Goal: Task Accomplishment & Management: Manage account settings

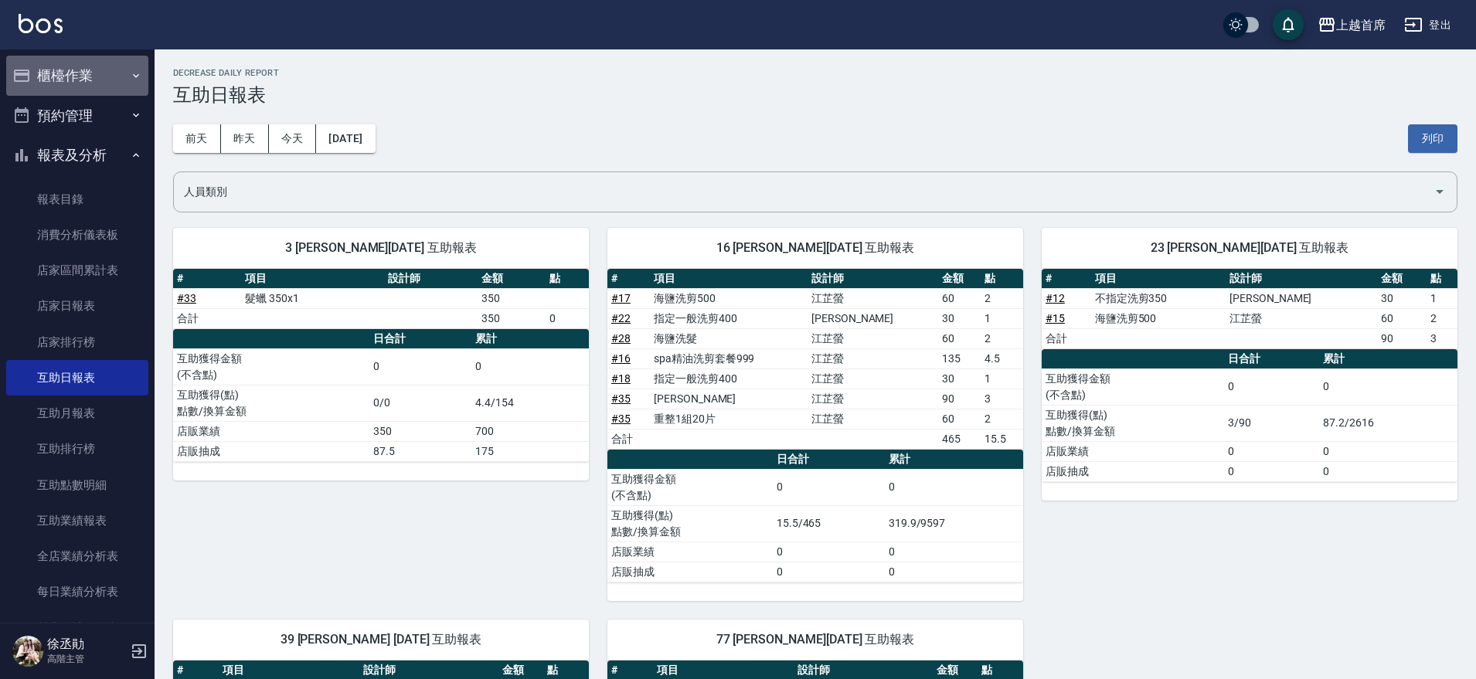
click at [89, 79] on button "櫃檯作業" at bounding box center [77, 76] width 142 height 40
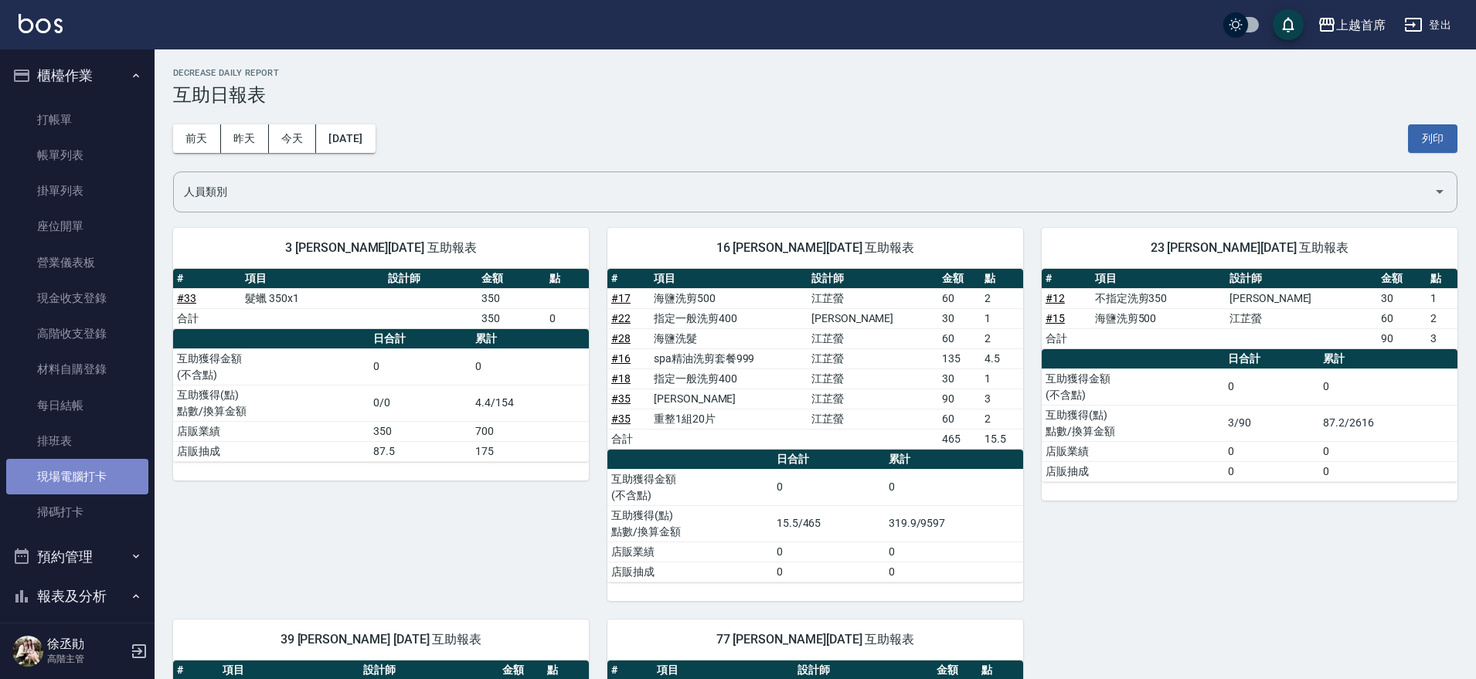
click at [103, 474] on link "現場電腦打卡" at bounding box center [77, 477] width 142 height 36
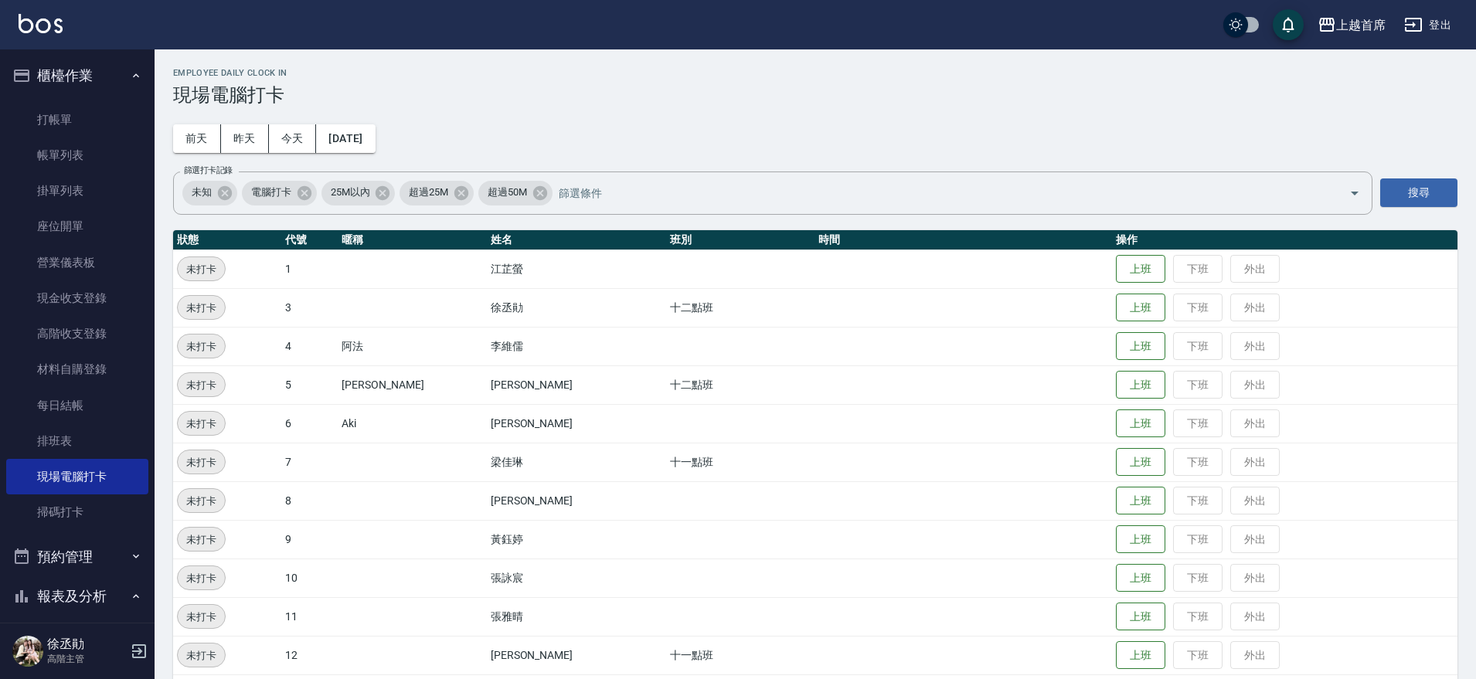
scroll to position [290, 0]
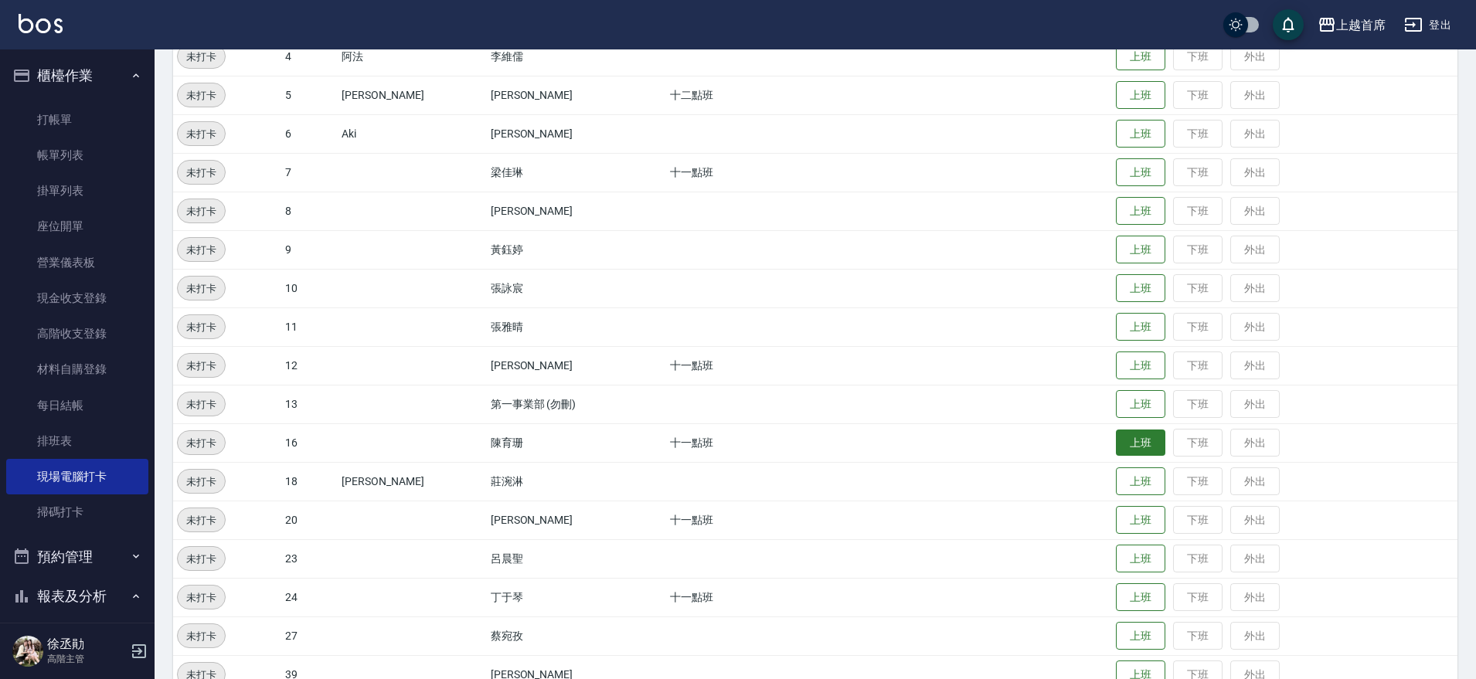
click at [1124, 442] on button "上班" at bounding box center [1140, 443] width 49 height 27
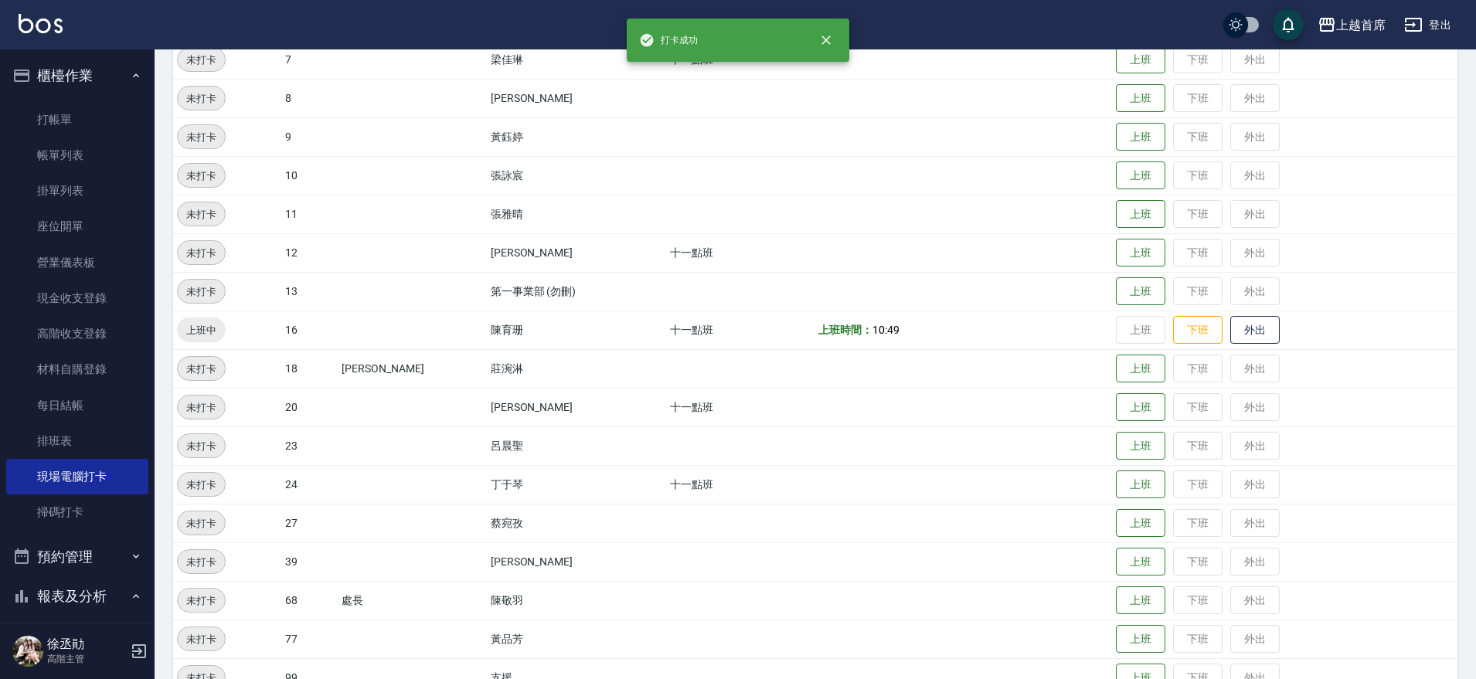
scroll to position [440, 0]
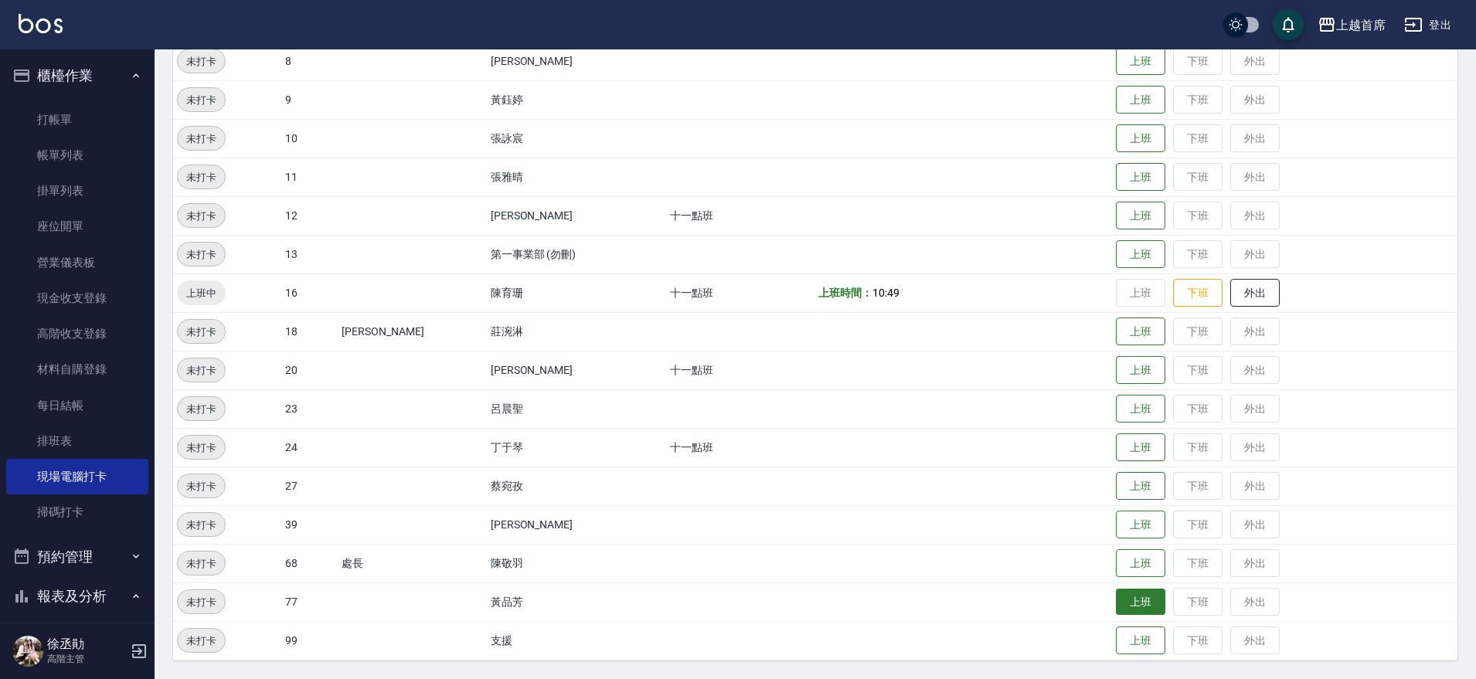
click at [1116, 595] on button "上班" at bounding box center [1140, 602] width 49 height 27
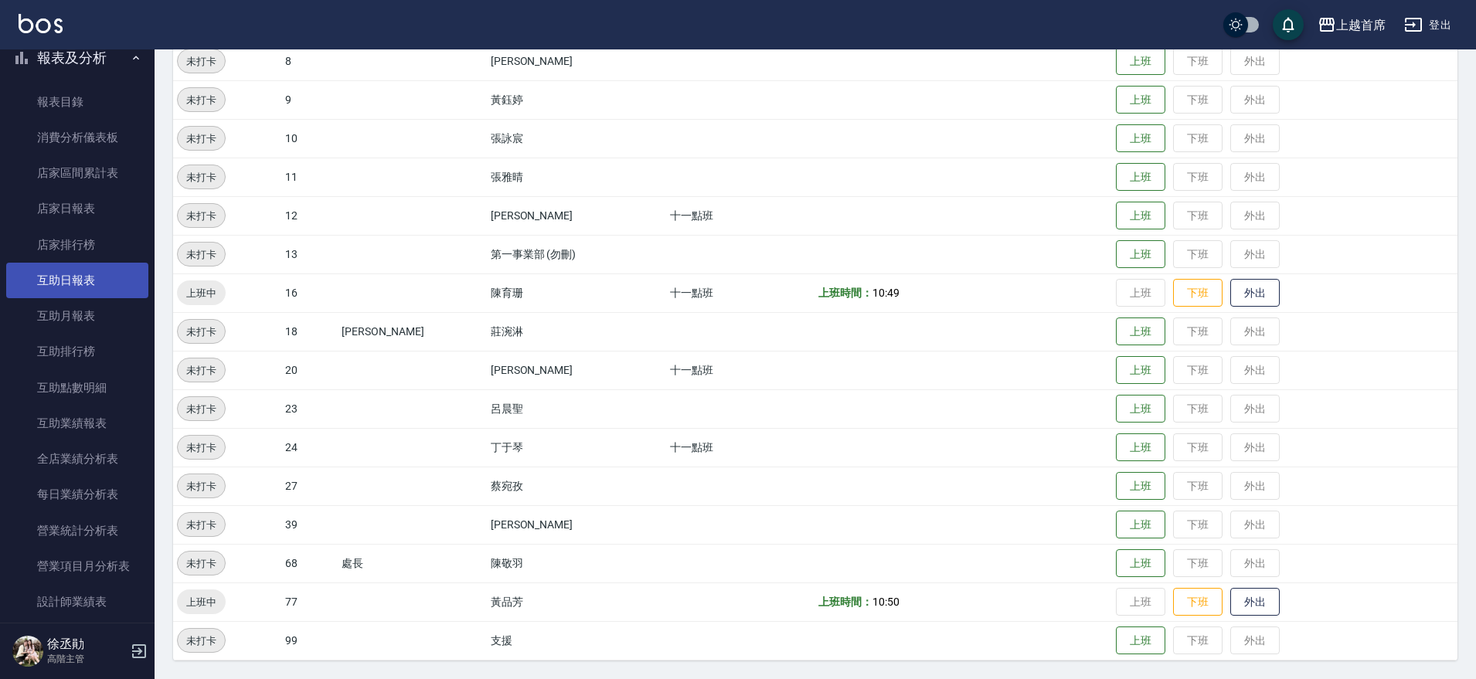
scroll to position [543, 0]
click at [60, 281] on link "互助日報表" at bounding box center [77, 277] width 142 height 36
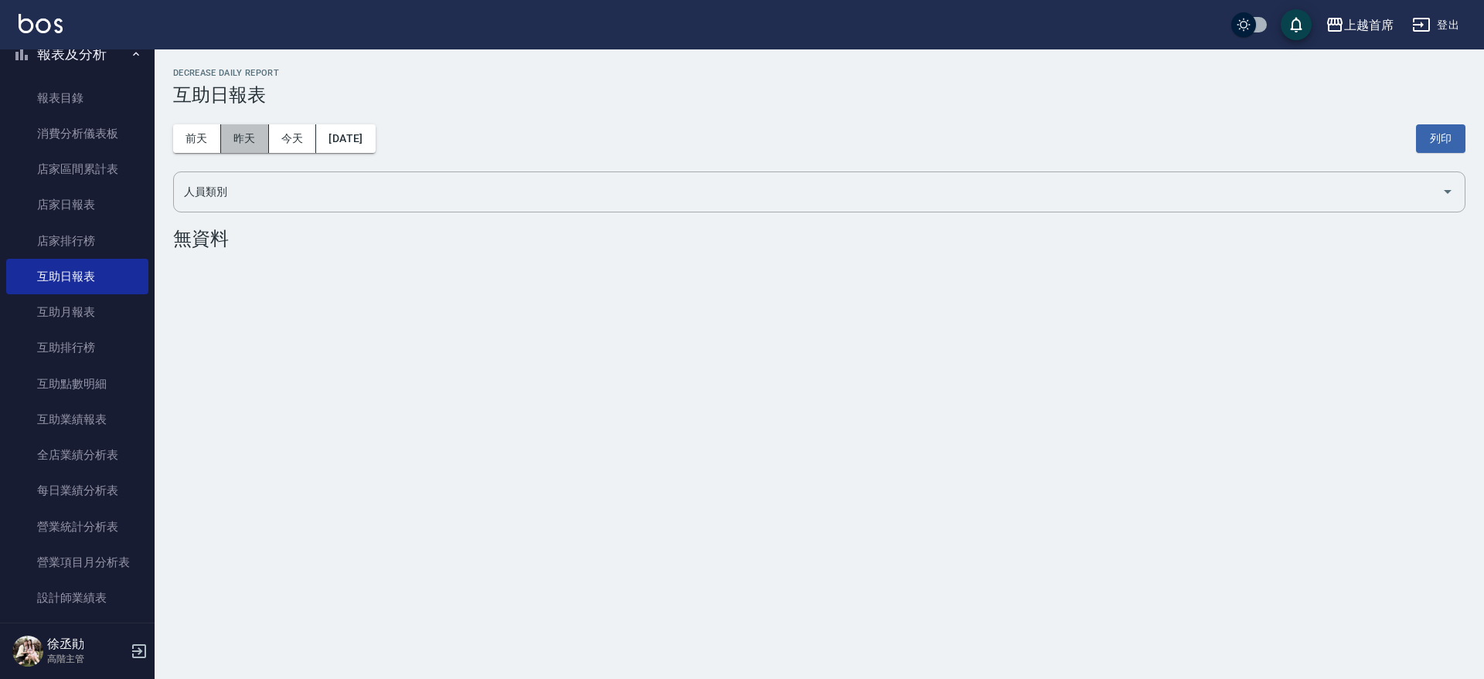
drag, startPoint x: 239, startPoint y: 145, endPoint x: 271, endPoint y: 161, distance: 35.9
click at [238, 148] on button "昨天" at bounding box center [245, 138] width 48 height 29
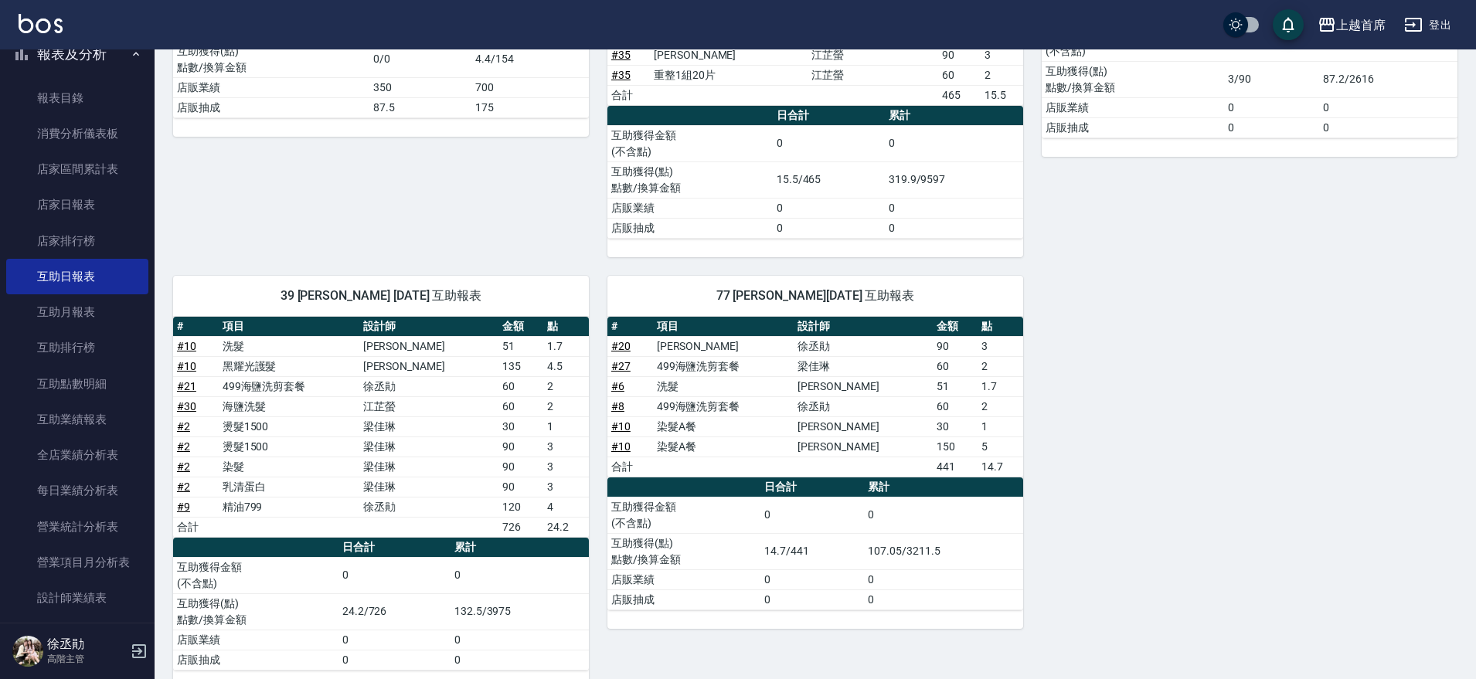
scroll to position [332, 0]
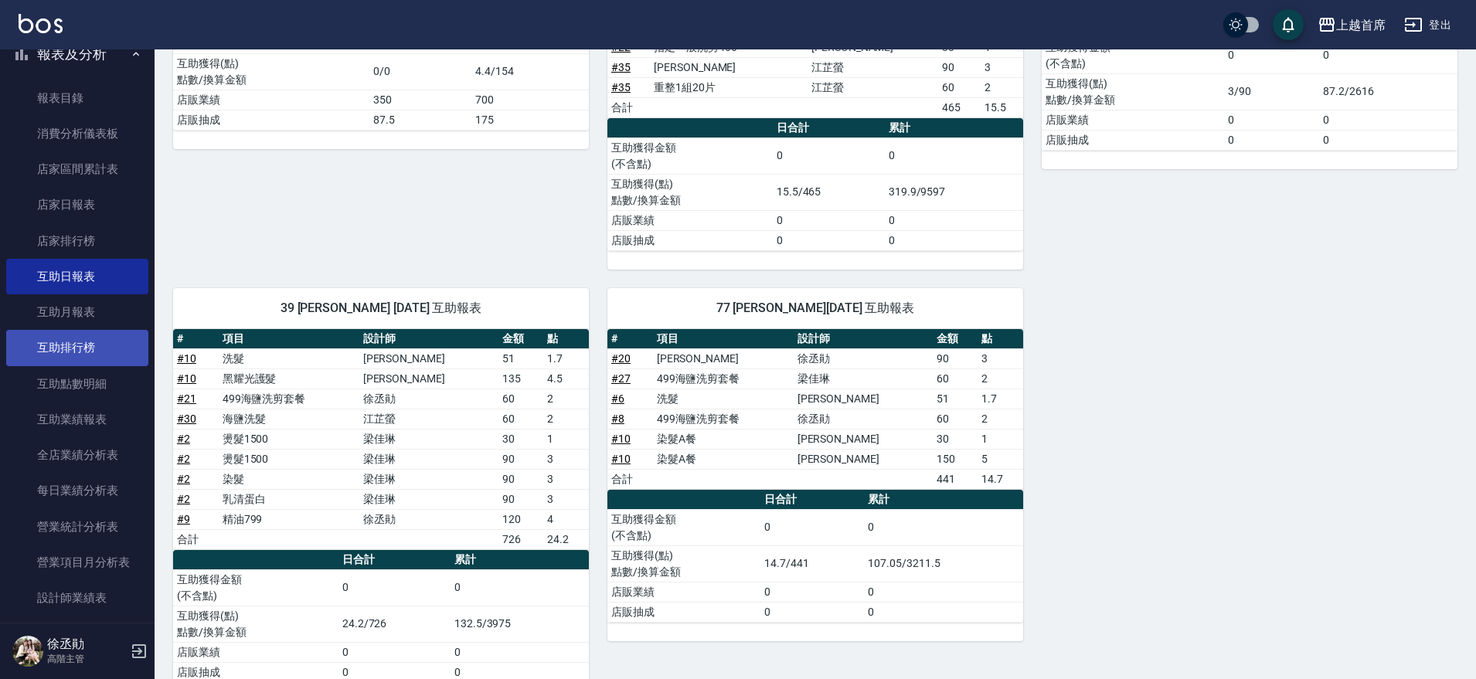
click at [106, 344] on link "互助排行榜" at bounding box center [77, 348] width 142 height 36
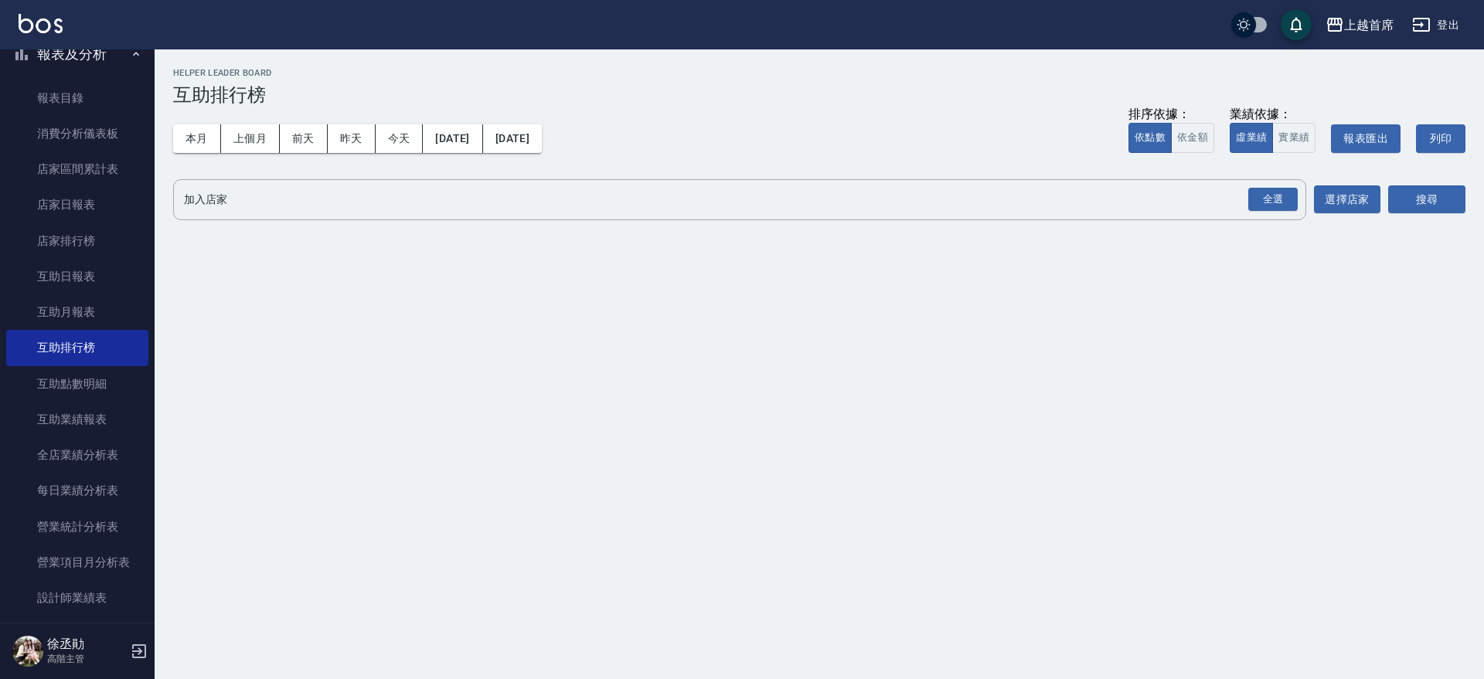
drag, startPoint x: 179, startPoint y: 140, endPoint x: 261, endPoint y: 163, distance: 85.9
click at [178, 144] on button "本月" at bounding box center [197, 138] width 48 height 29
click at [1248, 201] on div "全選" at bounding box center [1272, 200] width 49 height 24
click at [1439, 193] on button "搜尋" at bounding box center [1426, 200] width 77 height 29
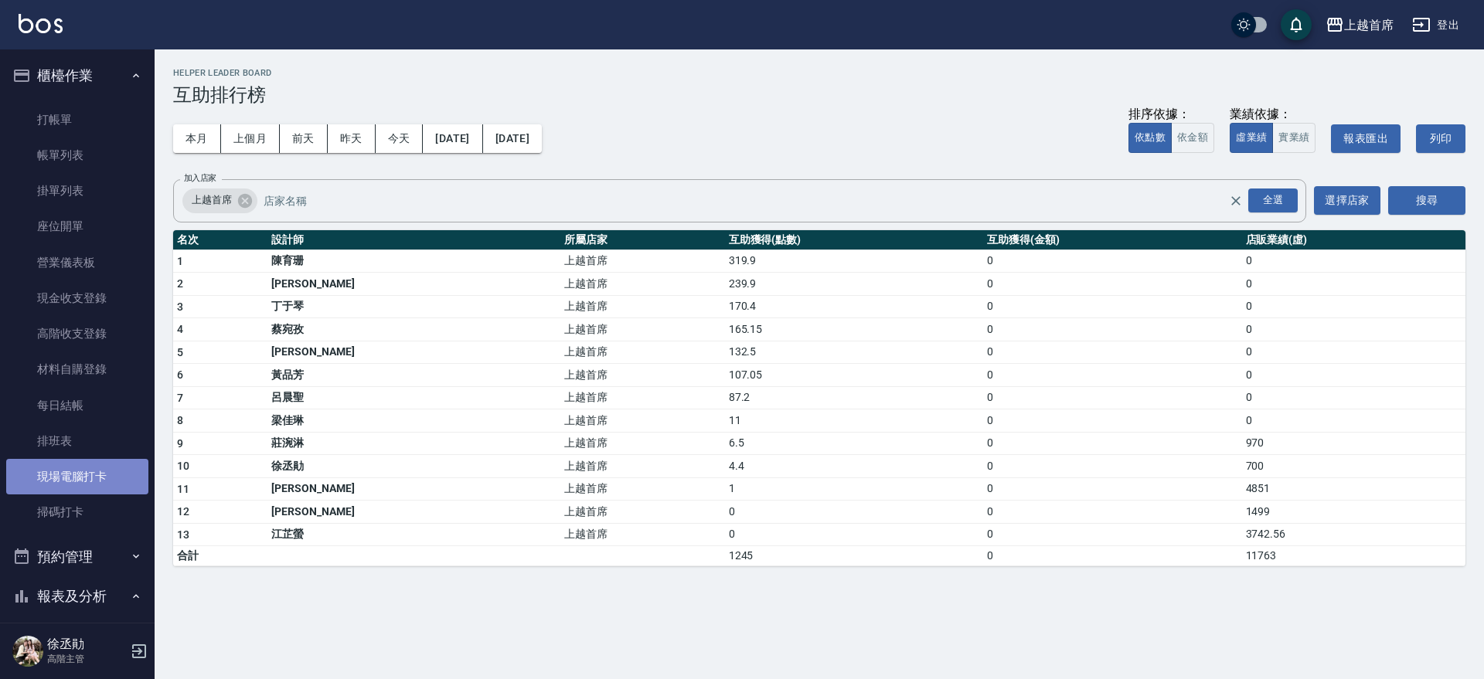
click at [105, 481] on link "現場電腦打卡" at bounding box center [77, 477] width 142 height 36
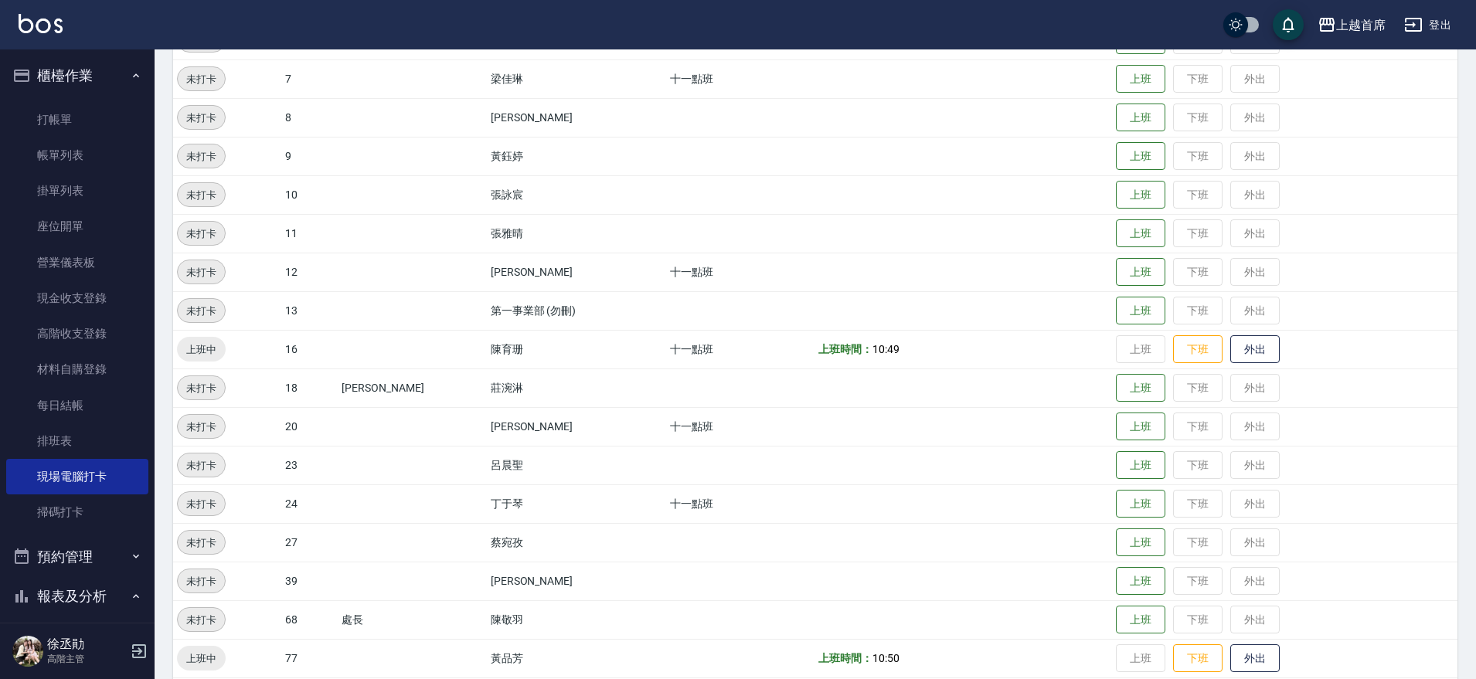
scroll to position [440, 0]
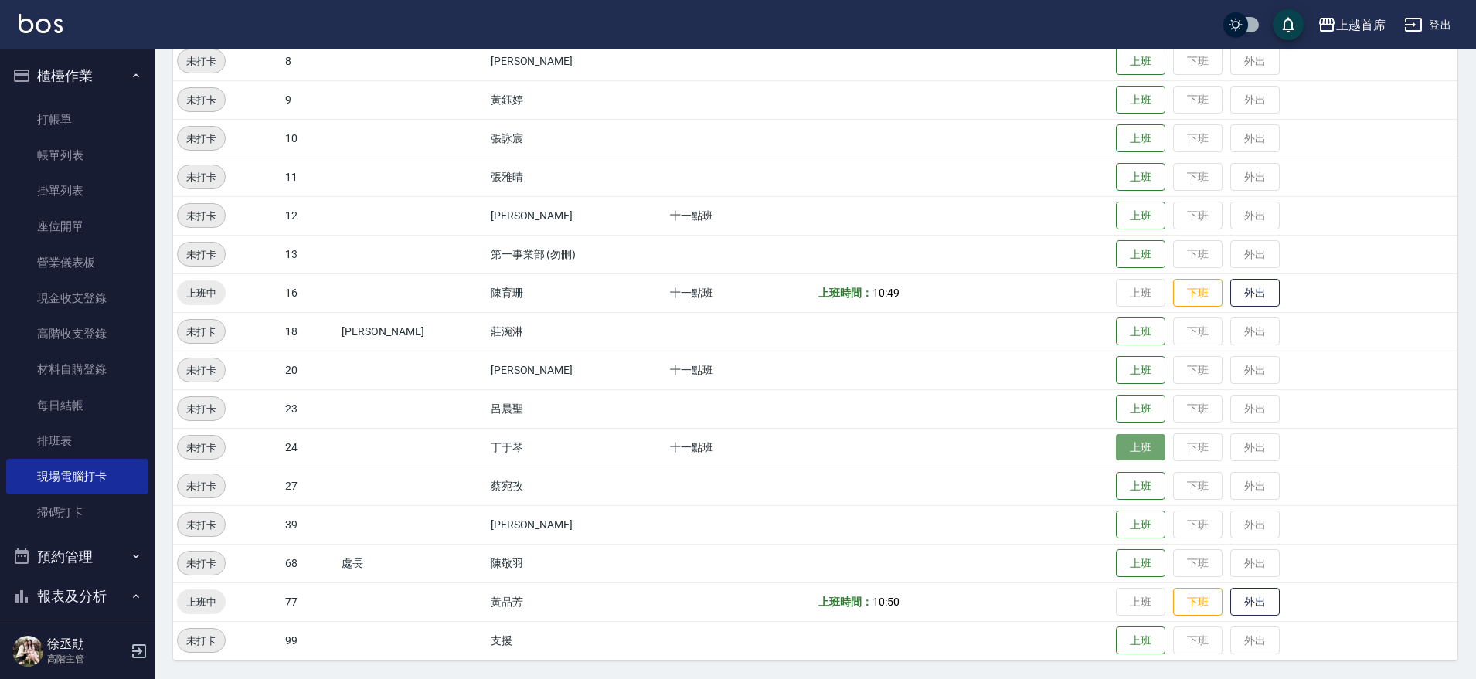
click at [1116, 457] on button "上班" at bounding box center [1140, 447] width 49 height 27
click at [1135, 531] on button "上班" at bounding box center [1140, 525] width 49 height 27
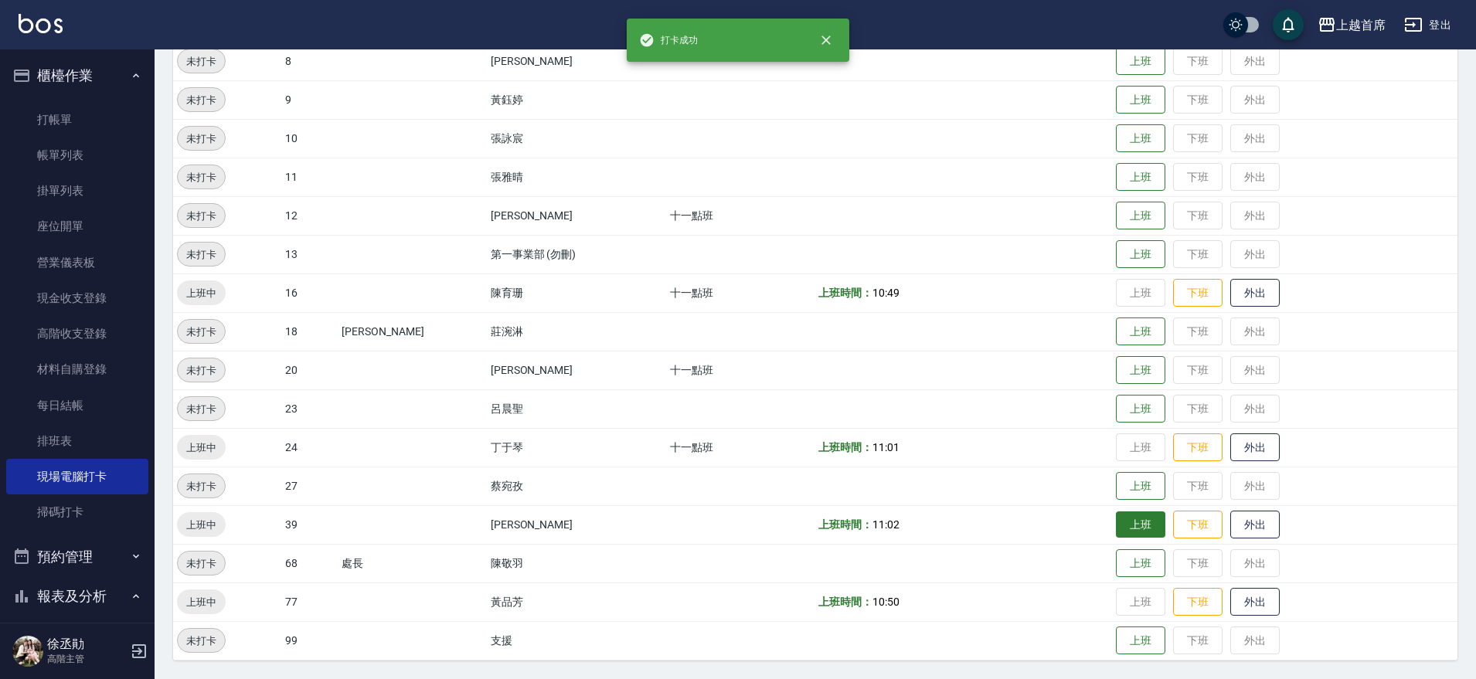
click at [1135, 531] on td "上班 下班 外出" at bounding box center [1284, 524] width 345 height 39
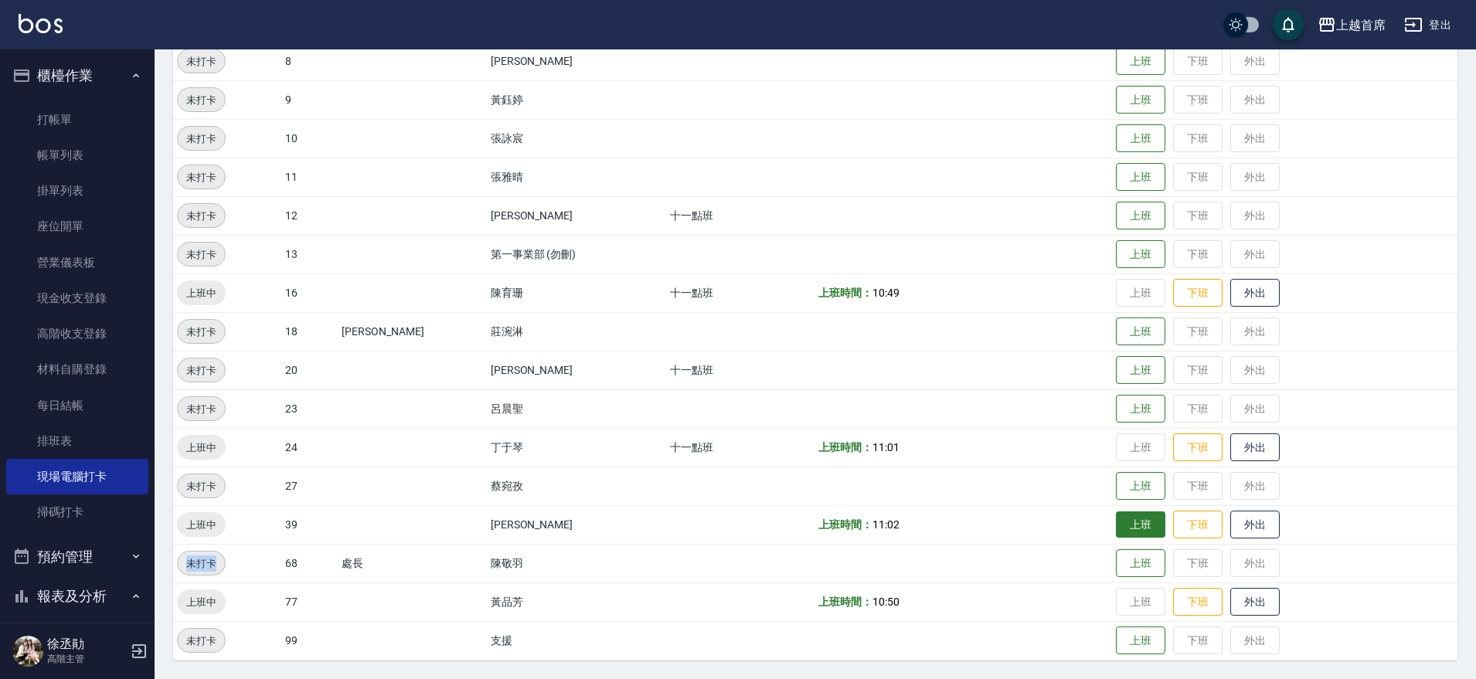
click at [1135, 531] on td "上班 下班 外出" at bounding box center [1284, 524] width 345 height 39
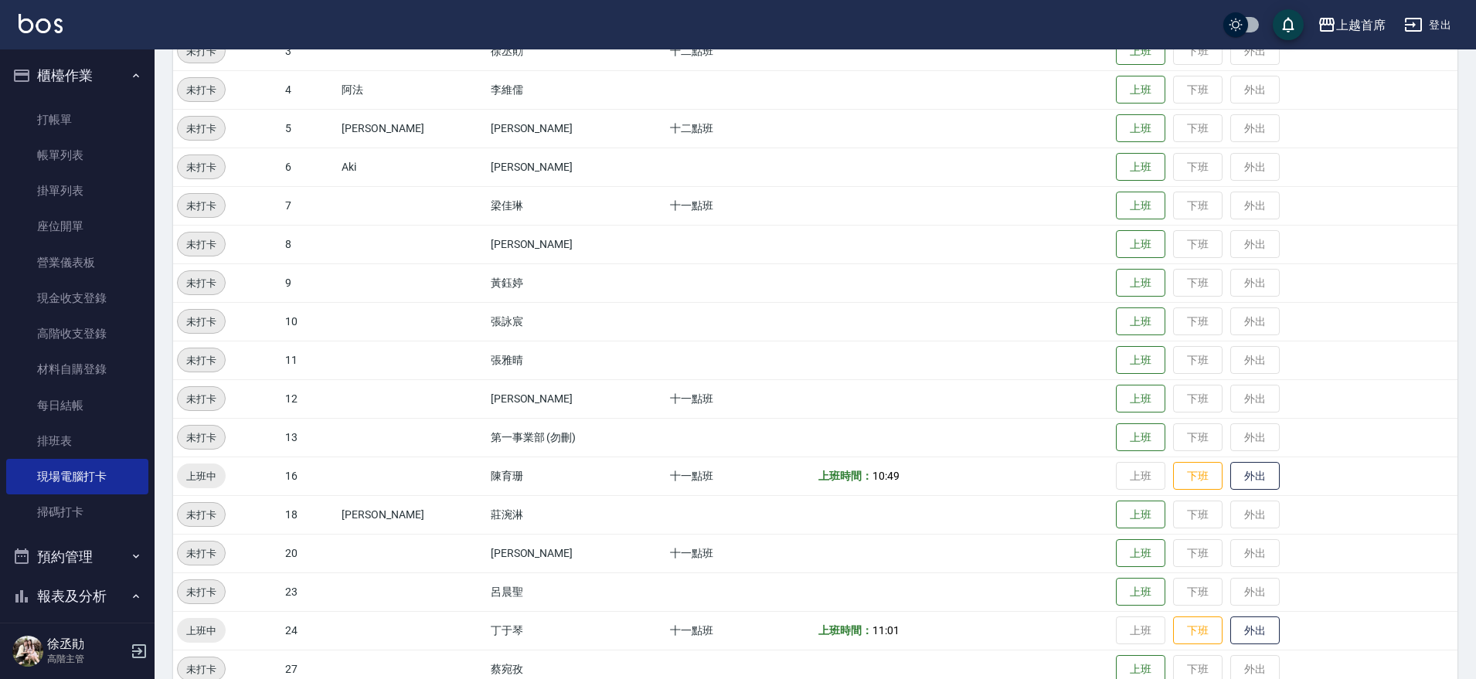
scroll to position [193, 0]
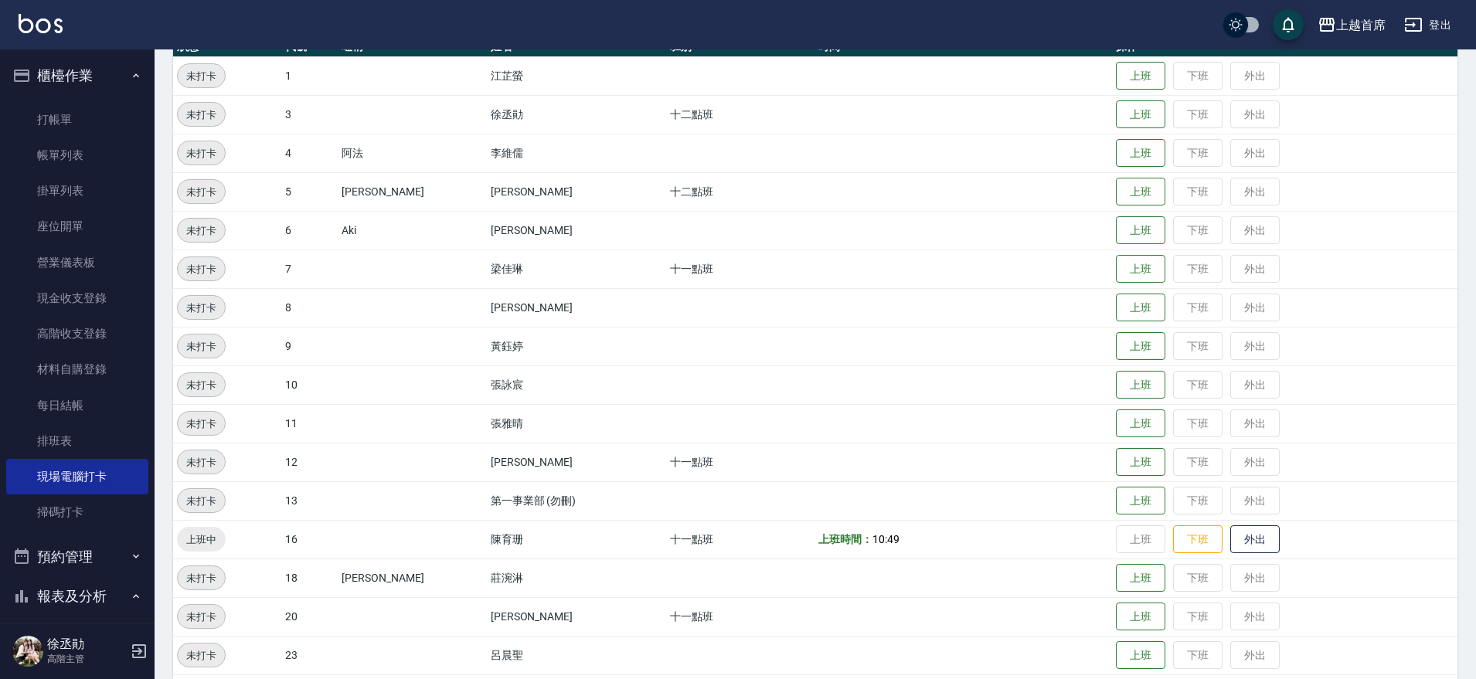
click at [1132, 128] on td "上班 下班 外出" at bounding box center [1284, 114] width 345 height 39
click at [1128, 118] on button "上班" at bounding box center [1140, 114] width 49 height 27
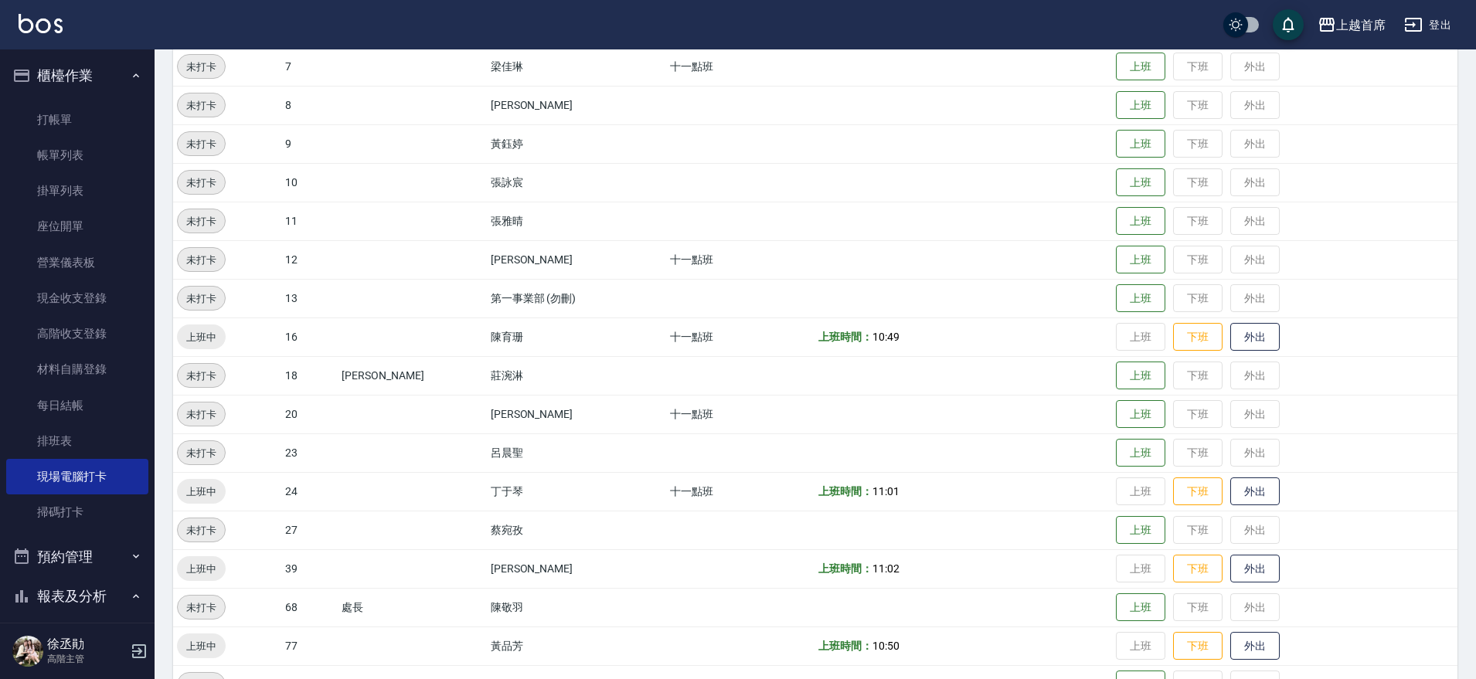
scroll to position [440, 0]
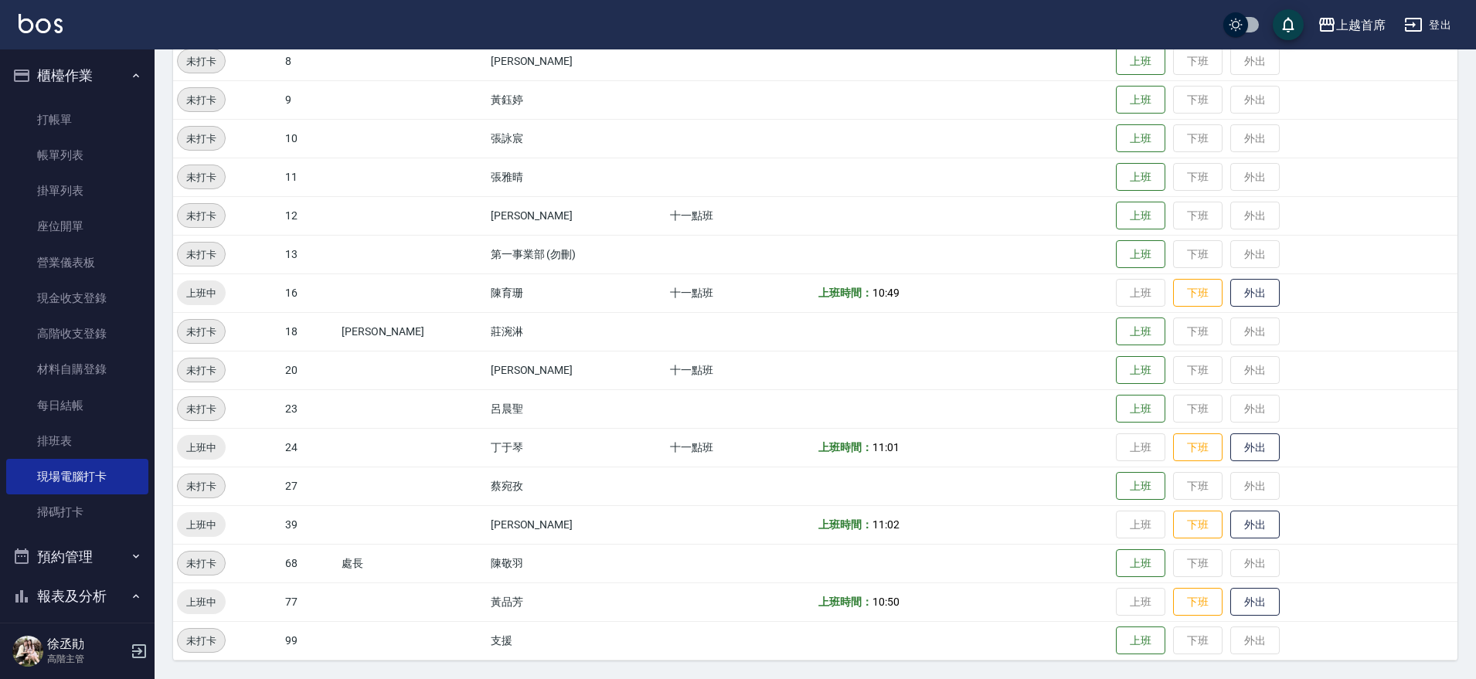
click at [1132, 528] on td "上班 下班 外出" at bounding box center [1284, 524] width 345 height 39
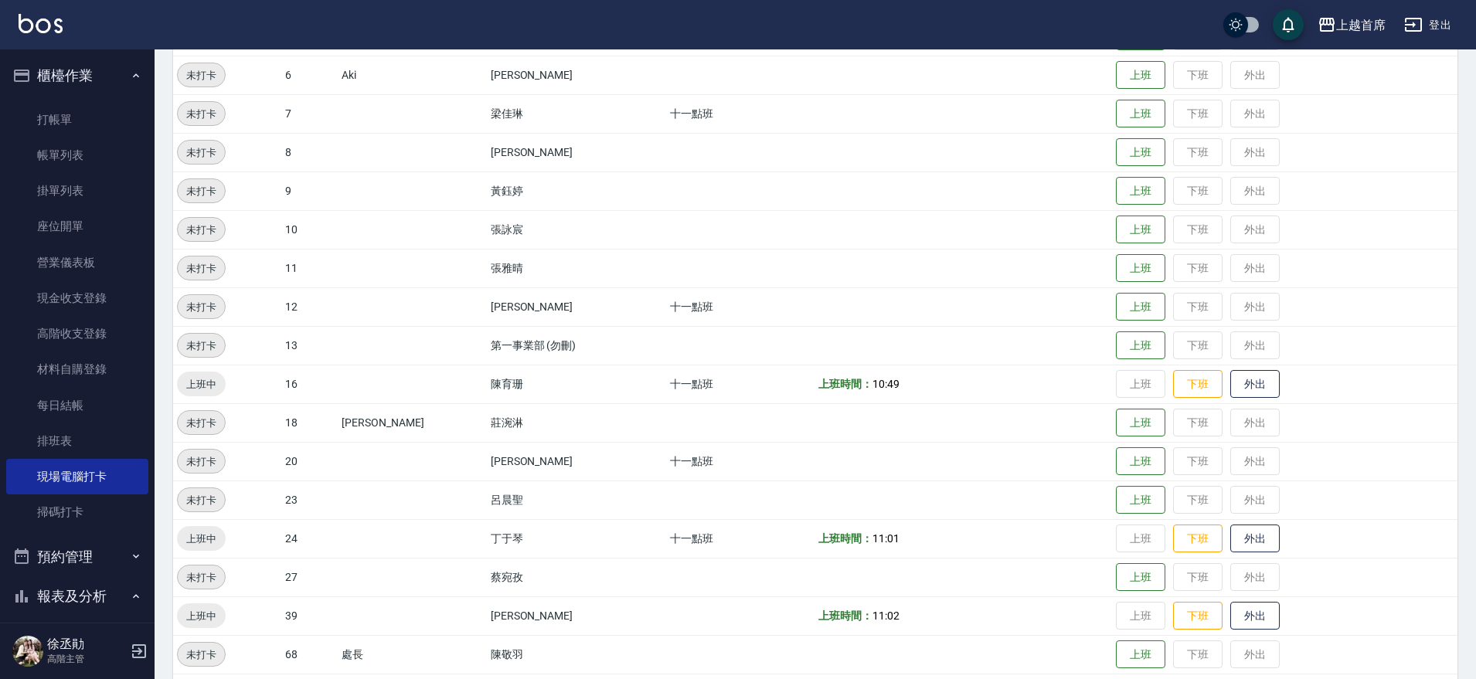
scroll to position [66, 0]
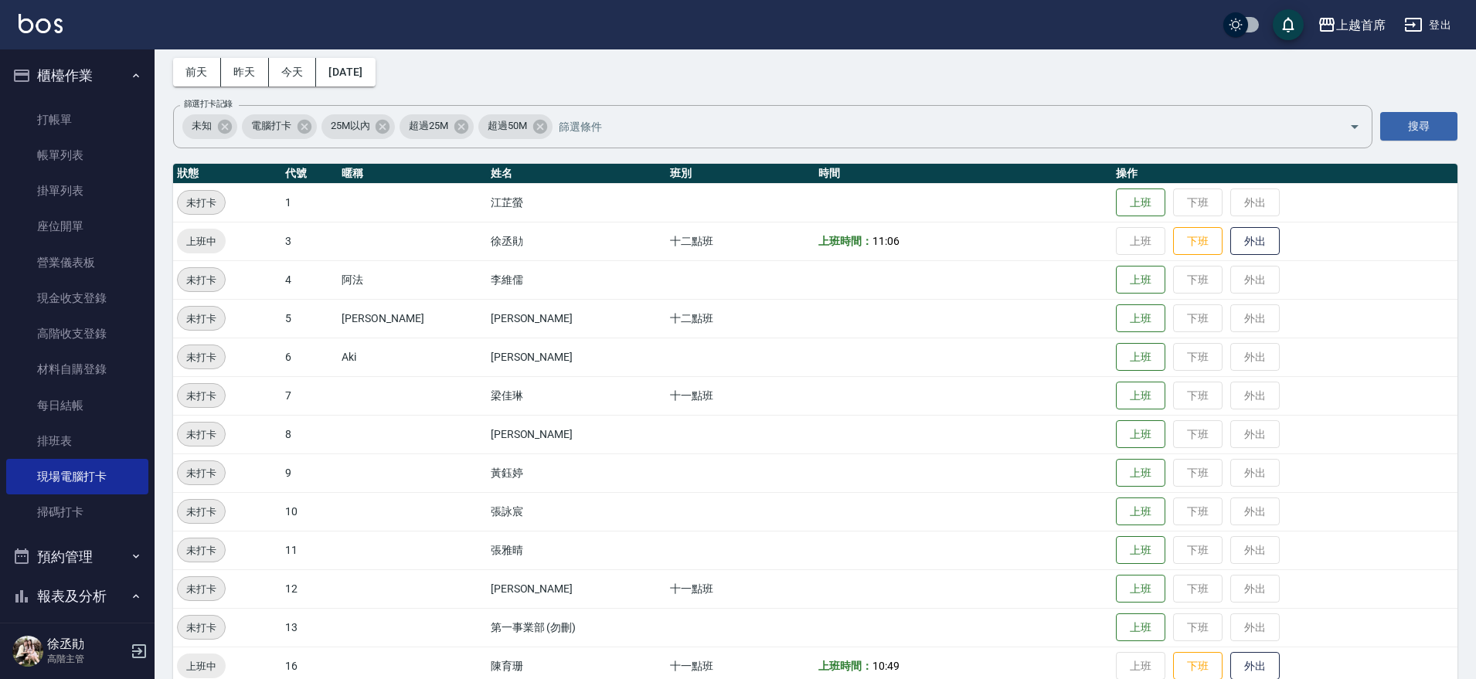
drag, startPoint x: 743, startPoint y: 408, endPoint x: 729, endPoint y: 260, distance: 149.1
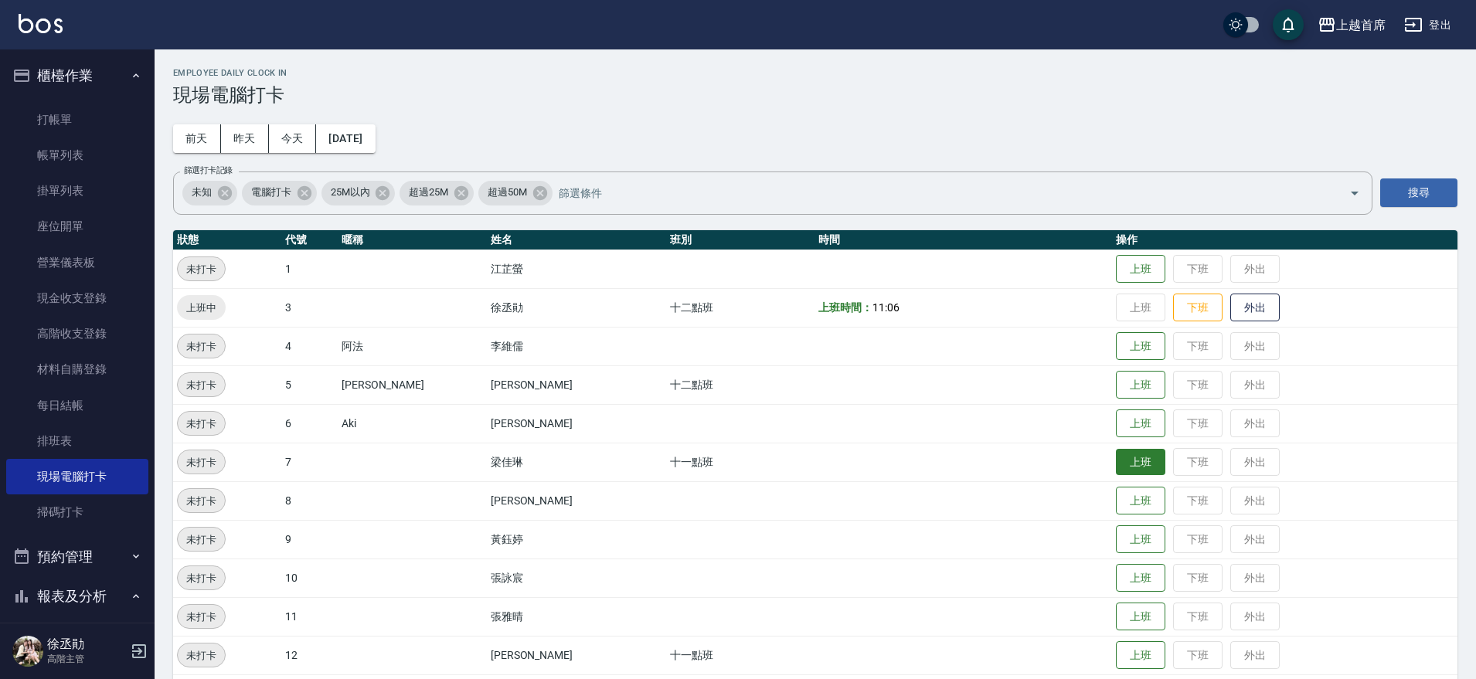
click at [1134, 447] on td "上班 下班 外出" at bounding box center [1284, 462] width 345 height 39
click at [1140, 468] on button "上班" at bounding box center [1140, 462] width 49 height 27
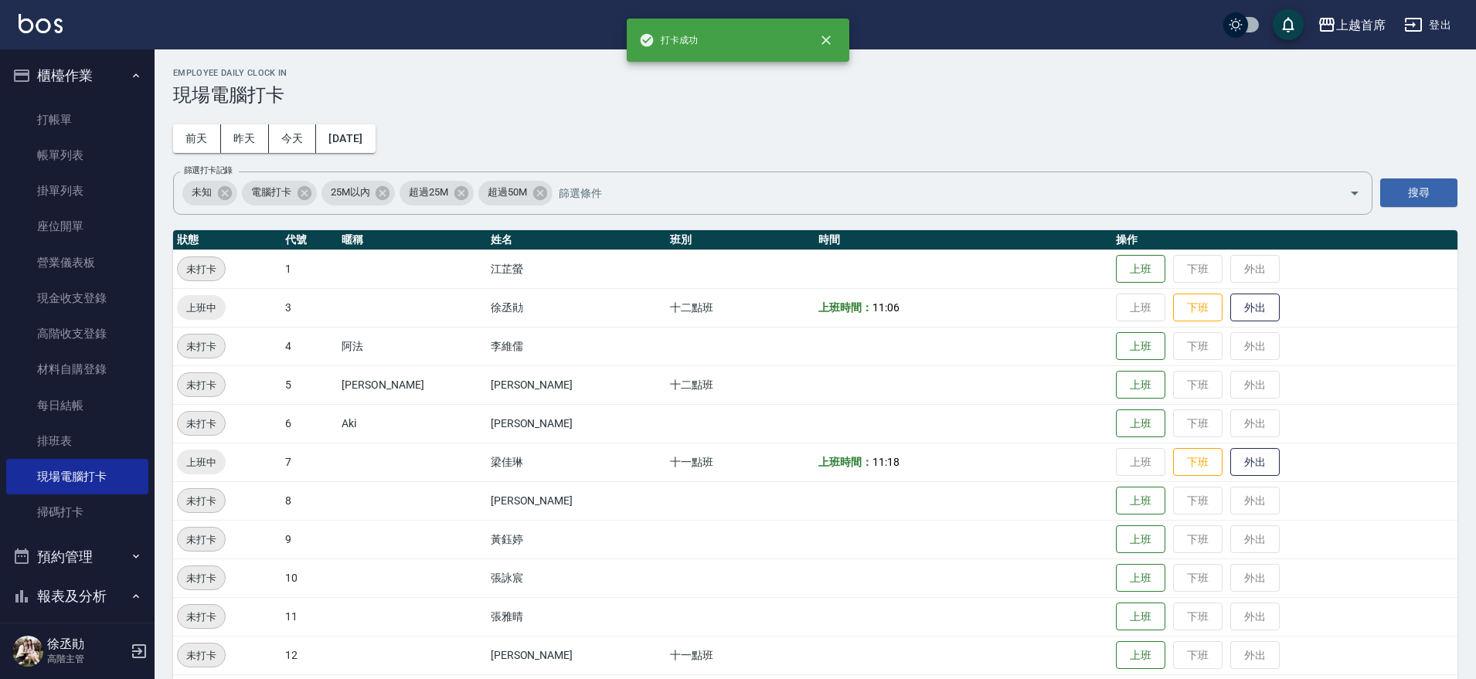
click at [1123, 468] on td "上班 下班 外出" at bounding box center [1284, 462] width 345 height 39
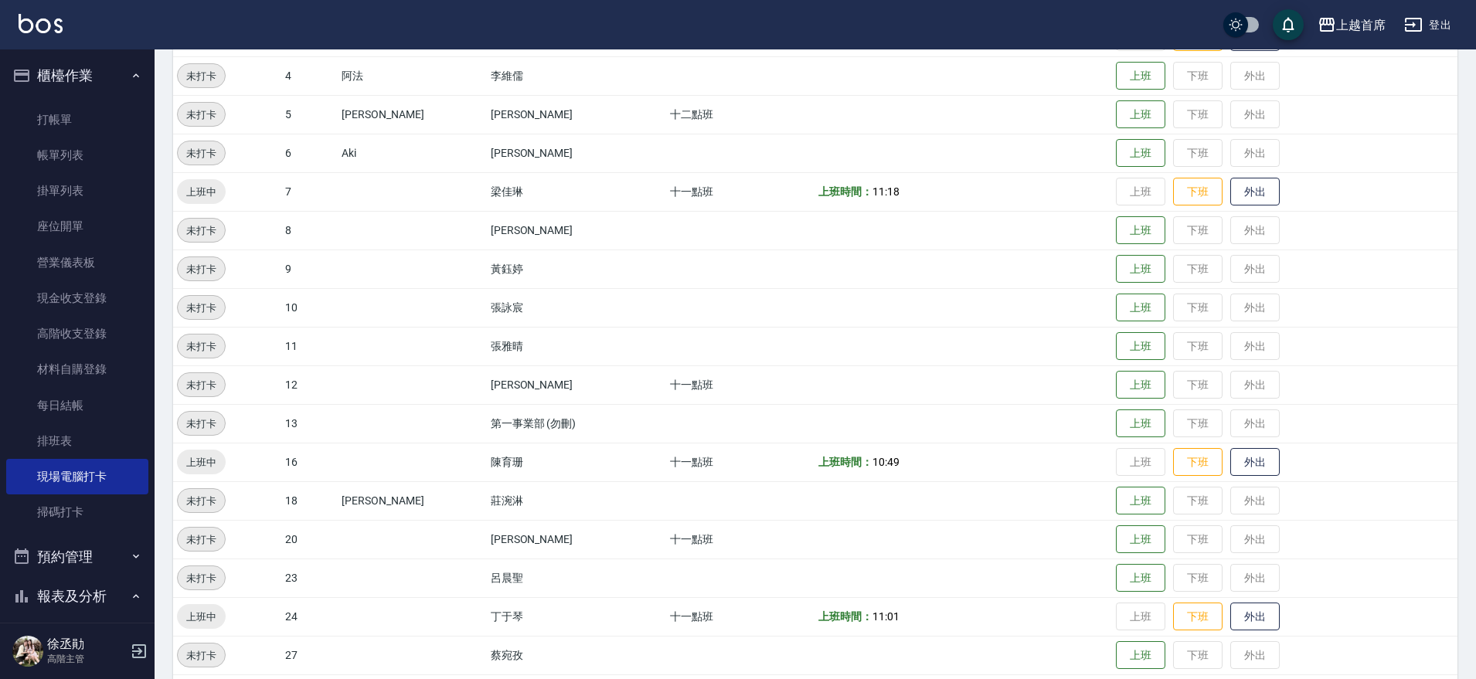
scroll to position [257, 0]
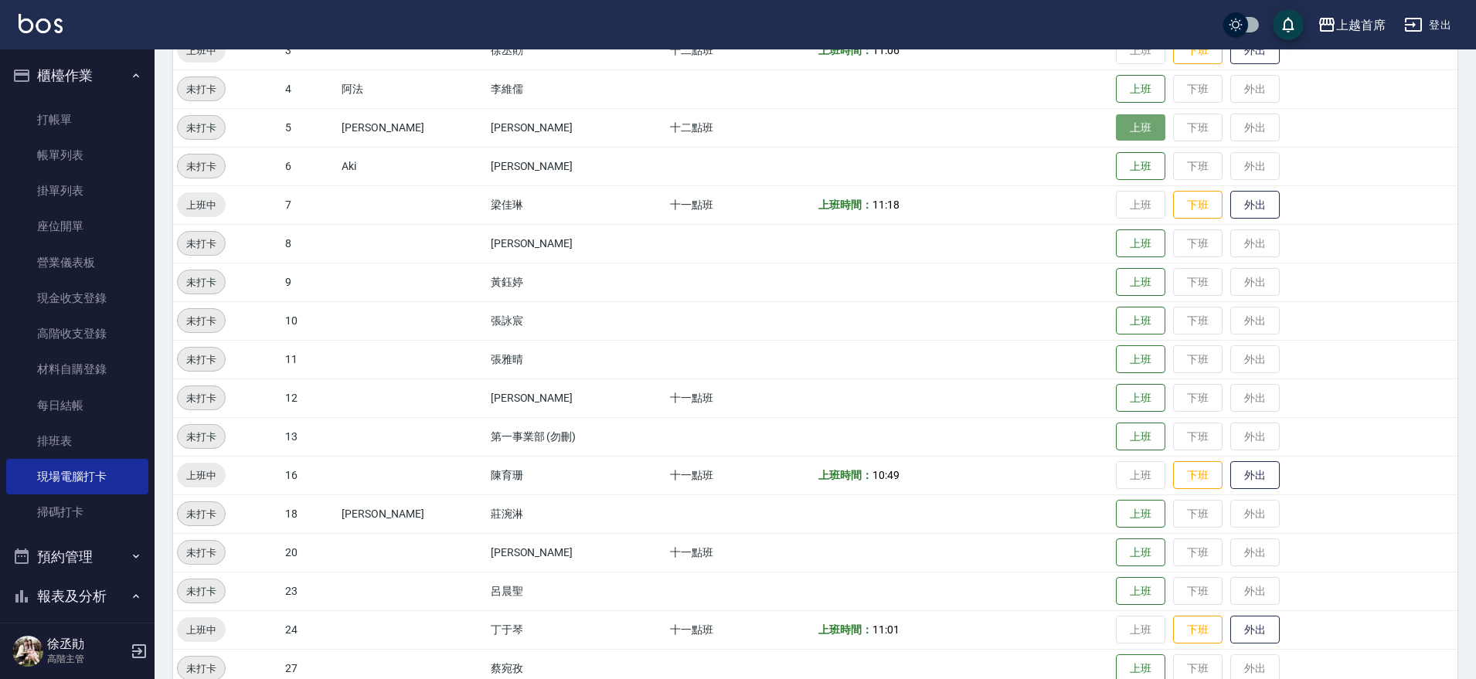
click at [1129, 126] on button "上班" at bounding box center [1140, 127] width 49 height 27
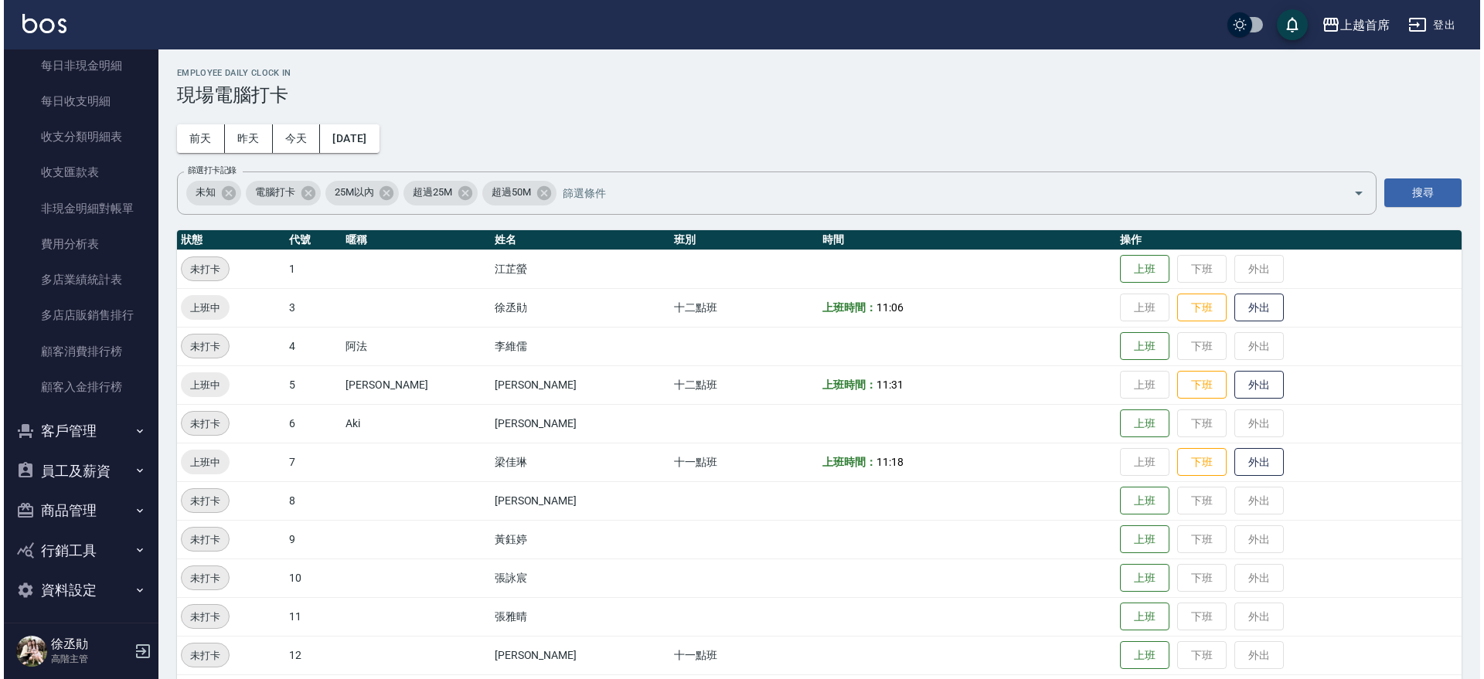
scroll to position [1725, 0]
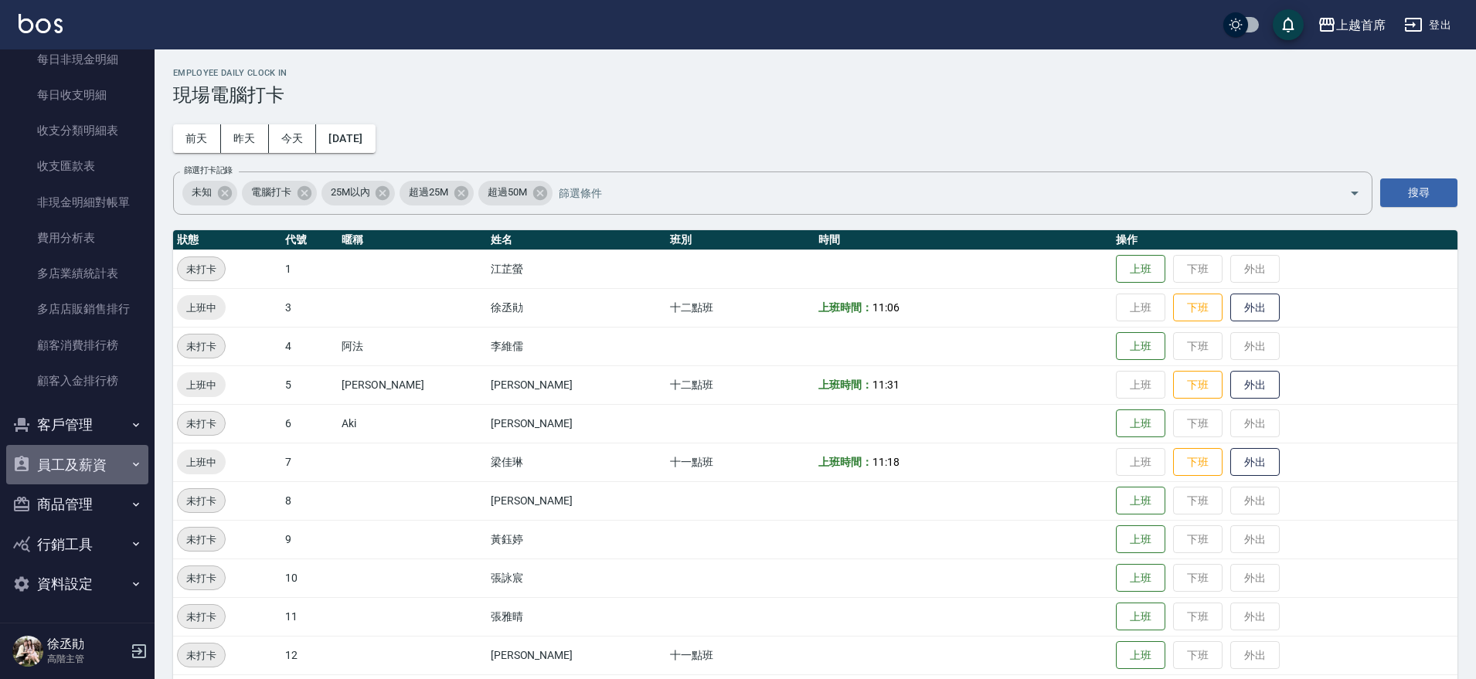
click at [100, 464] on button "員工及薪資" at bounding box center [77, 465] width 142 height 40
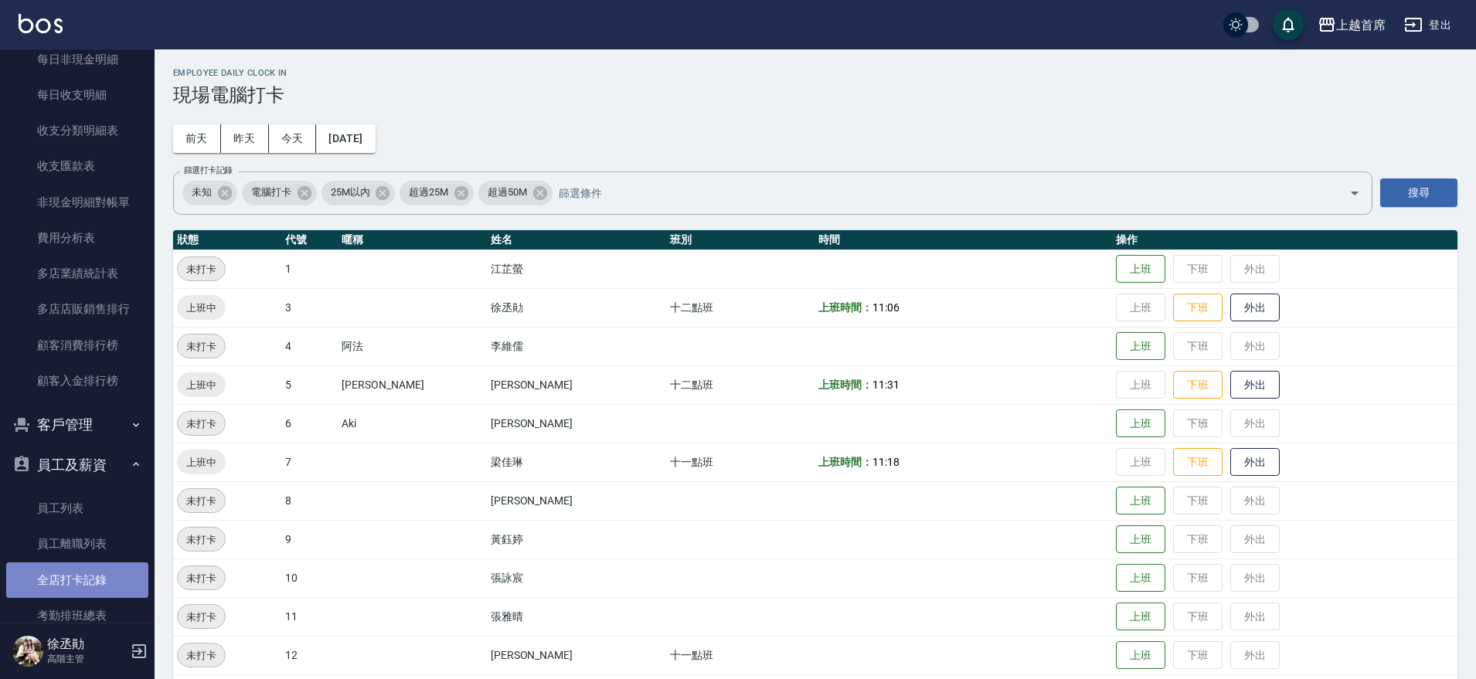
click at [78, 583] on link "全店打卡記錄" at bounding box center [77, 581] width 142 height 36
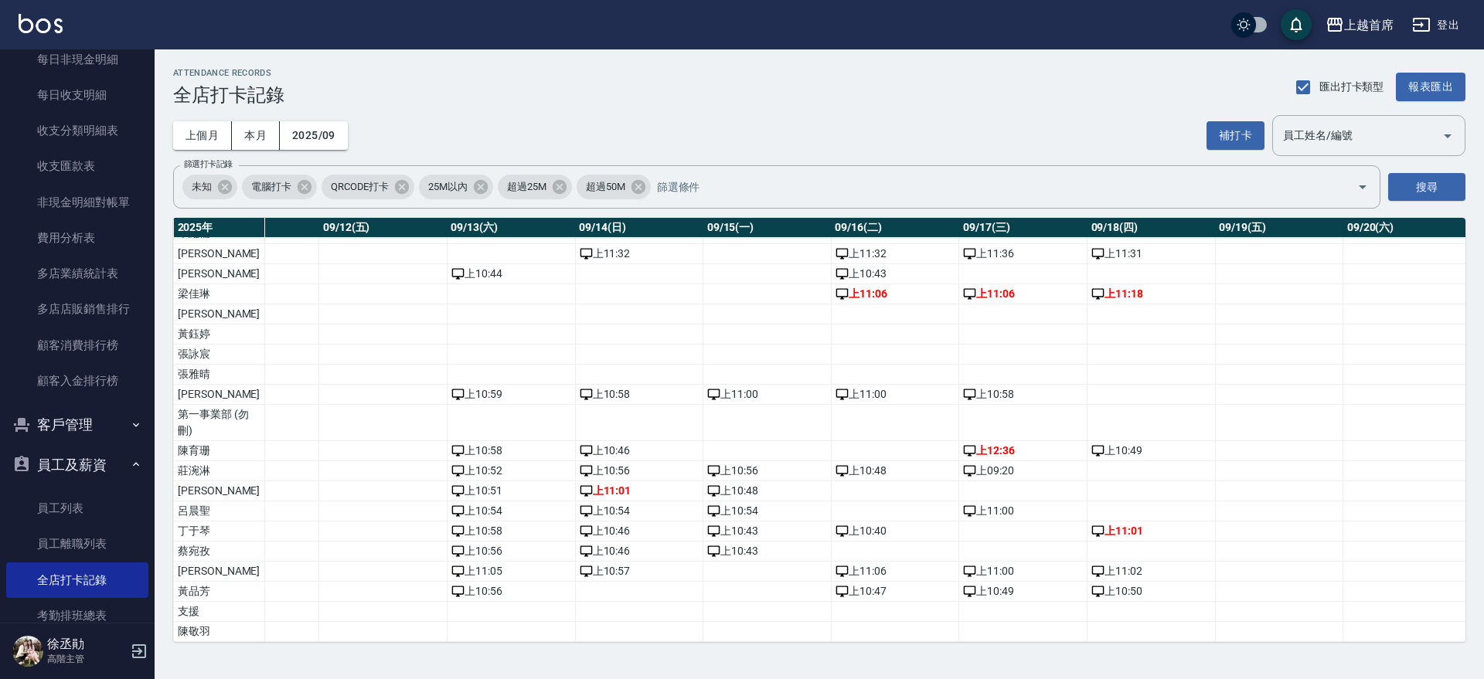
scroll to position [101, 1547]
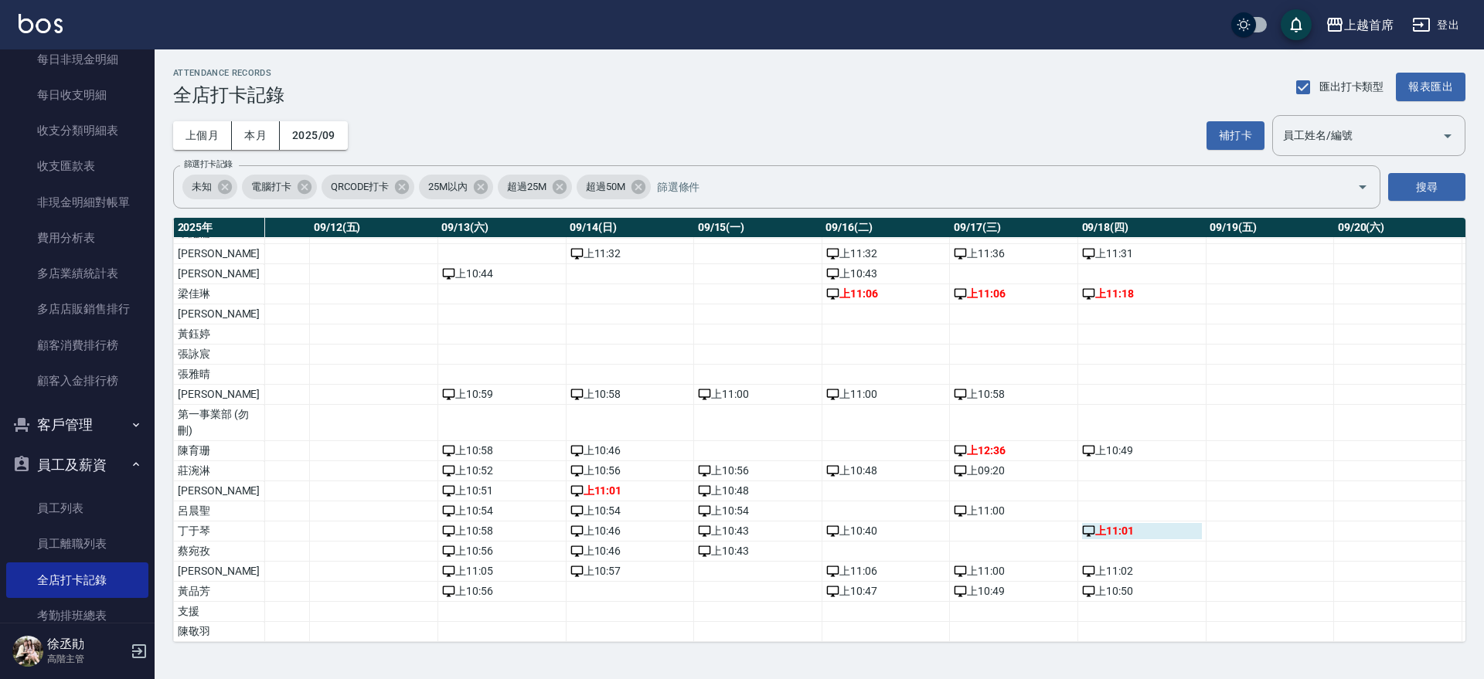
click at [1111, 523] on div "上 11:01" at bounding box center [1142, 531] width 120 height 16
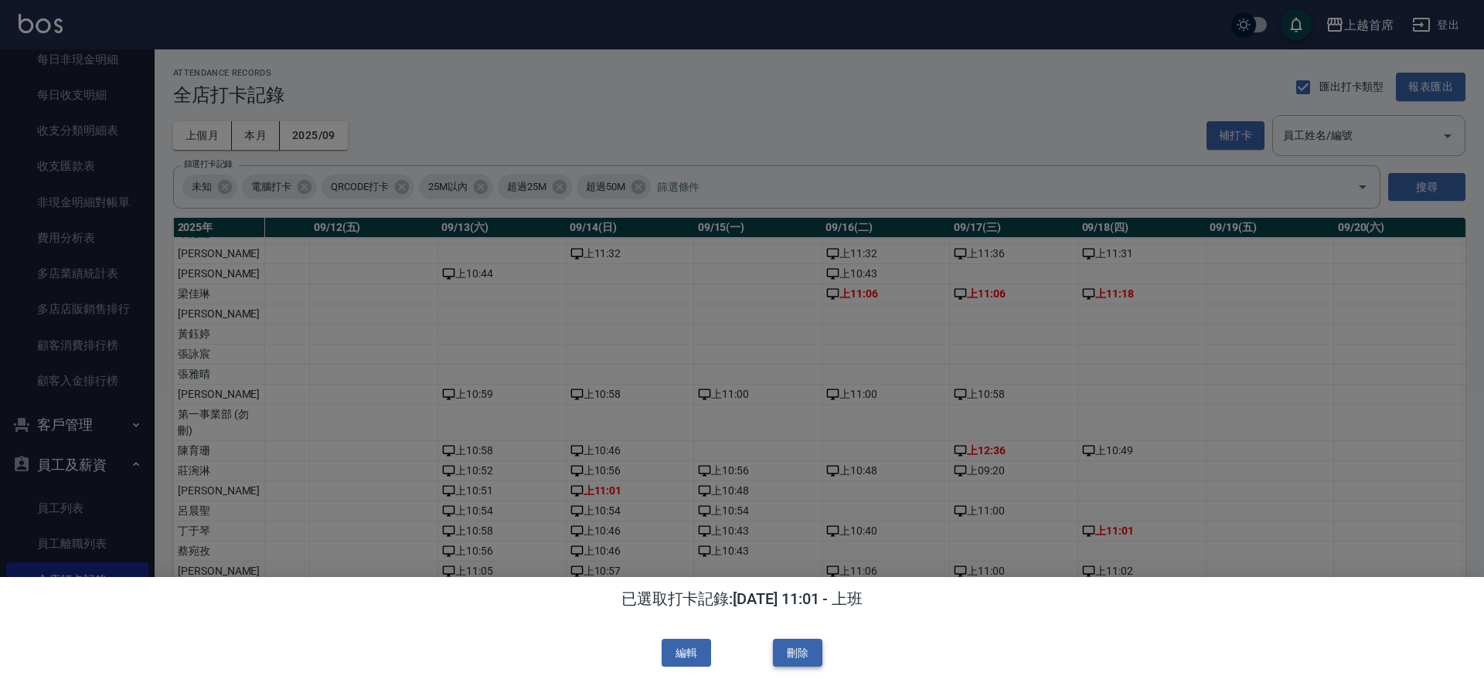
click at [798, 650] on button "刪除" at bounding box center [797, 653] width 49 height 29
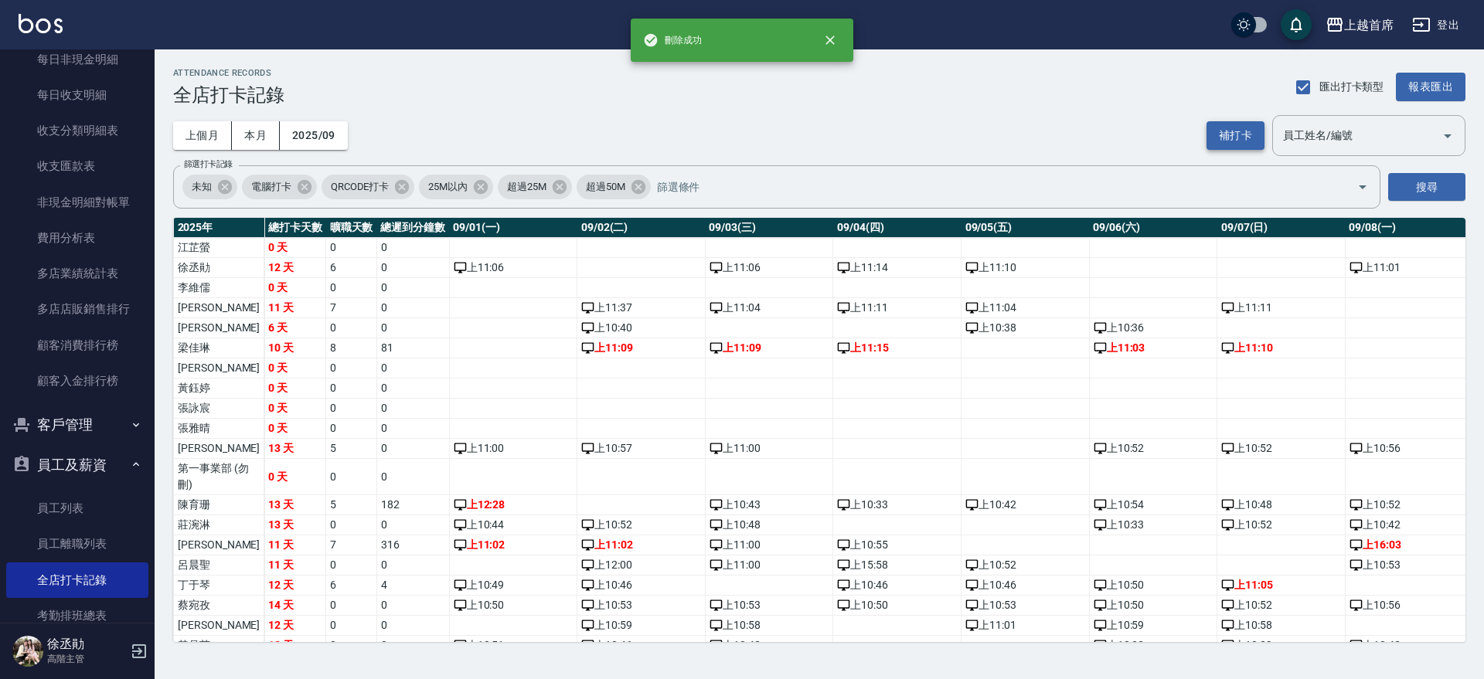
click at [1261, 139] on button "補打卡" at bounding box center [1235, 135] width 58 height 29
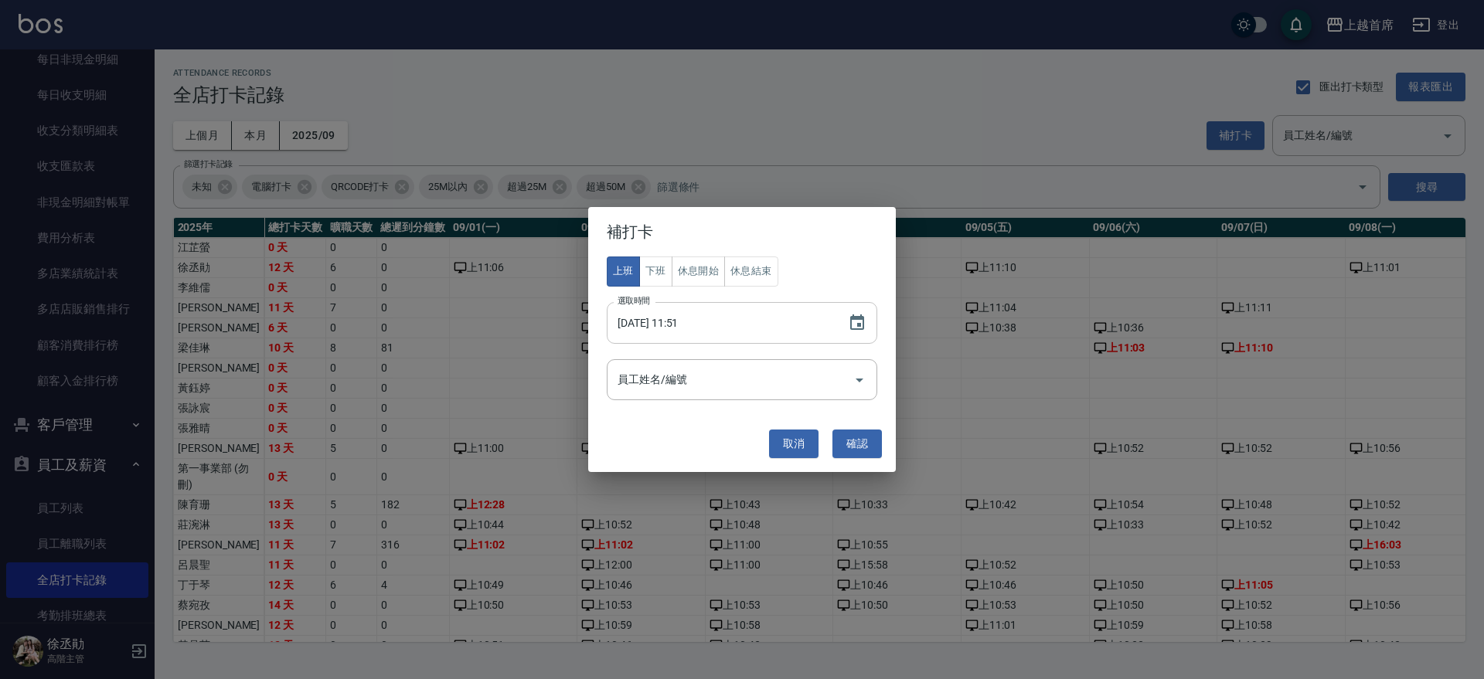
click at [716, 319] on input "[DATE] 11:51" at bounding box center [720, 323] width 226 height 42
drag, startPoint x: 701, startPoint y: 321, endPoint x: 710, endPoint y: 326, distance: 10.4
click at [701, 322] on input "[DATE] 11:51" at bounding box center [720, 323] width 226 height 42
type input "[DATE] 11:01"
click at [714, 372] on input "員工姓名/編號" at bounding box center [730, 379] width 233 height 27
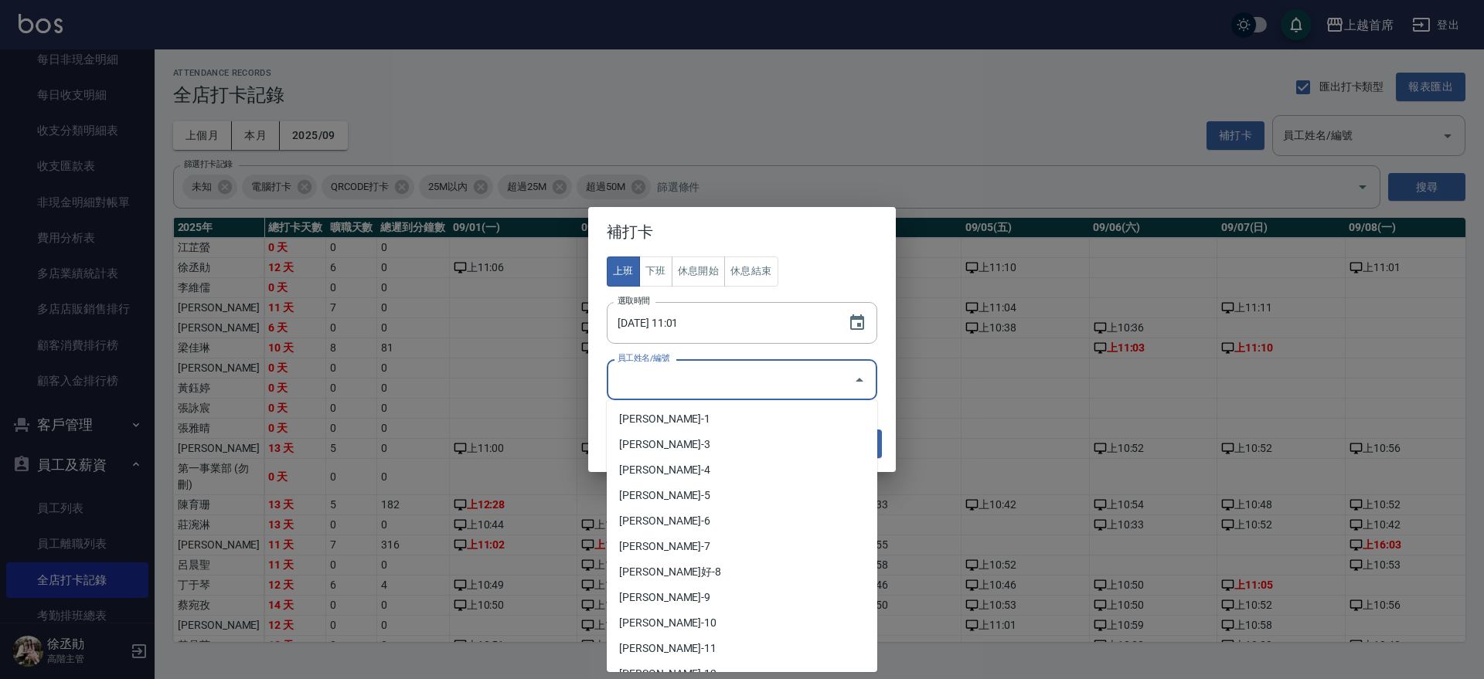
type input "5"
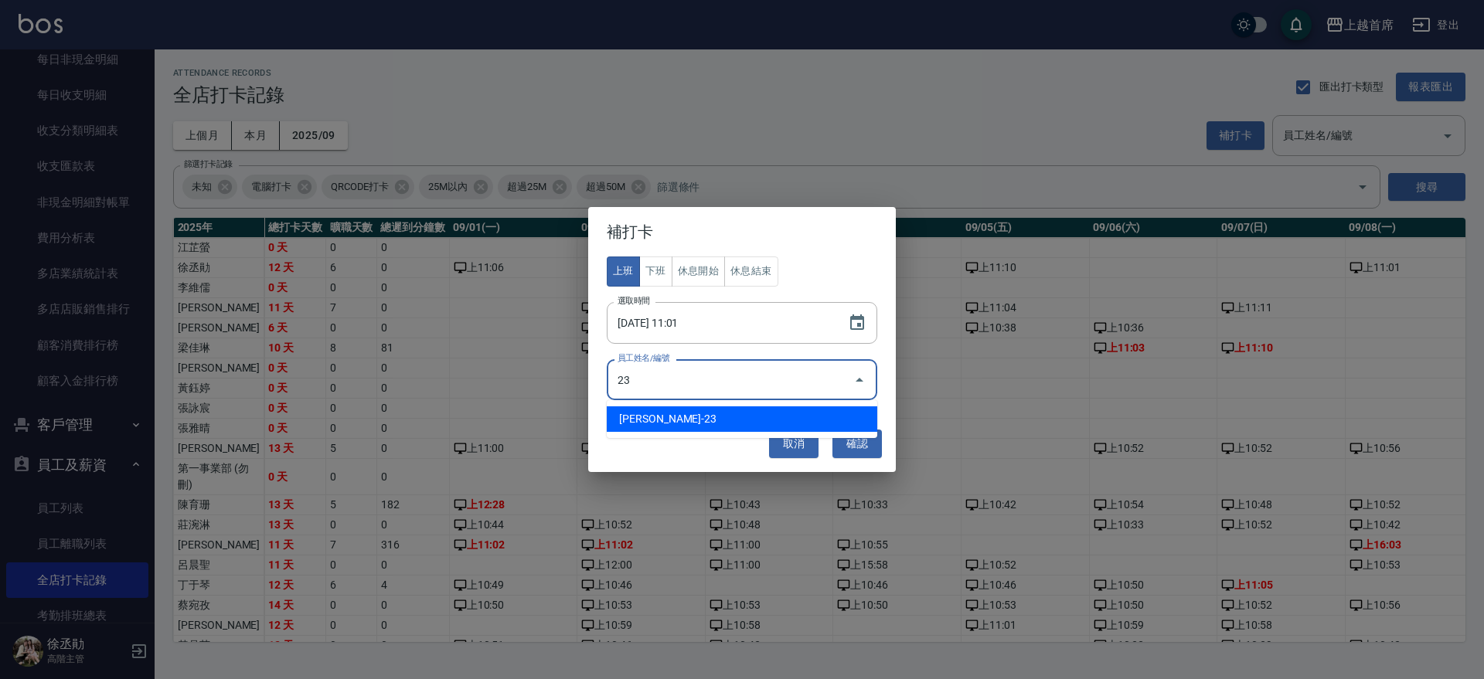
click at [677, 420] on li "[PERSON_NAME]-23" at bounding box center [742, 419] width 270 height 26
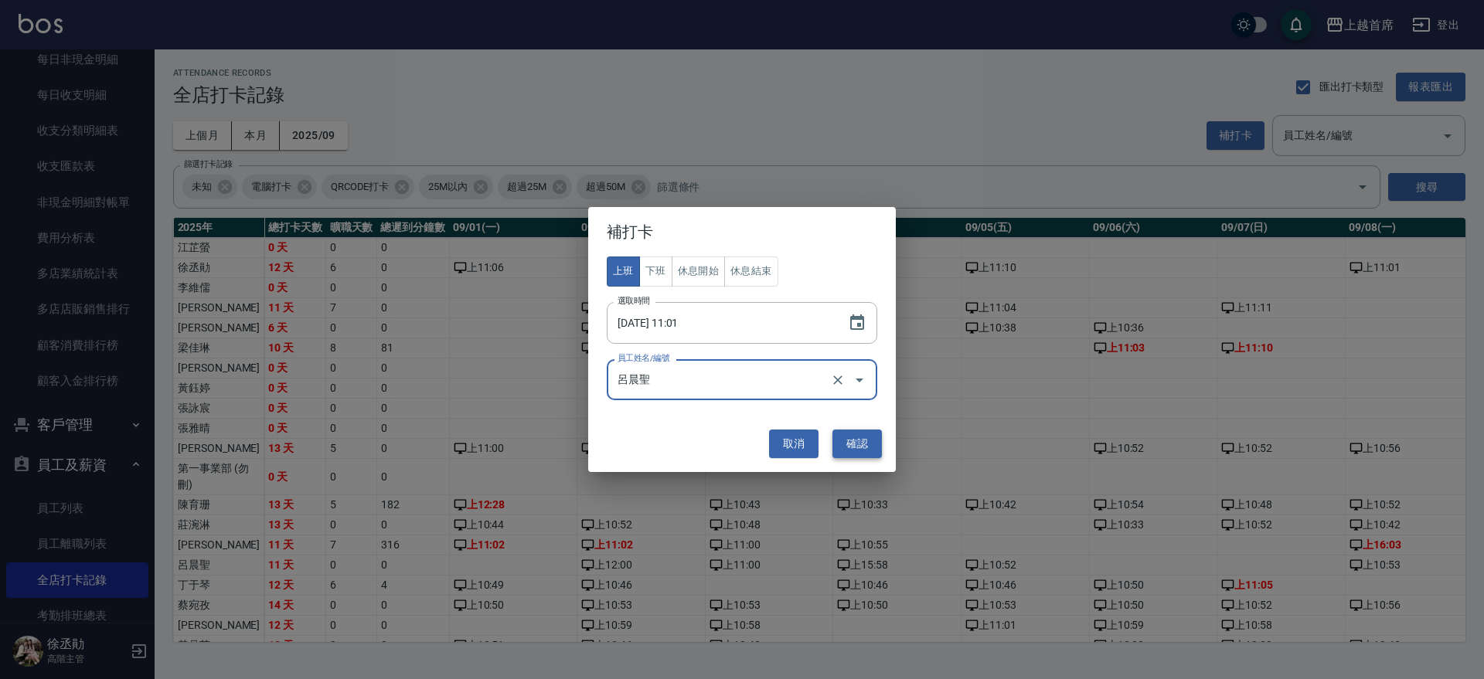
type input "呂晨聖"
click at [848, 440] on button "確認" at bounding box center [856, 444] width 49 height 29
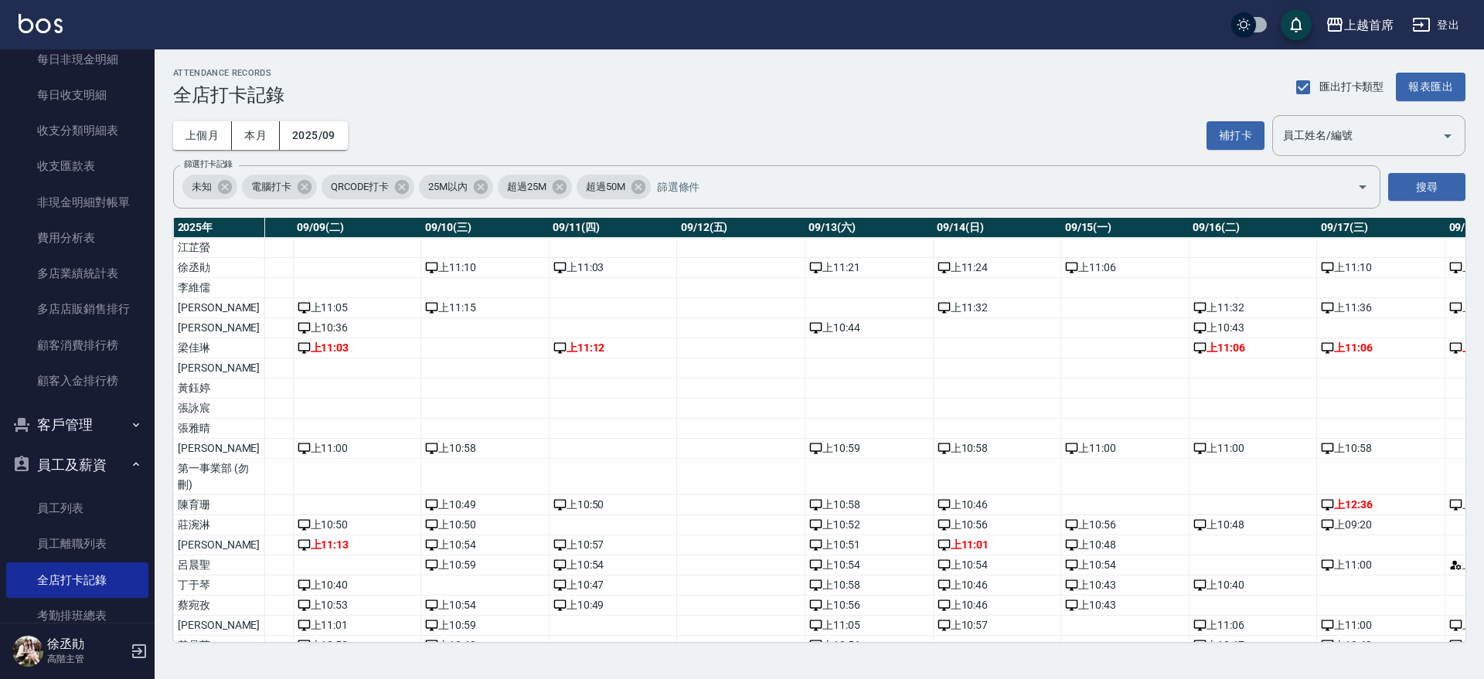
scroll to position [0, 1183]
click at [679, 265] on td "a dense table" at bounding box center [738, 268] width 128 height 20
click at [1250, 131] on button "補打卡" at bounding box center [1235, 135] width 58 height 29
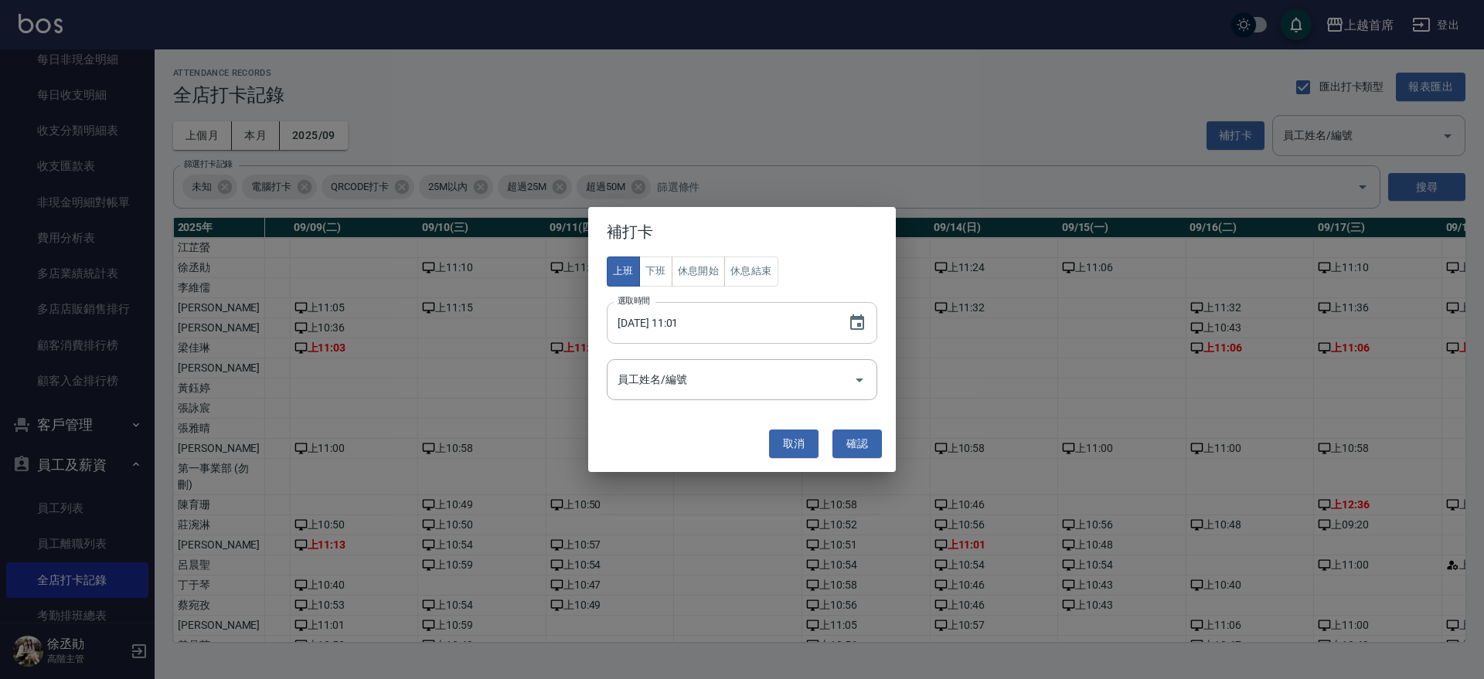
click at [672, 322] on input "[DATE] 11:01" at bounding box center [720, 323] width 226 height 42
click at [672, 324] on input "[DATE] 11:01" at bounding box center [720, 323] width 226 height 42
click at [859, 324] on icon "Choose date, selected date is 2025-09-18" at bounding box center [857, 322] width 14 height 15
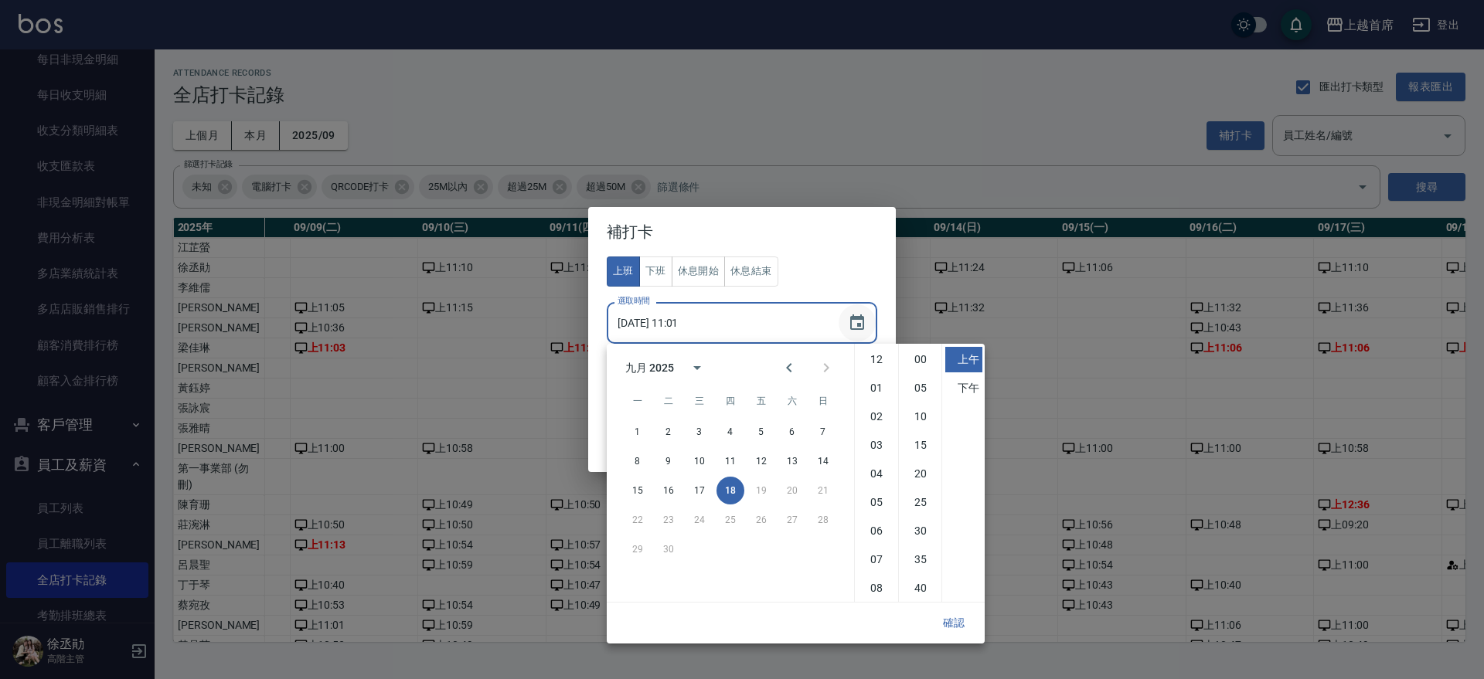
scroll to position [87, 0]
click at [760, 460] on button "12" at bounding box center [761, 461] width 28 height 28
click at [725, 323] on input "[DATE] 11:01" at bounding box center [720, 323] width 226 height 42
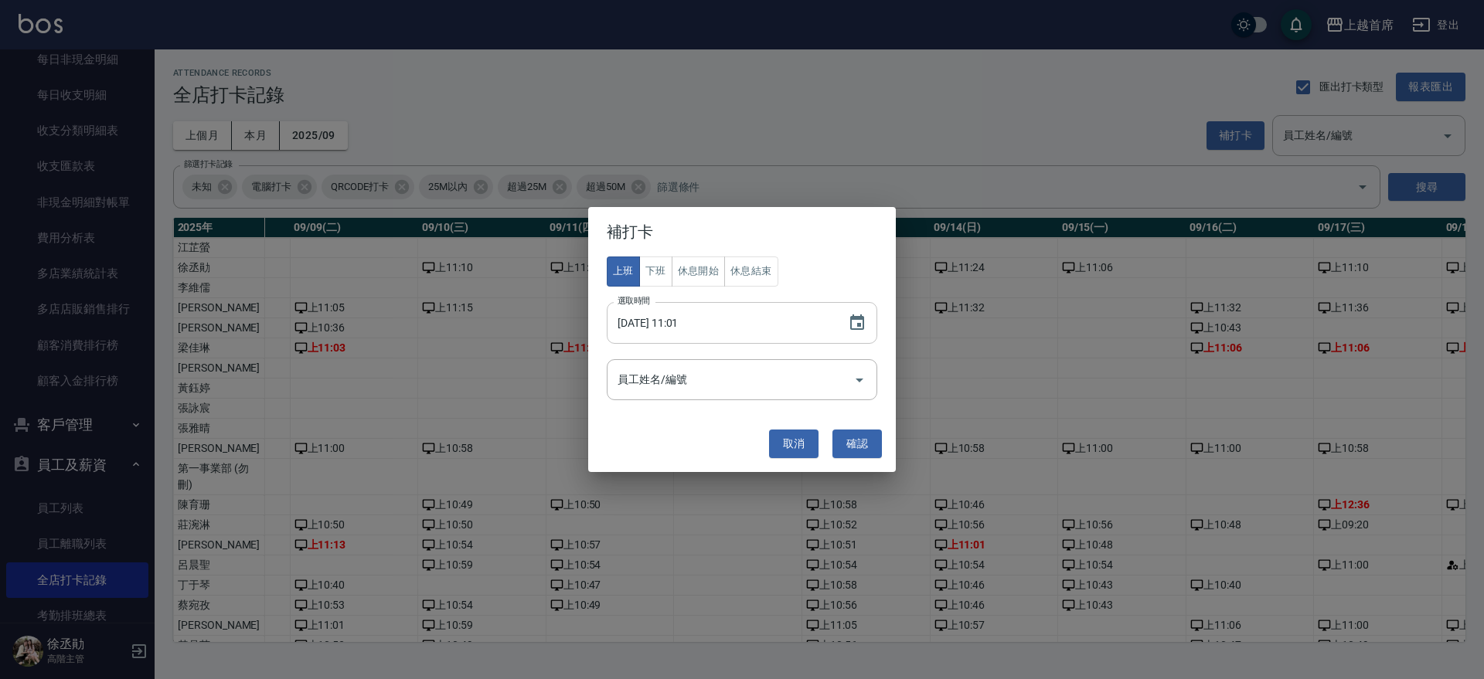
click at [716, 315] on input "[DATE] 11:01" at bounding box center [720, 323] width 226 height 42
drag, startPoint x: 697, startPoint y: 326, endPoint x: 712, endPoint y: 326, distance: 14.7
click at [712, 326] on input "[DATE] 11:01" at bounding box center [720, 323] width 226 height 42
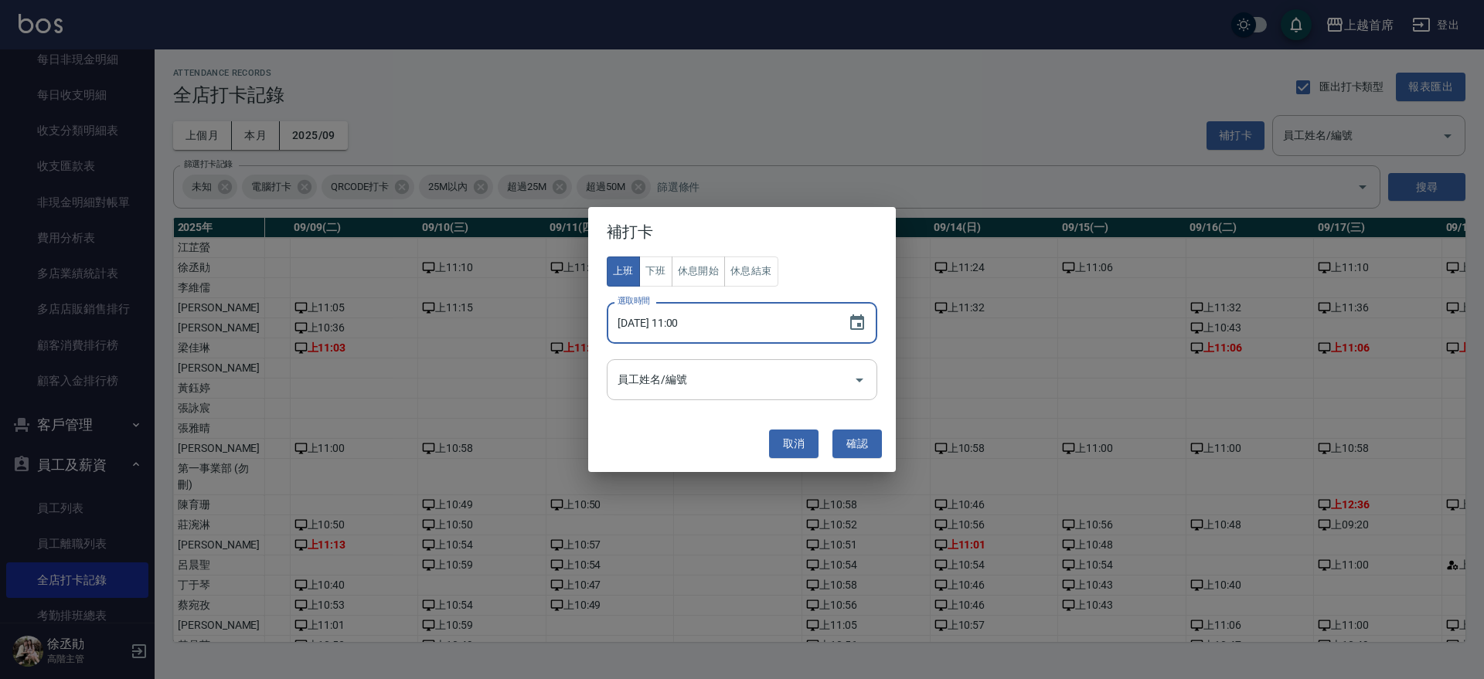
click at [736, 399] on div "員工姓名/編號" at bounding box center [742, 379] width 270 height 41
type input "[DATE] 11:00"
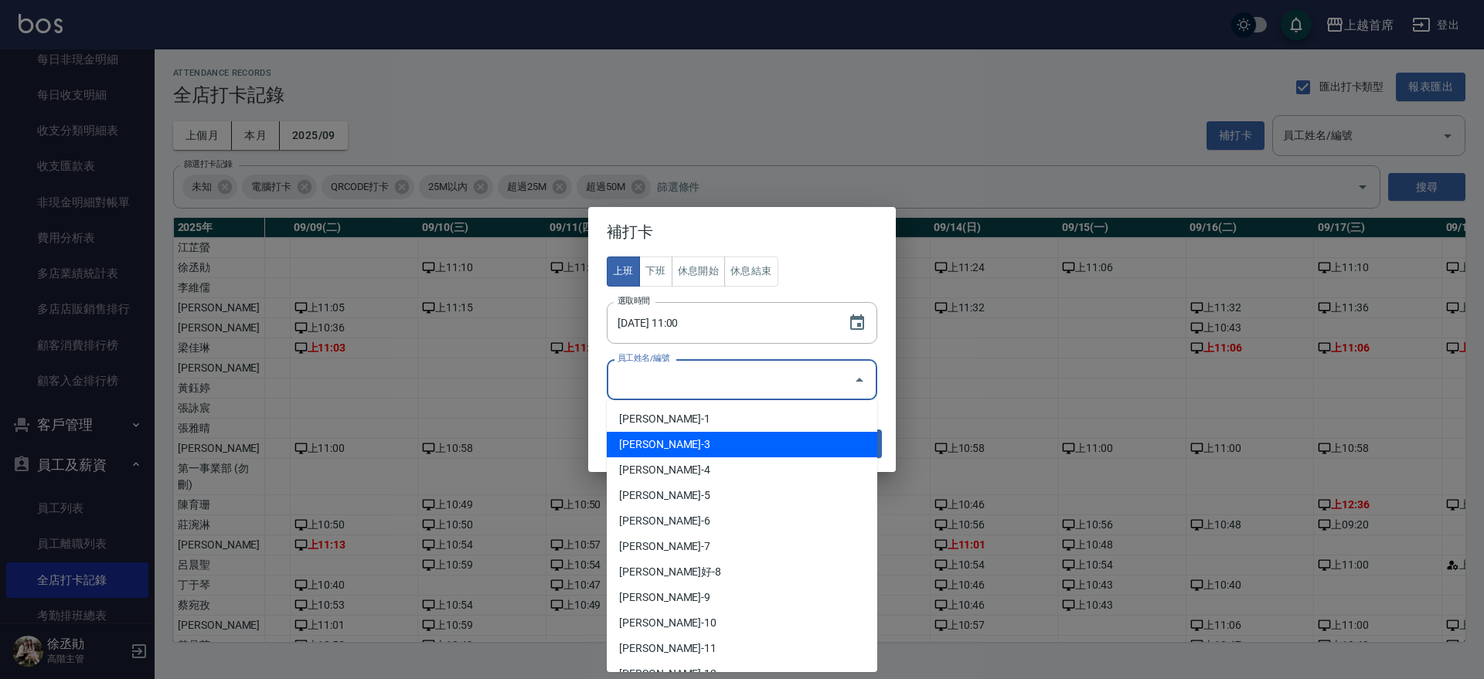
click at [672, 445] on li "[PERSON_NAME]-3" at bounding box center [742, 445] width 270 height 26
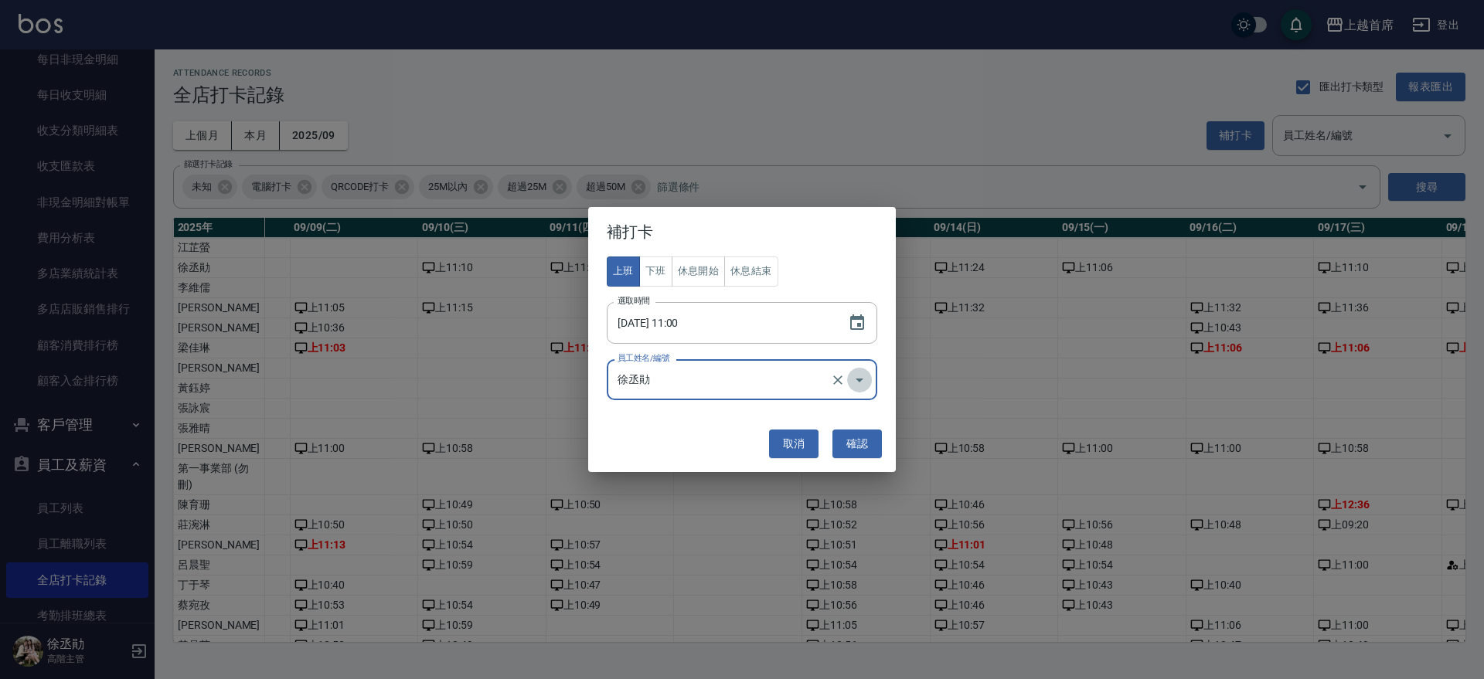
click at [860, 380] on icon "Open" at bounding box center [859, 380] width 19 height 19
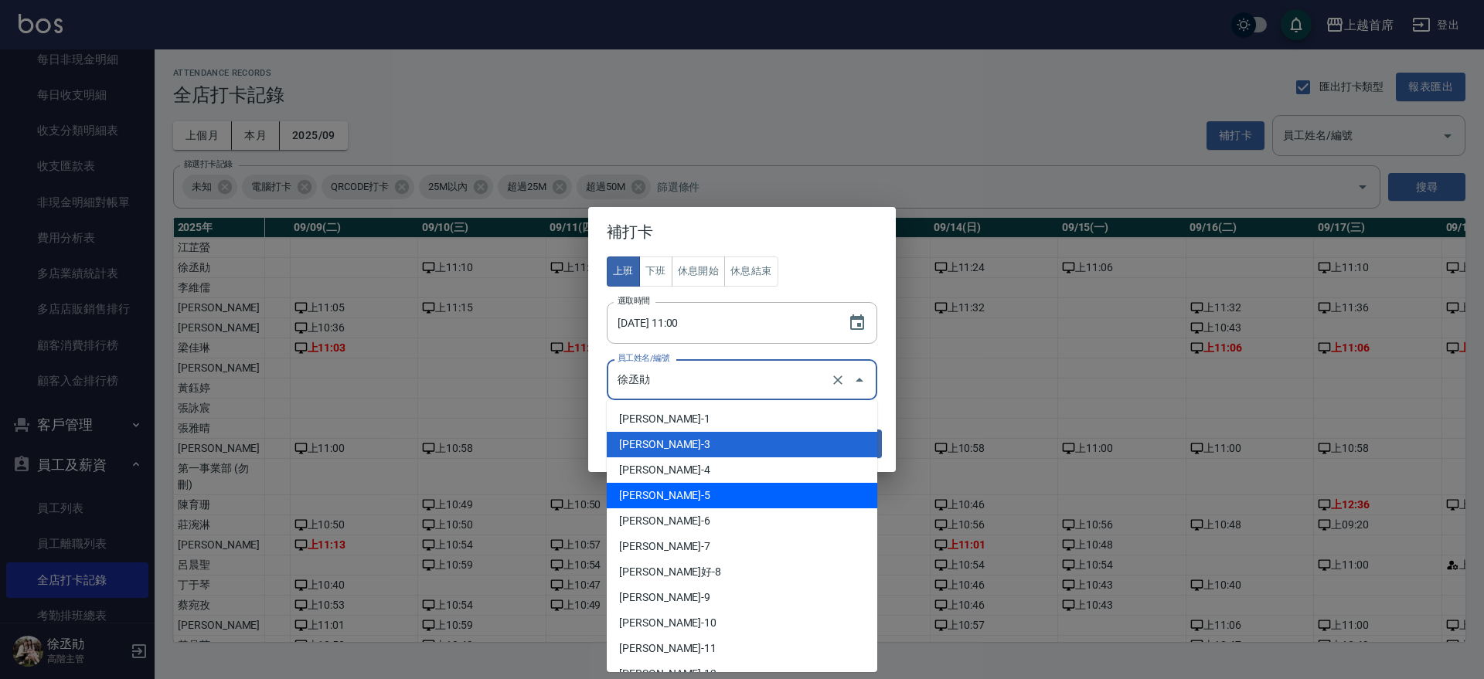
click at [699, 498] on li "[PERSON_NAME]-5" at bounding box center [742, 496] width 270 height 26
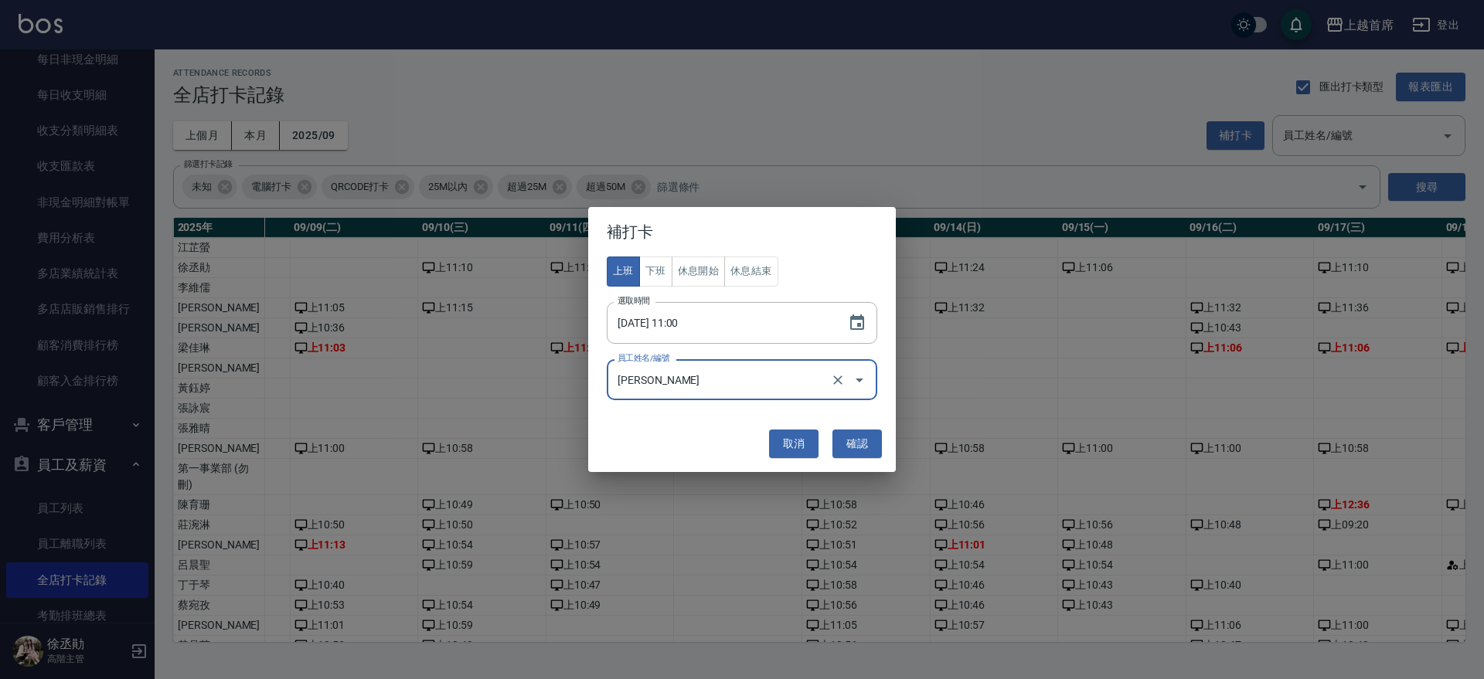
click at [859, 382] on icon "Open" at bounding box center [859, 380] width 19 height 19
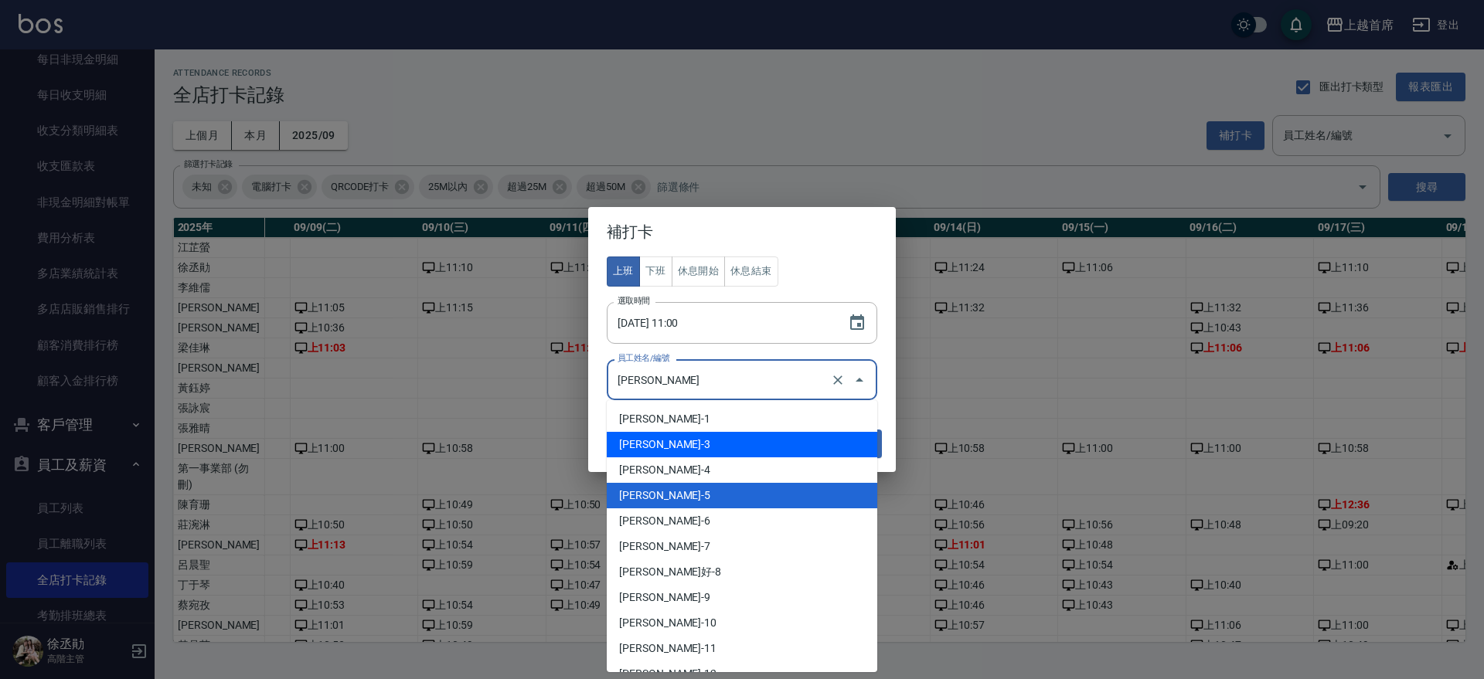
click at [692, 450] on li "[PERSON_NAME]-3" at bounding box center [742, 445] width 270 height 26
type input "徐丞勛"
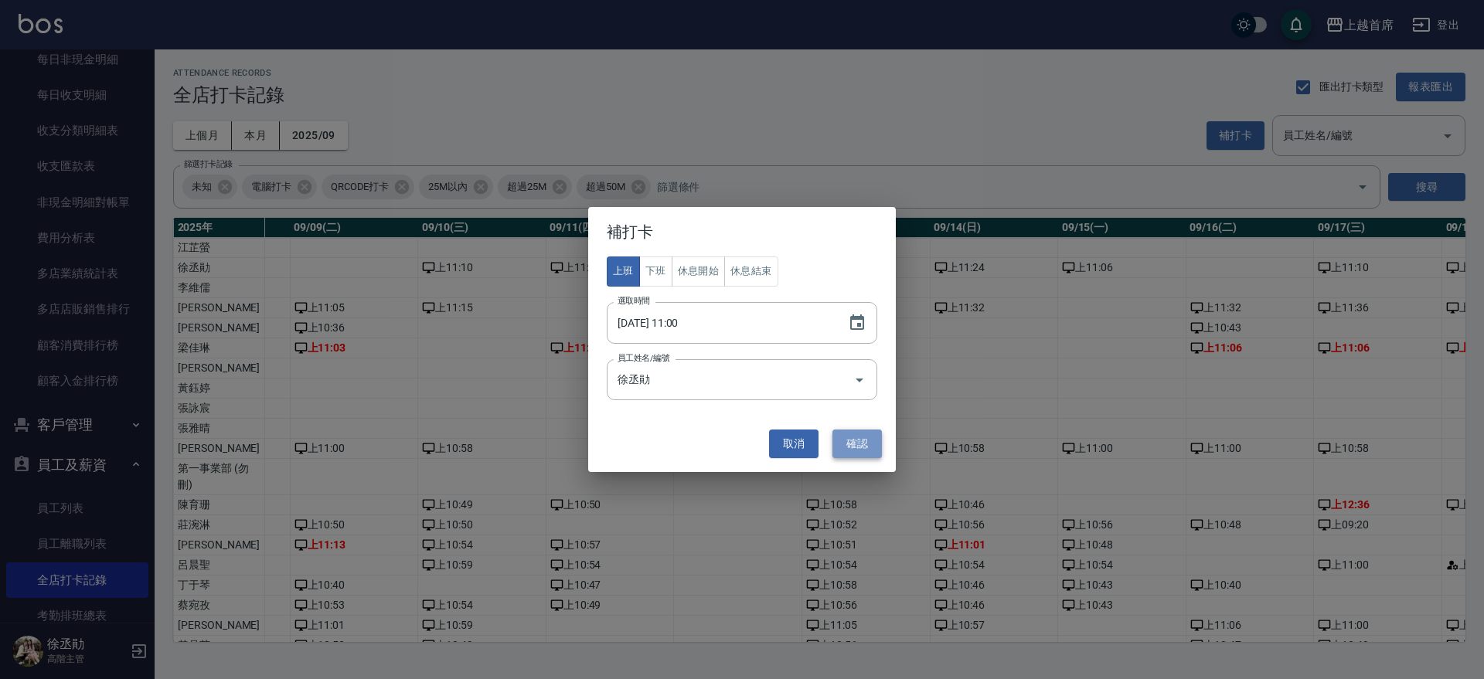
click at [845, 440] on button "確認" at bounding box center [856, 444] width 49 height 29
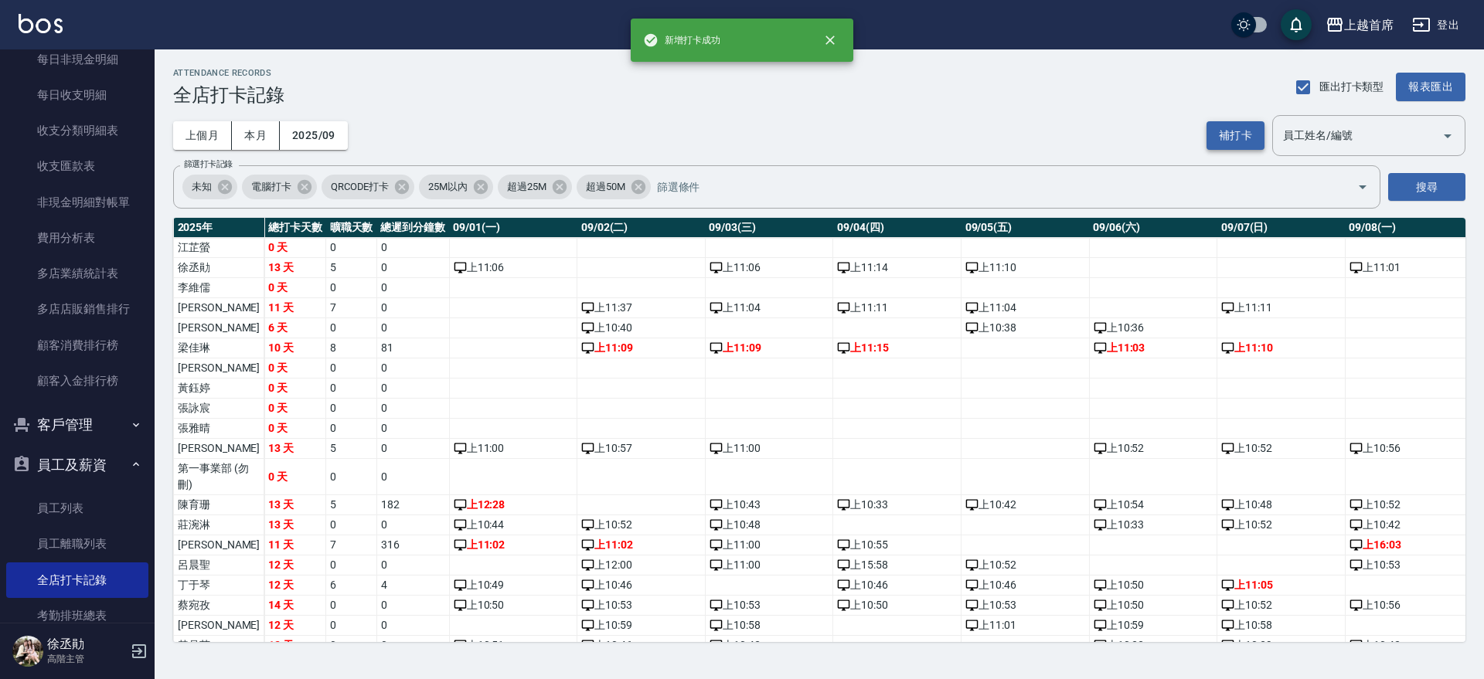
click at [1241, 124] on button "補打卡" at bounding box center [1235, 135] width 58 height 29
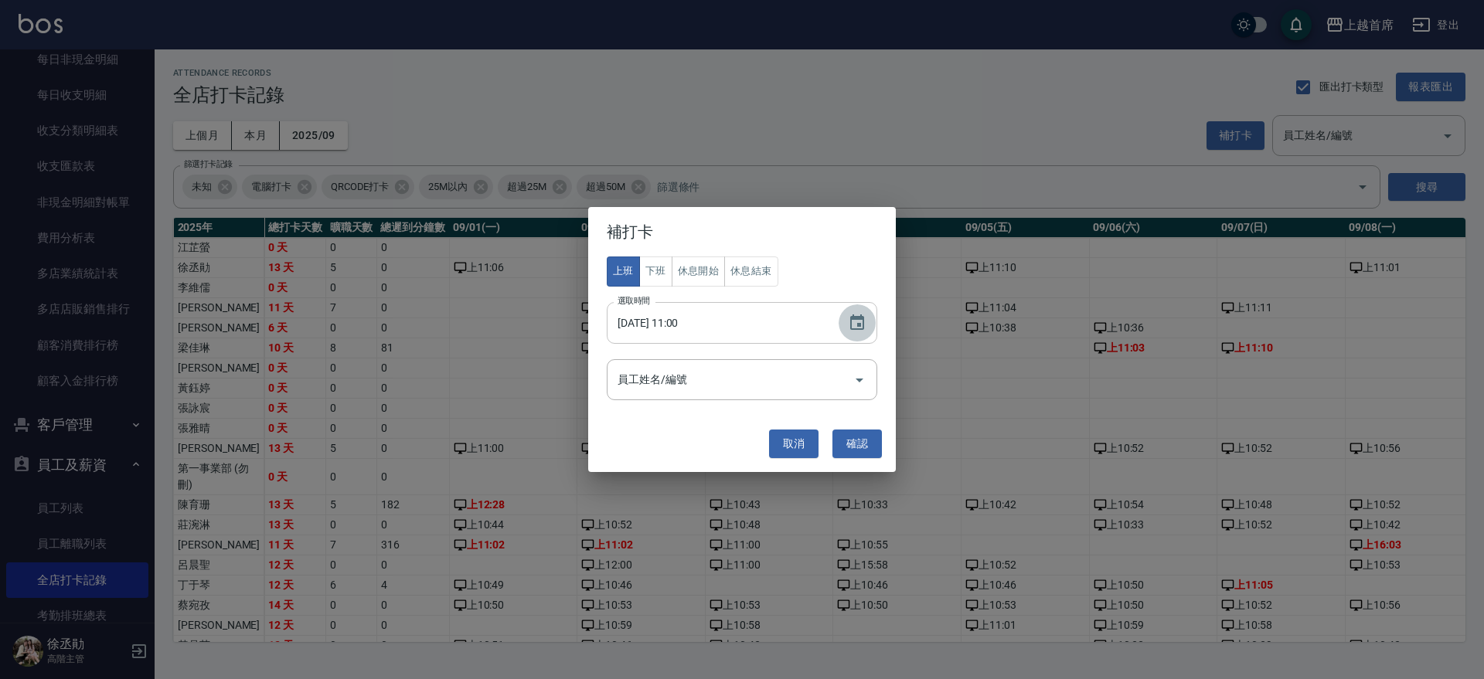
click at [865, 317] on icon "Choose date, selected date is 2025-09-12" at bounding box center [857, 323] width 19 height 19
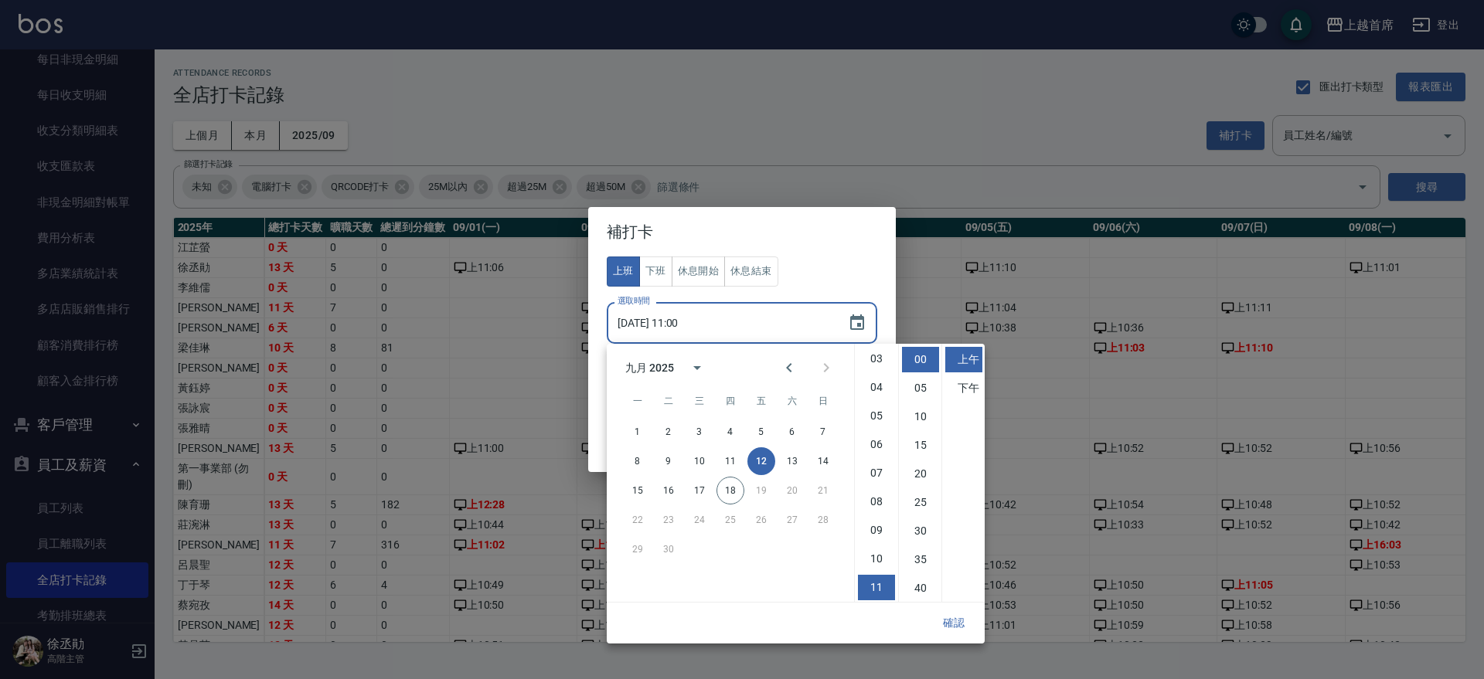
click at [763, 458] on button "12" at bounding box center [761, 461] width 28 height 28
click at [820, 260] on div "上班 下班 休息開始 休息結束 選取時間 [DATE] 11:00 選取時間 員工姓名/編號 員工姓名/編號" at bounding box center [742, 329] width 270 height 144
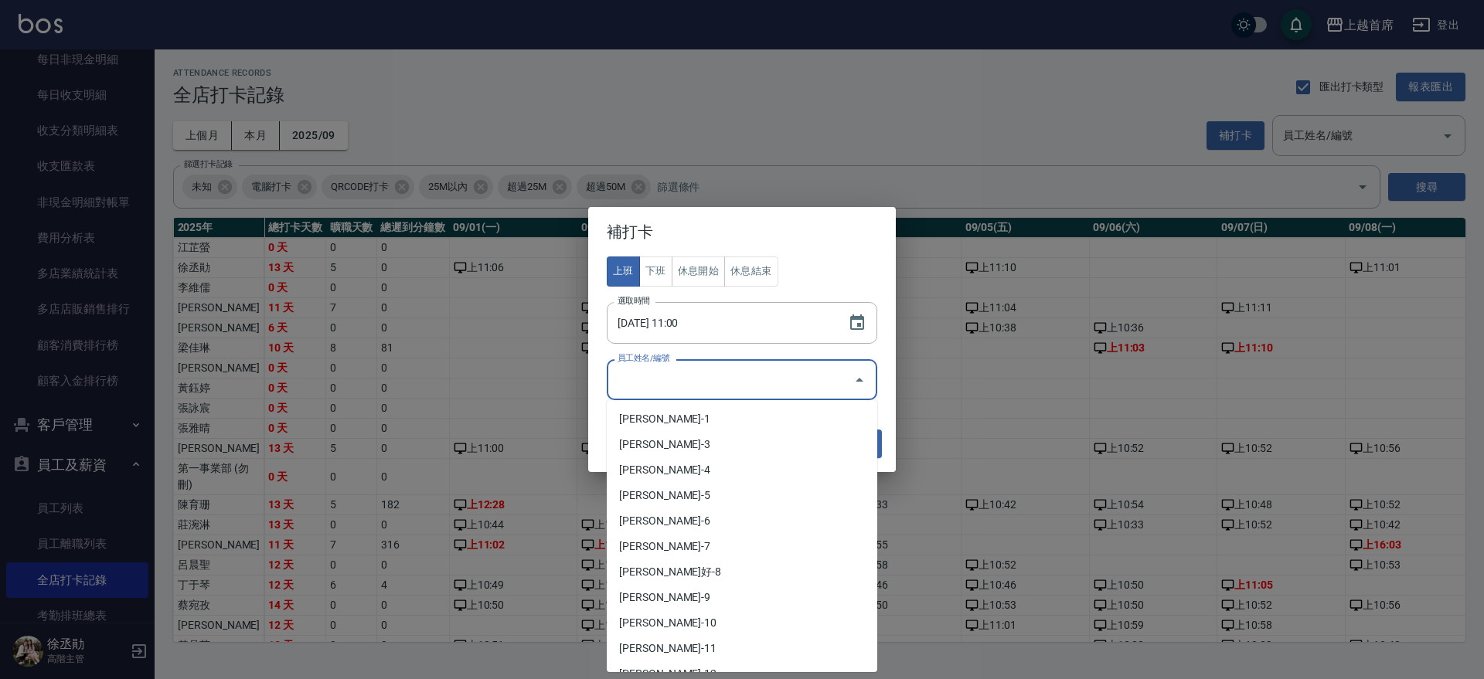
click at [811, 374] on input "員工姓名/編號" at bounding box center [730, 379] width 233 height 27
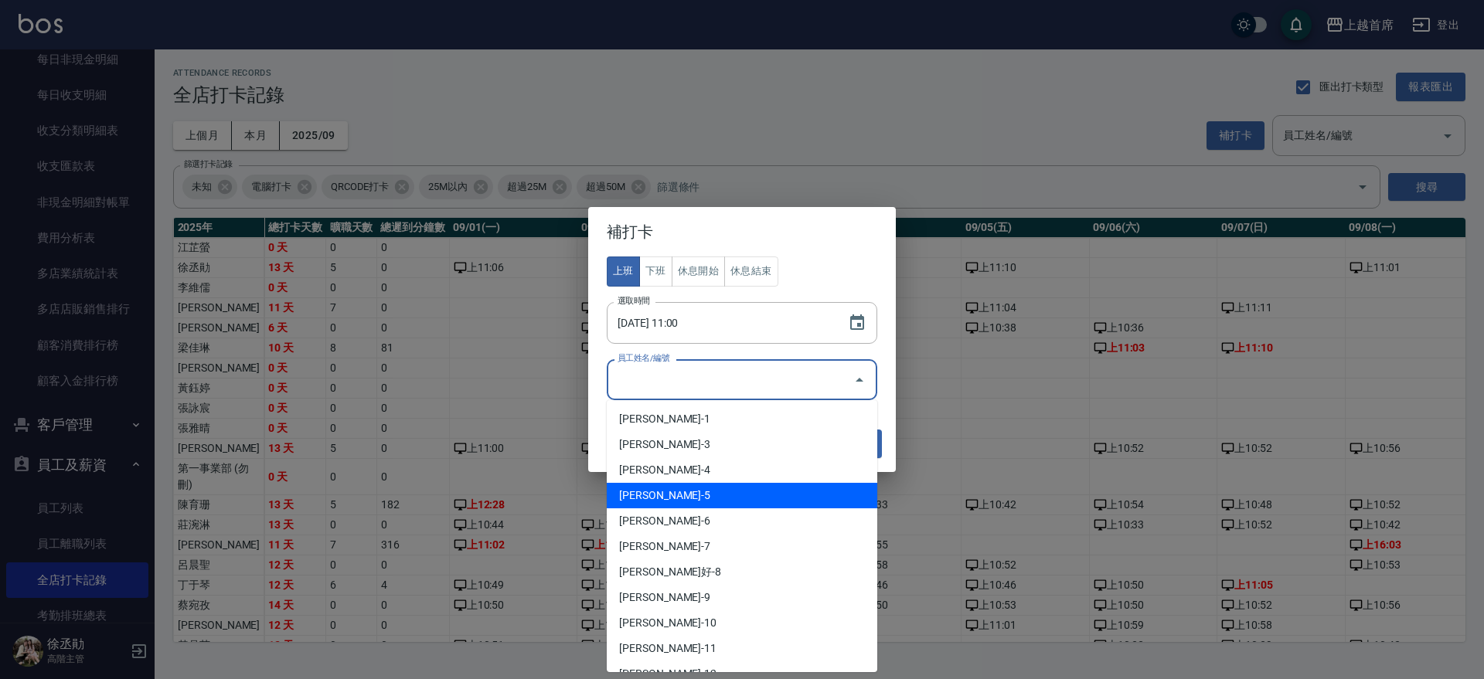
click at [662, 500] on li "[PERSON_NAME]-5" at bounding box center [742, 496] width 270 height 26
type input "[PERSON_NAME]"
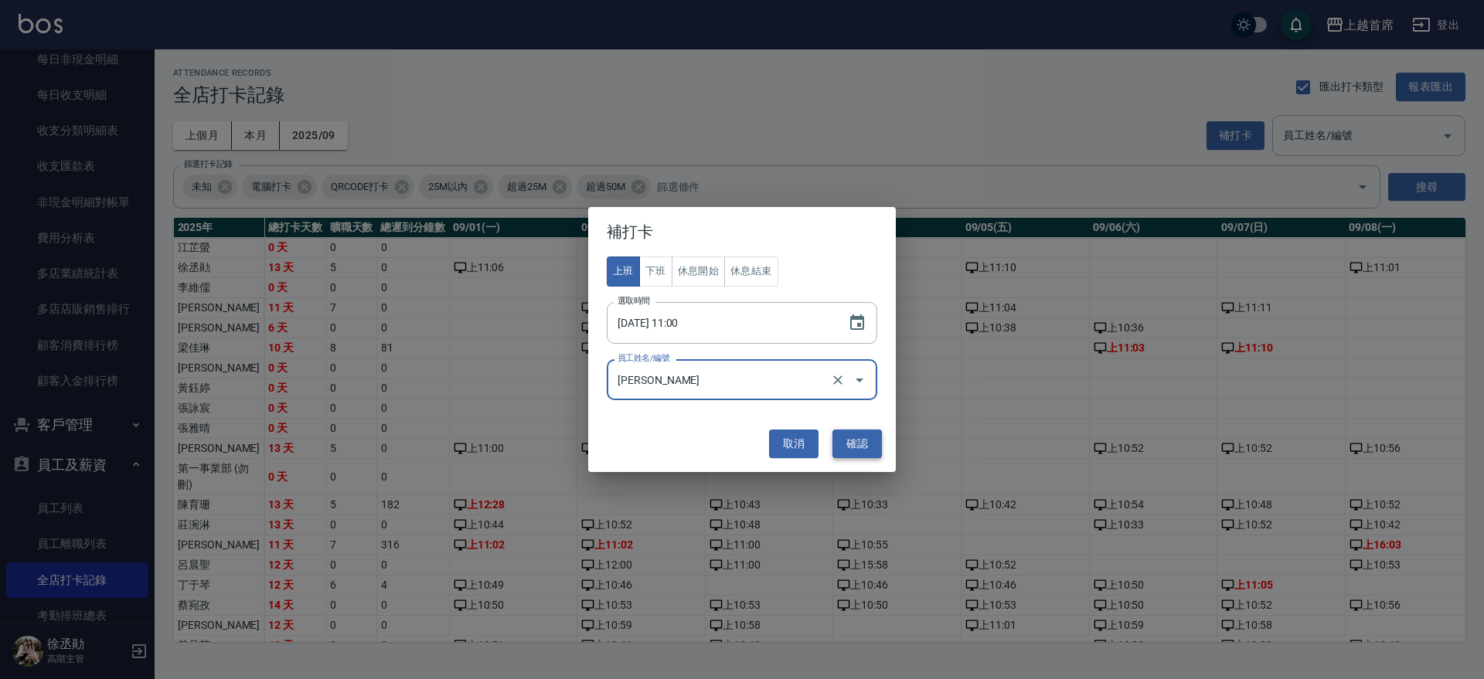
click at [859, 440] on button "確認" at bounding box center [856, 444] width 49 height 29
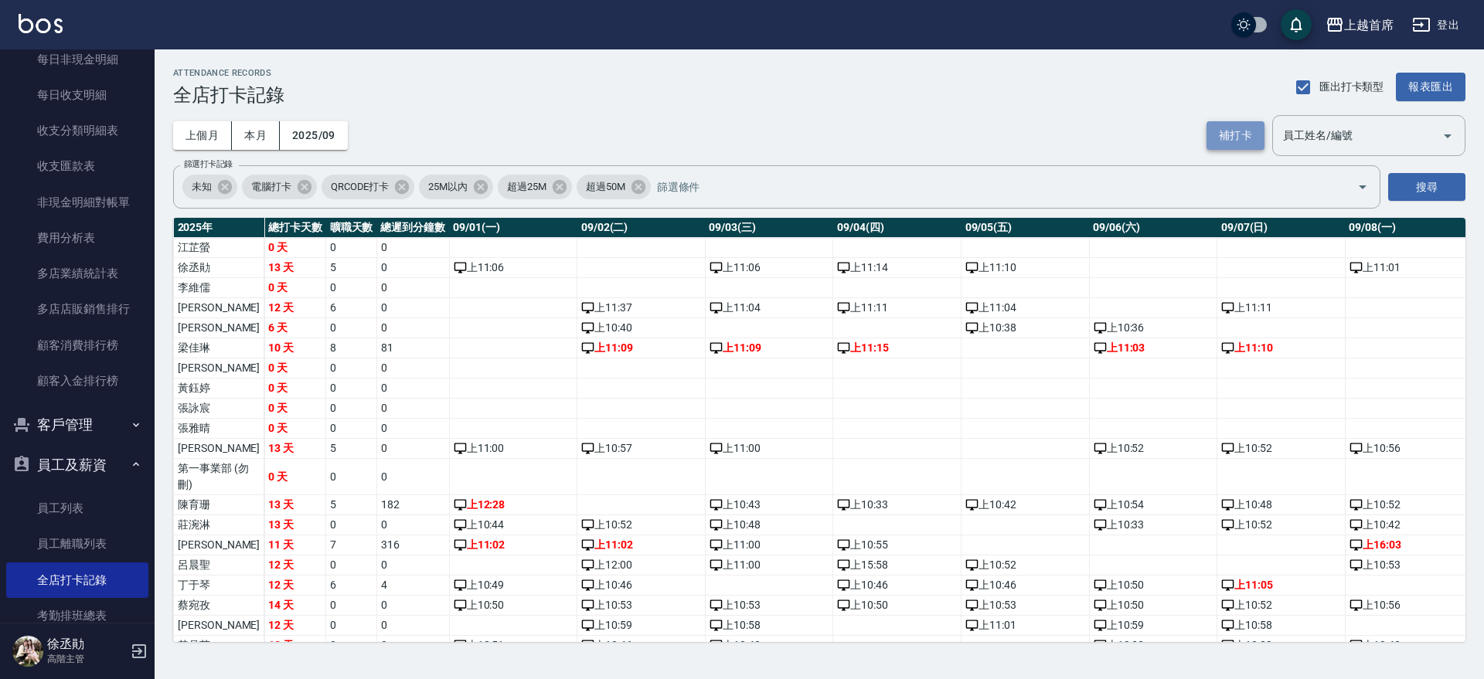
click at [1233, 123] on button "補打卡" at bounding box center [1235, 135] width 58 height 29
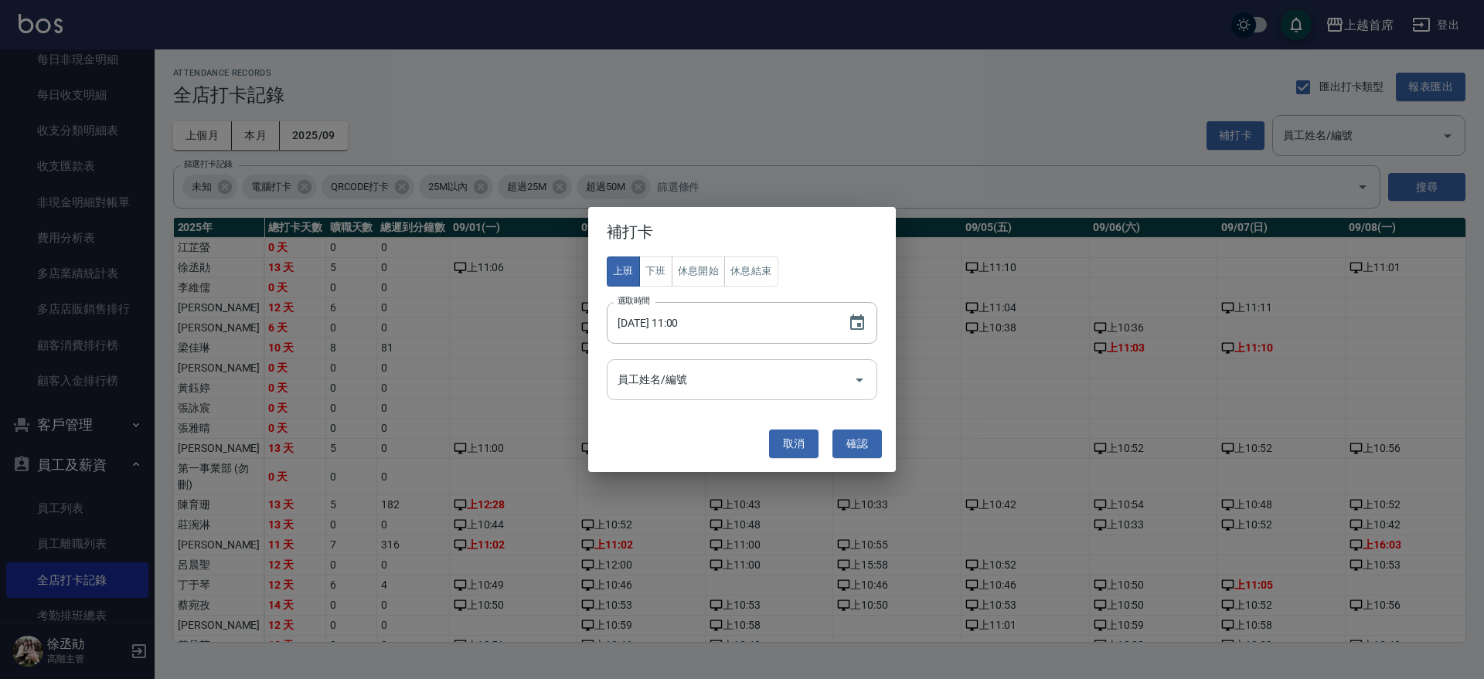
click at [714, 363] on div "員工姓名/編號" at bounding box center [742, 379] width 270 height 41
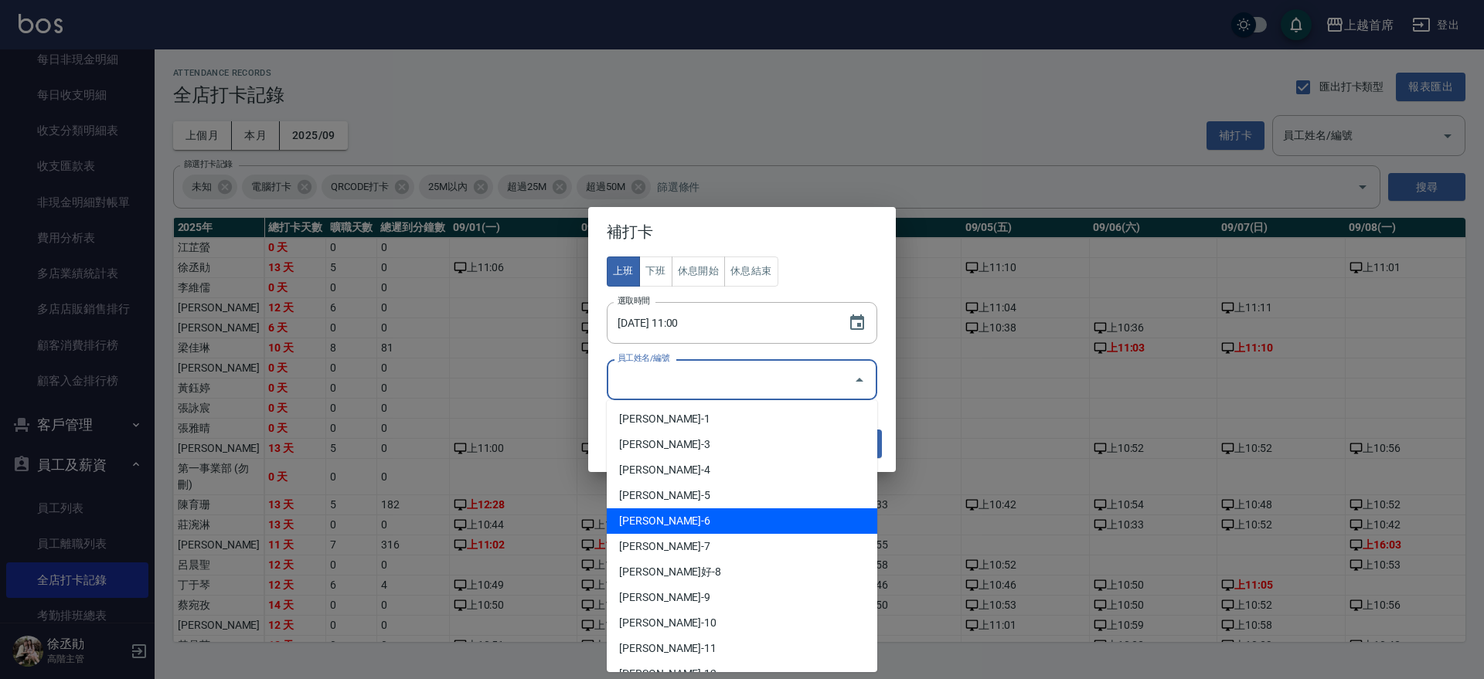
click at [673, 529] on li "[PERSON_NAME]-6" at bounding box center [742, 522] width 270 height 26
type input "[PERSON_NAME]"
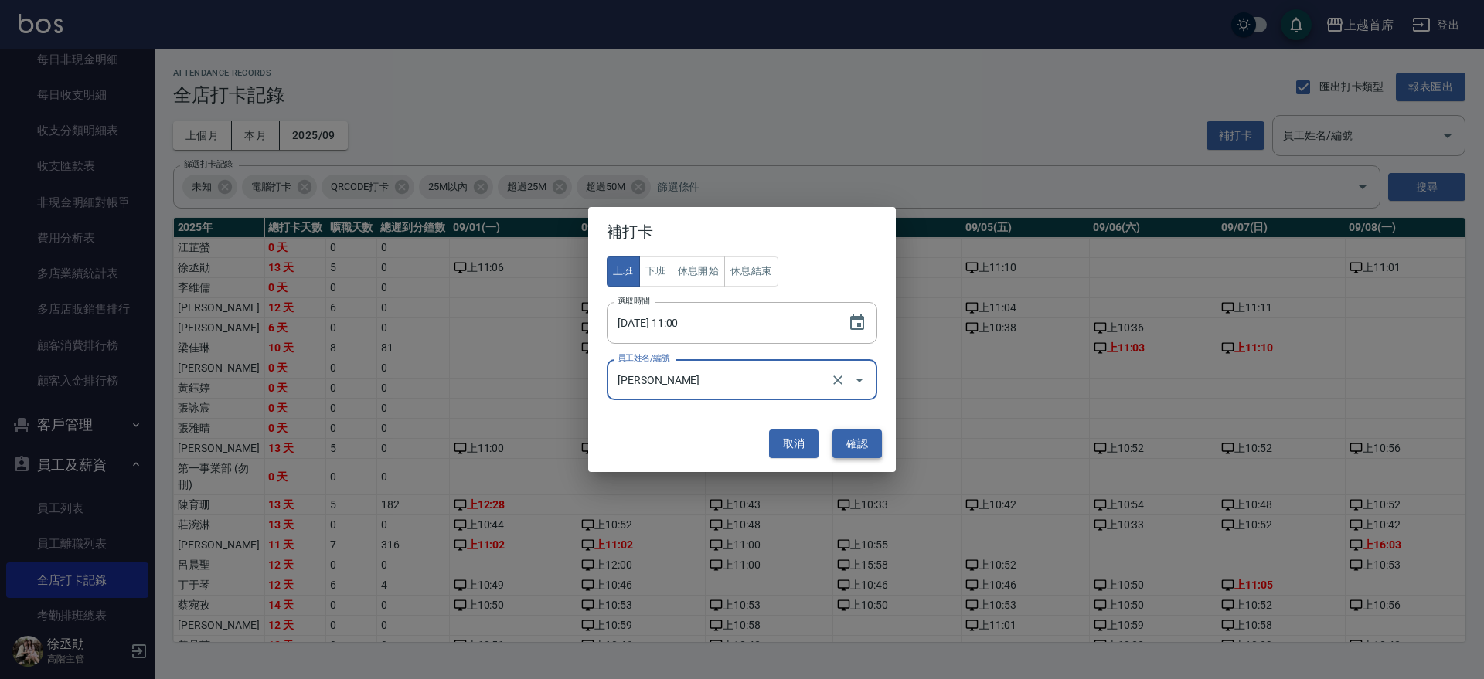
click at [870, 434] on button "確認" at bounding box center [856, 444] width 49 height 29
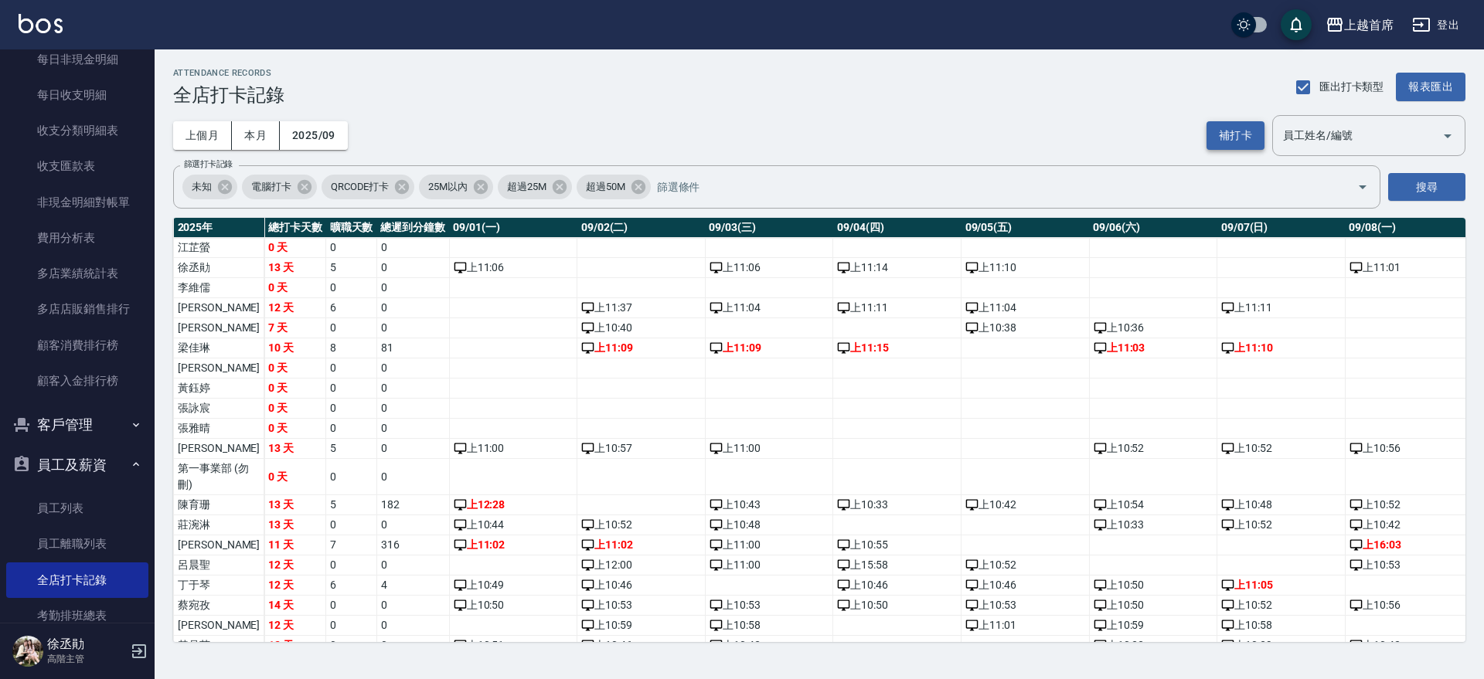
click at [1238, 128] on button "補打卡" at bounding box center [1235, 135] width 58 height 29
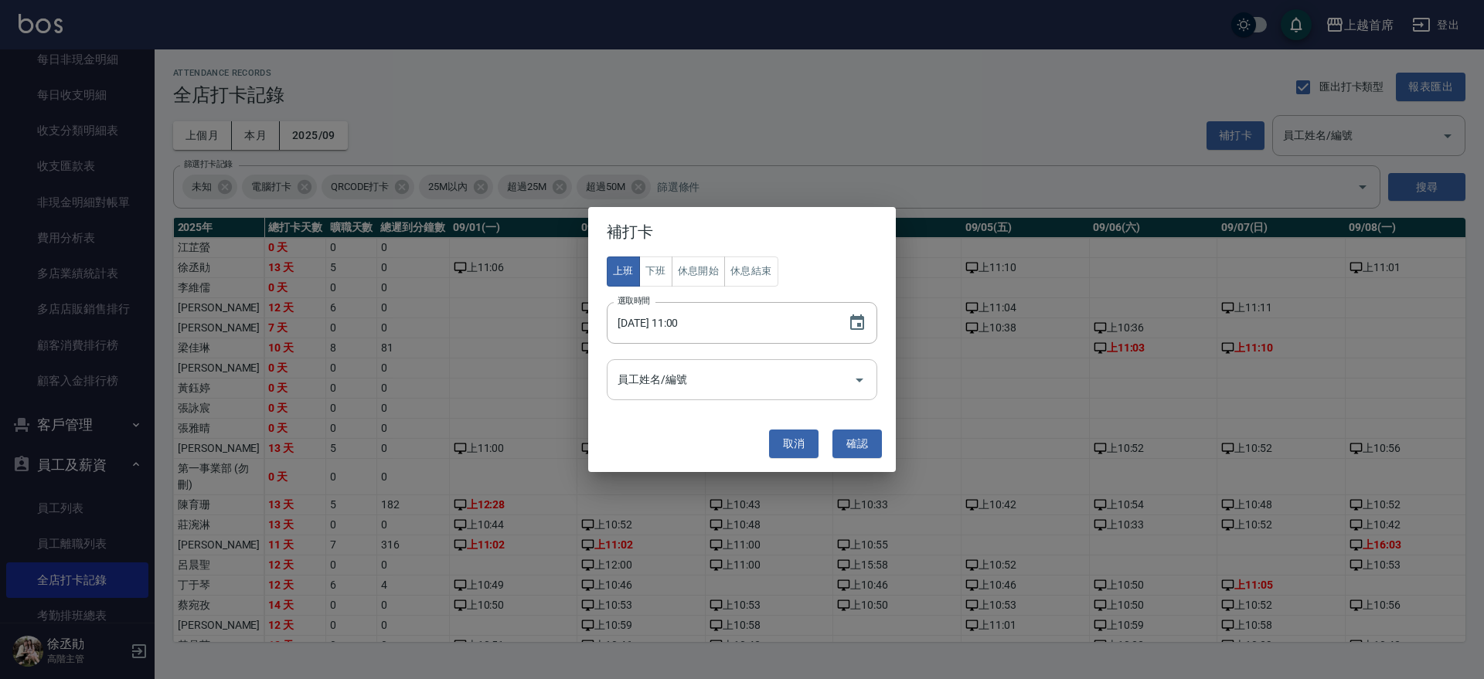
click at [855, 376] on icon "Open" at bounding box center [859, 380] width 19 height 19
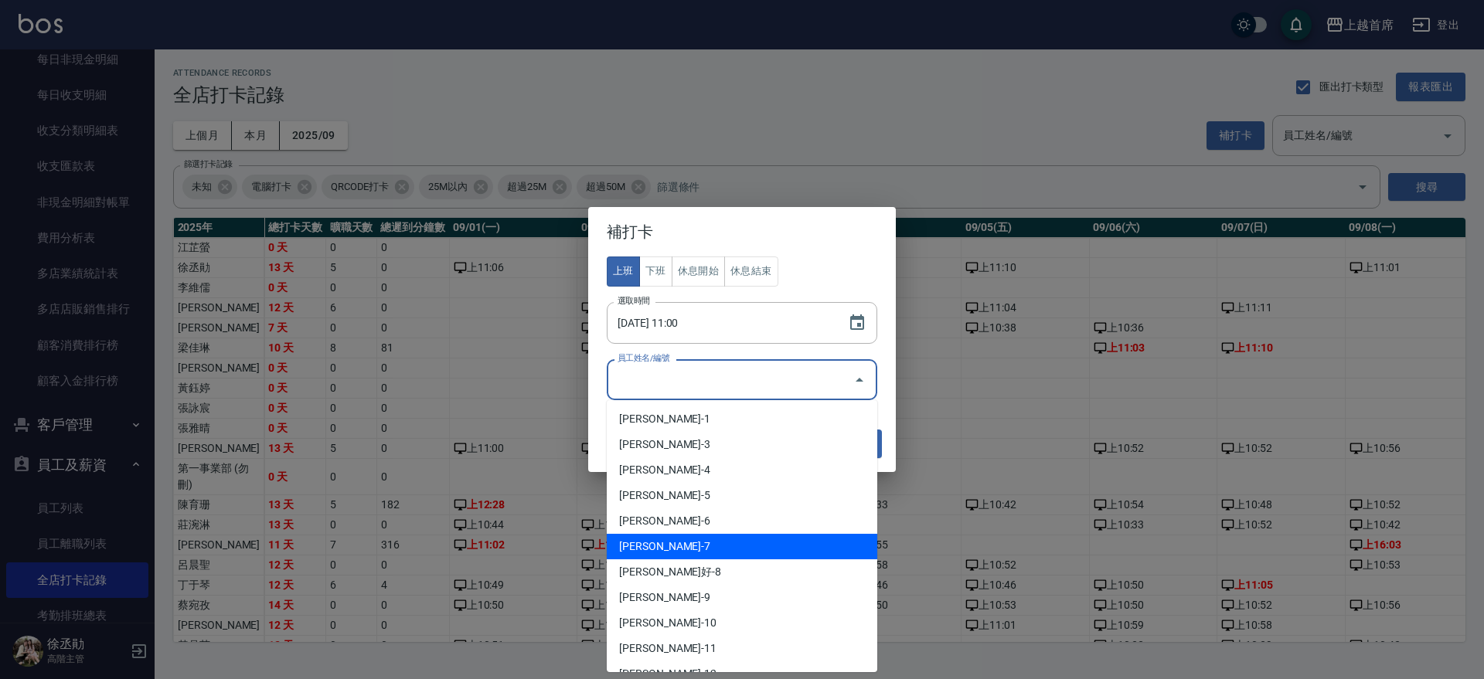
click at [705, 543] on li "[PERSON_NAME]-7" at bounding box center [742, 547] width 270 height 26
type input "梁佳琳"
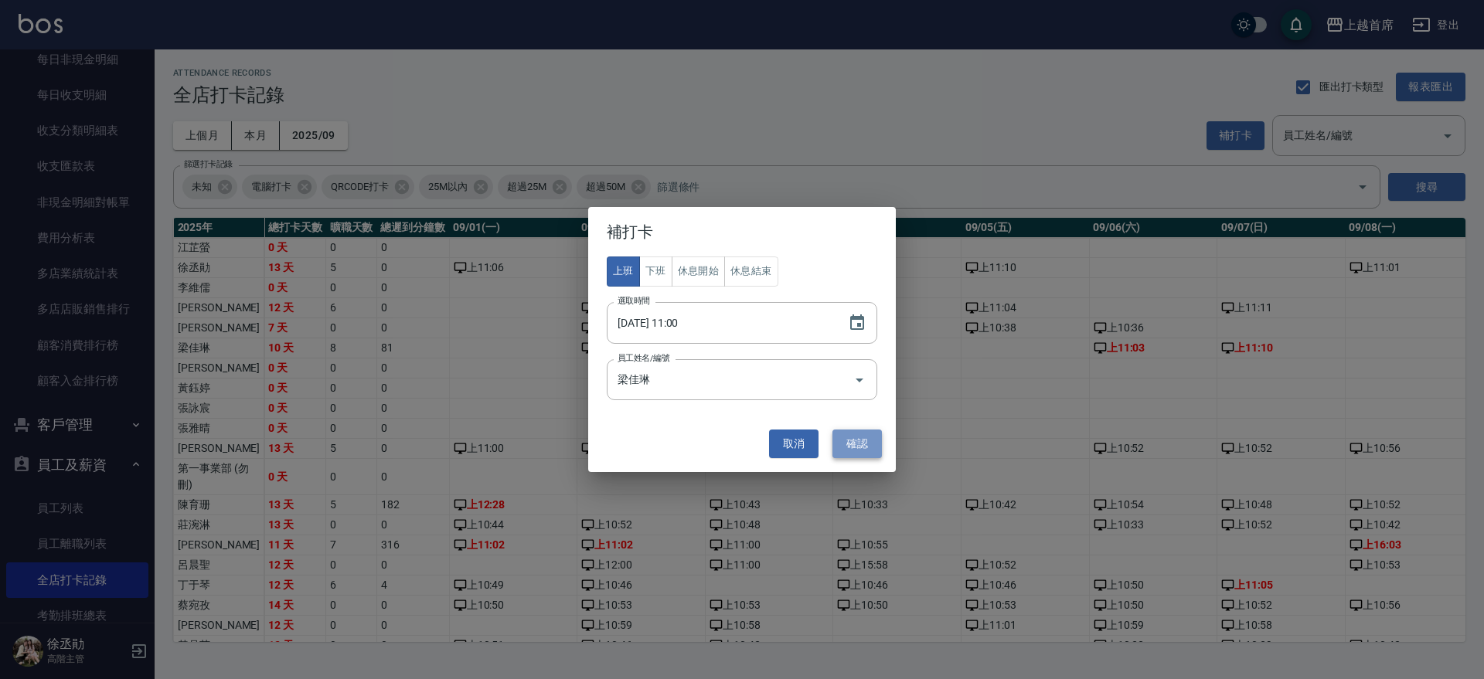
click at [853, 434] on button "確認" at bounding box center [856, 444] width 49 height 29
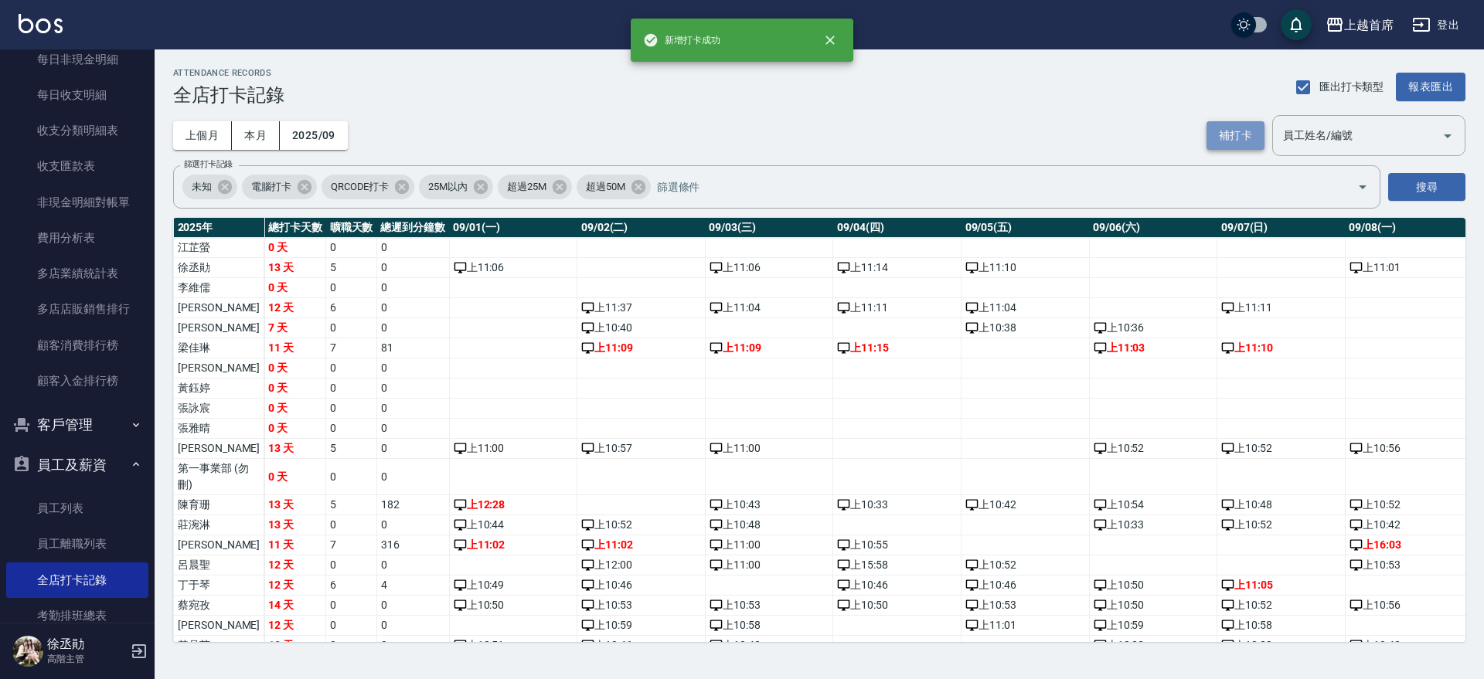
click at [1233, 131] on button "補打卡" at bounding box center [1235, 135] width 58 height 29
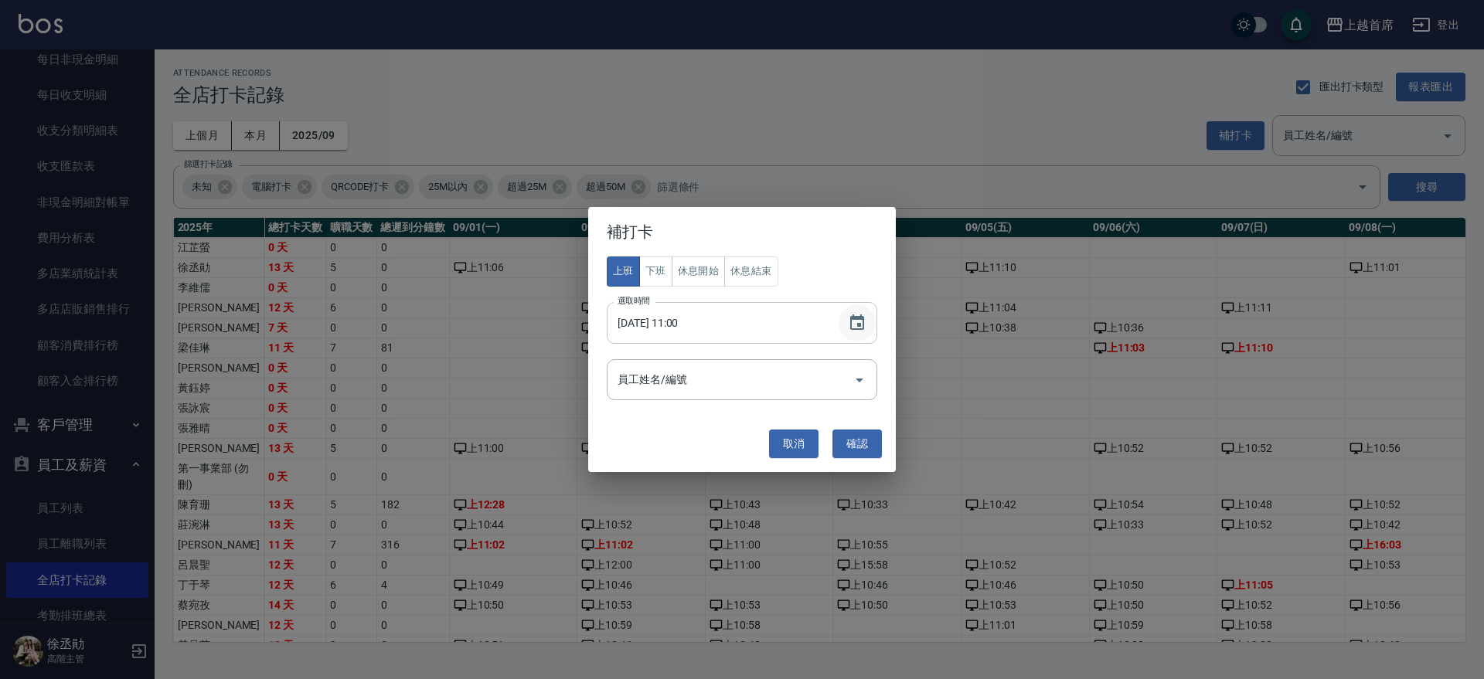
click at [862, 317] on icon "Choose date, selected date is 2025-09-12" at bounding box center [857, 322] width 14 height 15
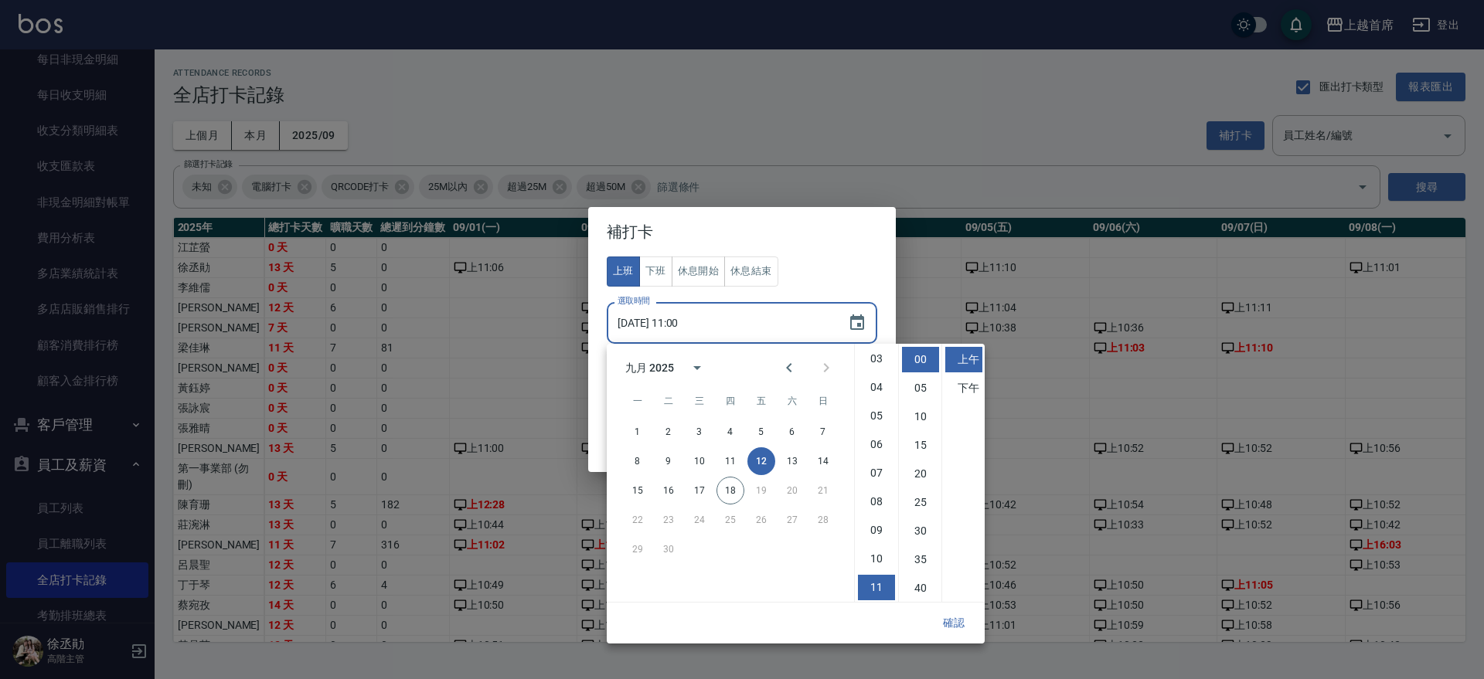
click at [884, 267] on div "上班 下班 休息開始 休息結束 選取時間 [DATE] 11:00 選取時間 員工姓名/編號 員工姓名/編號" at bounding box center [742, 336] width 308 height 159
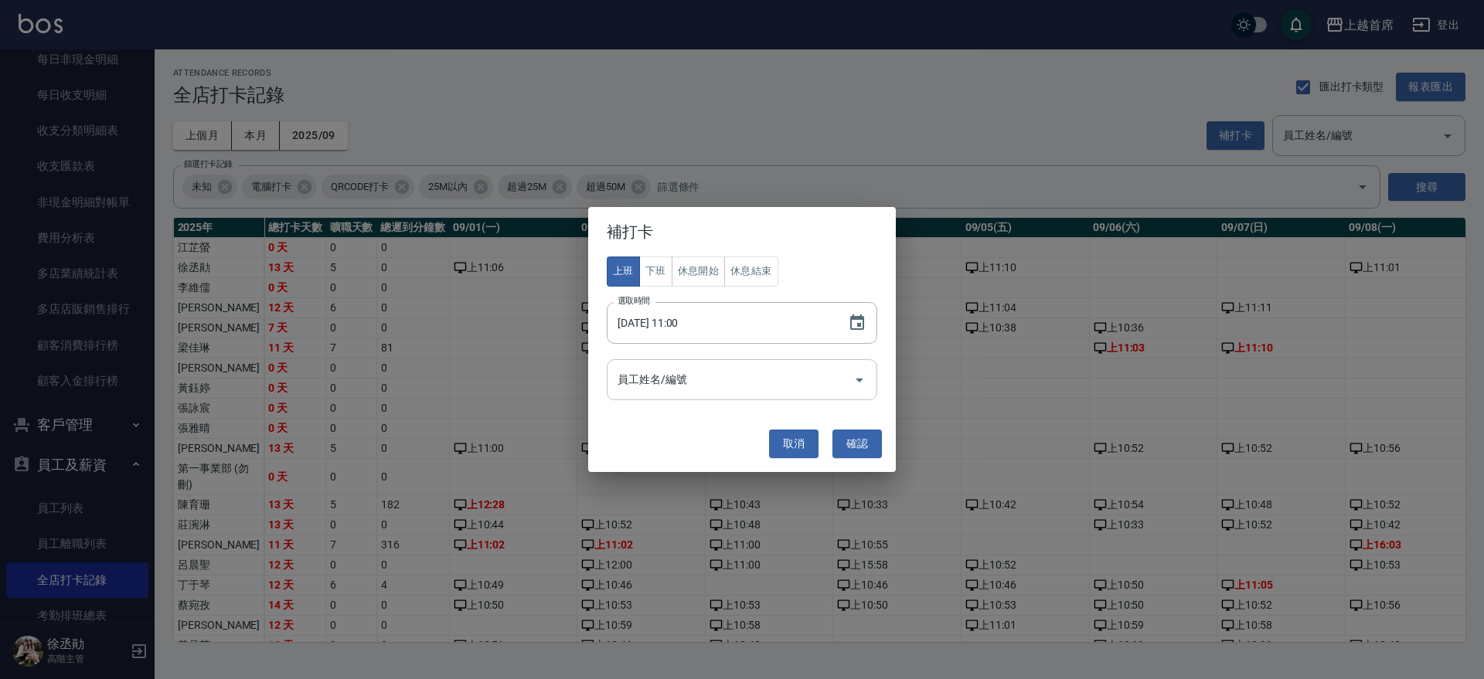
click at [852, 366] on div at bounding box center [858, 379] width 23 height 41
click at [854, 378] on icon "Open" at bounding box center [859, 380] width 19 height 19
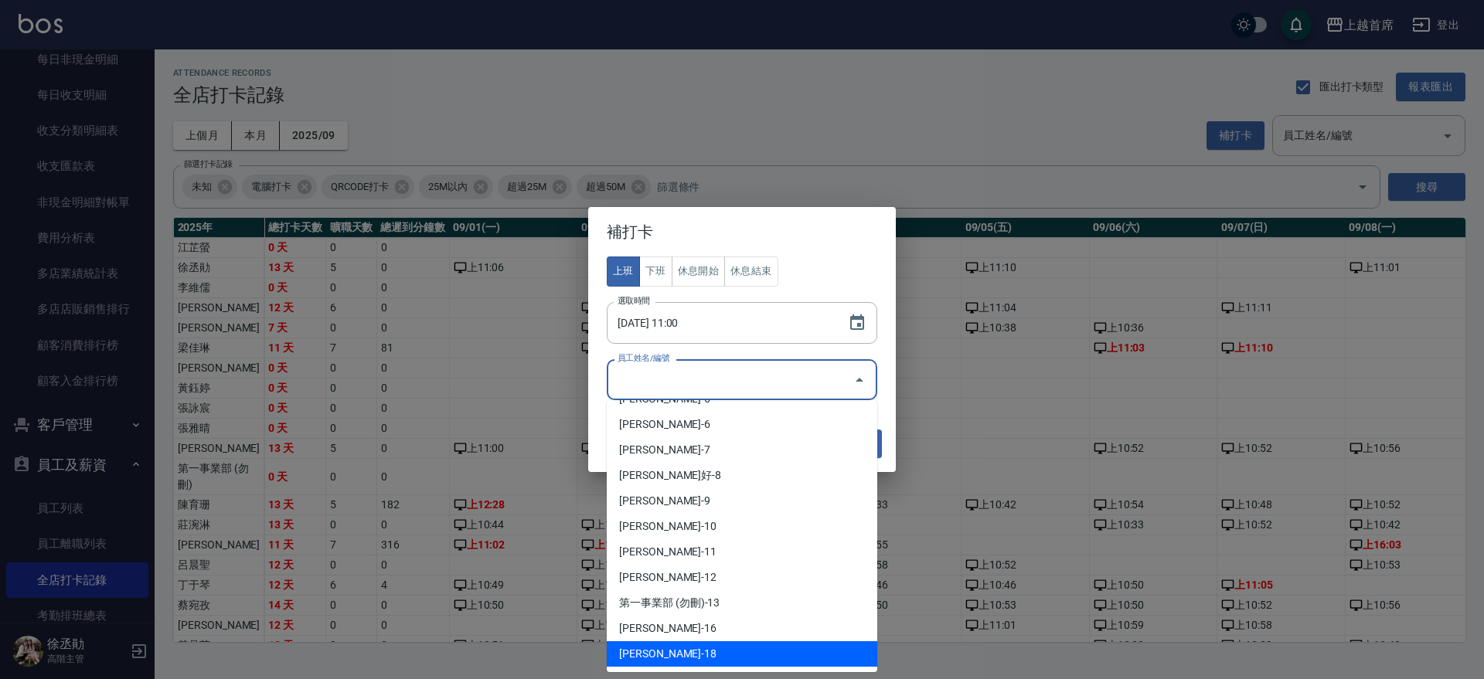
scroll to position [0, 0]
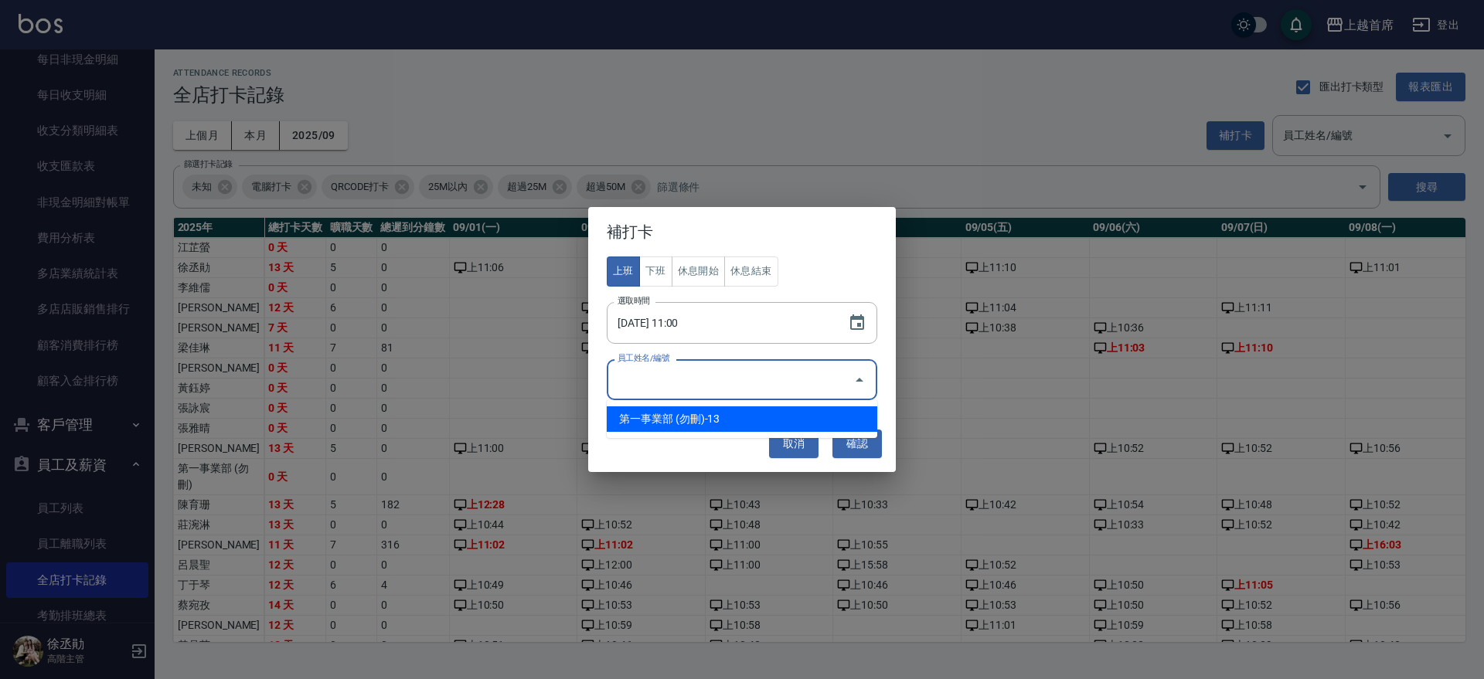
click at [857, 383] on icon "Close" at bounding box center [859, 380] width 19 height 19
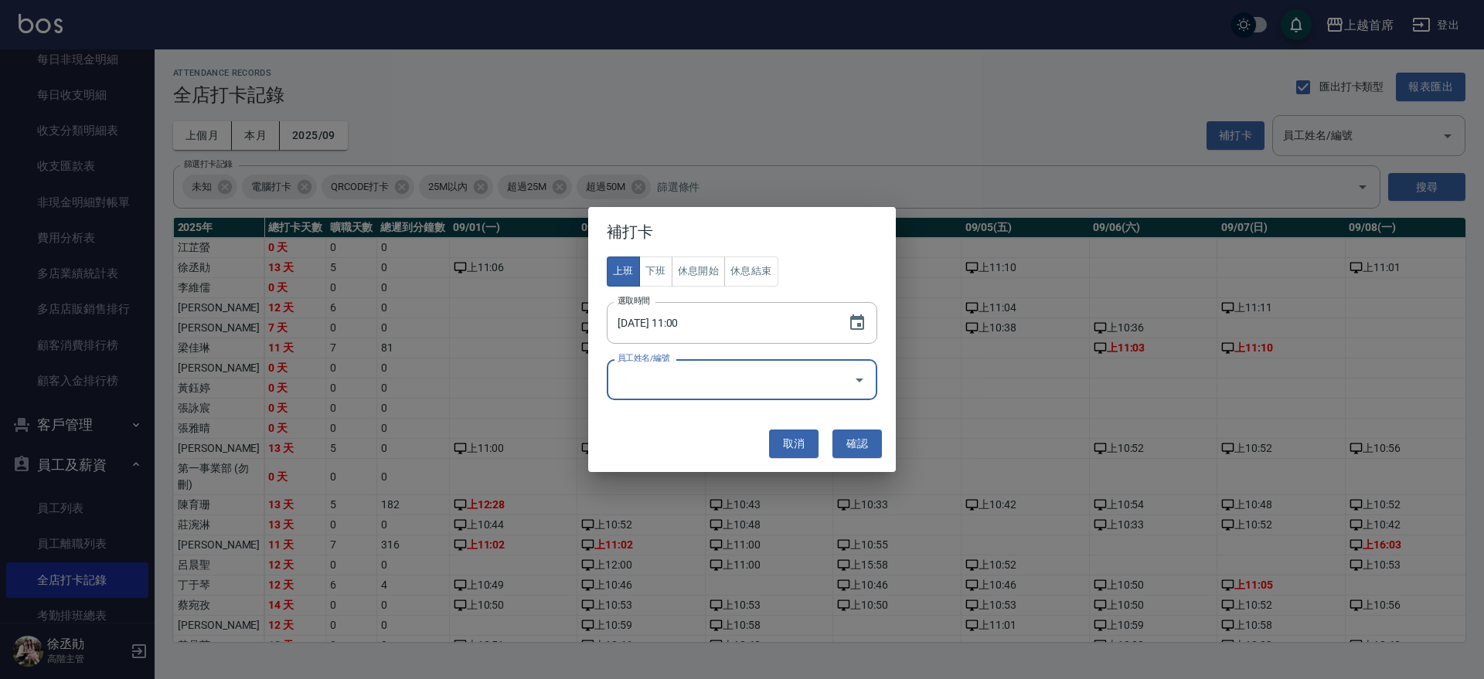
click at [857, 380] on icon "Open" at bounding box center [859, 380] width 19 height 19
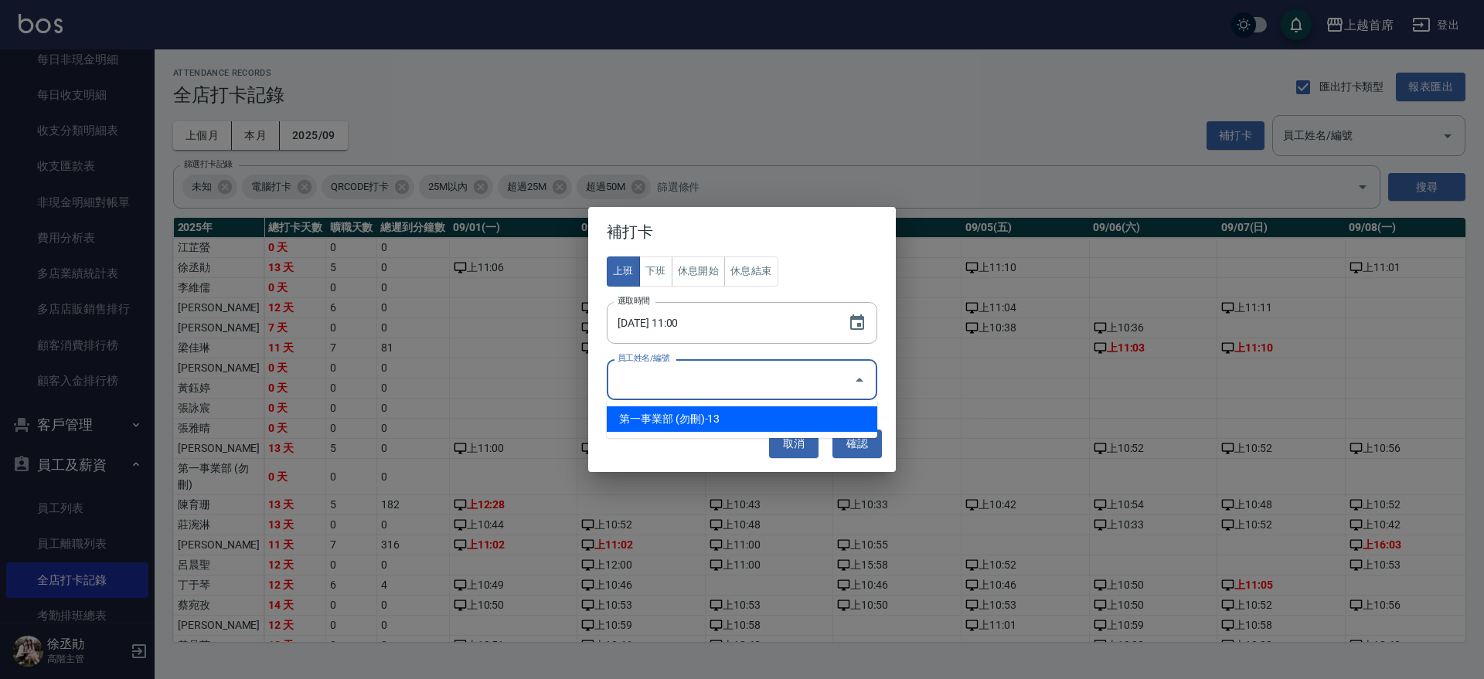
click at [782, 379] on input "員工姓名/編號" at bounding box center [730, 379] width 233 height 27
click at [767, 379] on input "員工姓名/編號" at bounding box center [730, 379] width 233 height 27
click at [757, 499] on div "補打卡 上班 下班 休息開始 休息結束 選取時間 [DATE] 11:00 選取時間 員工姓名/編號 員工姓名/編號 取消 確認" at bounding box center [742, 339] width 1484 height 679
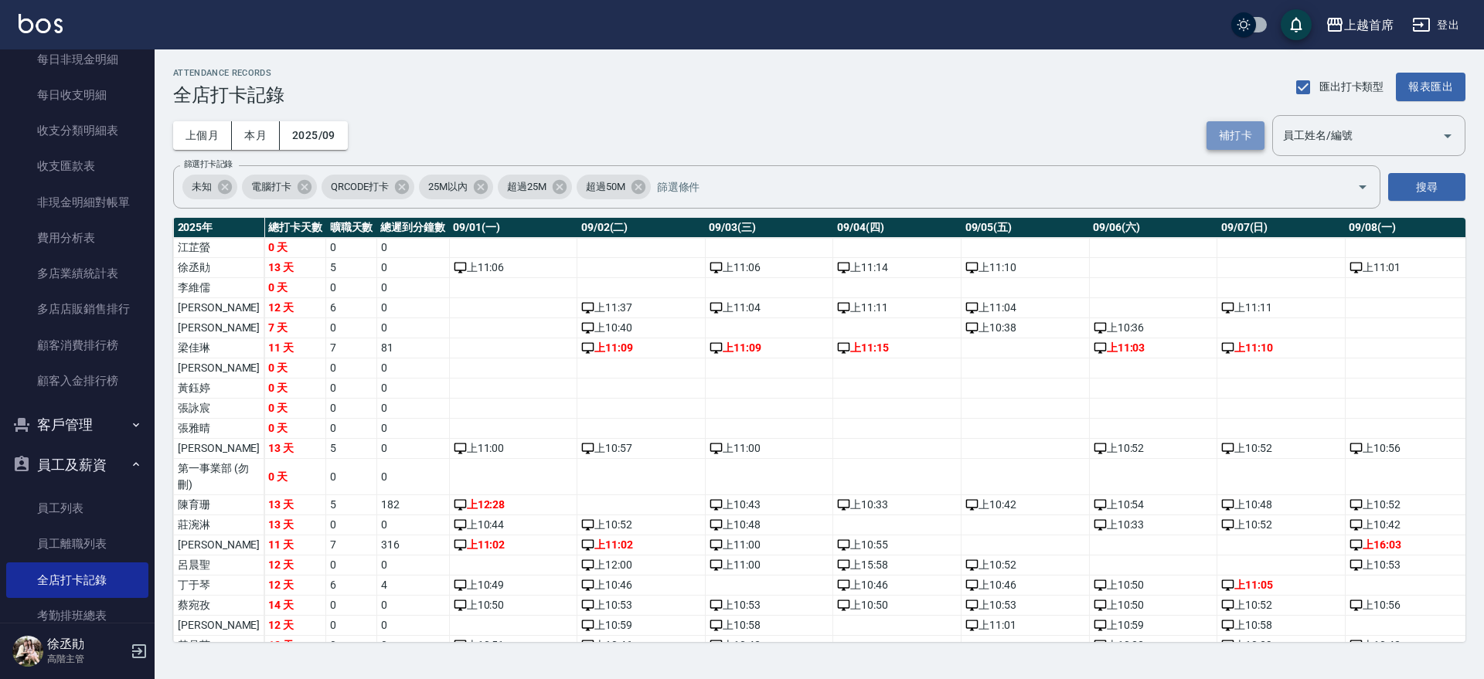
click at [1235, 122] on button "補打卡" at bounding box center [1235, 135] width 58 height 29
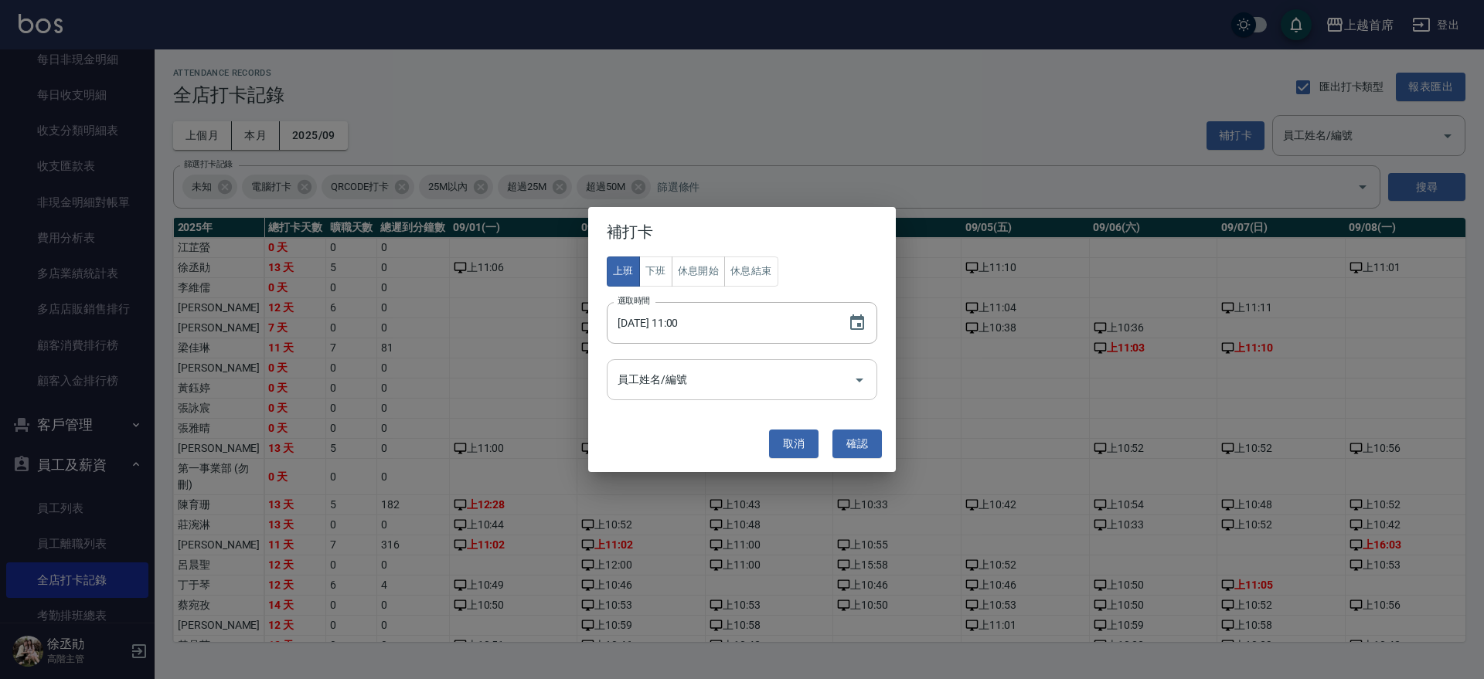
click at [866, 369] on div at bounding box center [858, 379] width 23 height 41
click at [859, 376] on icon "Open" at bounding box center [859, 380] width 19 height 19
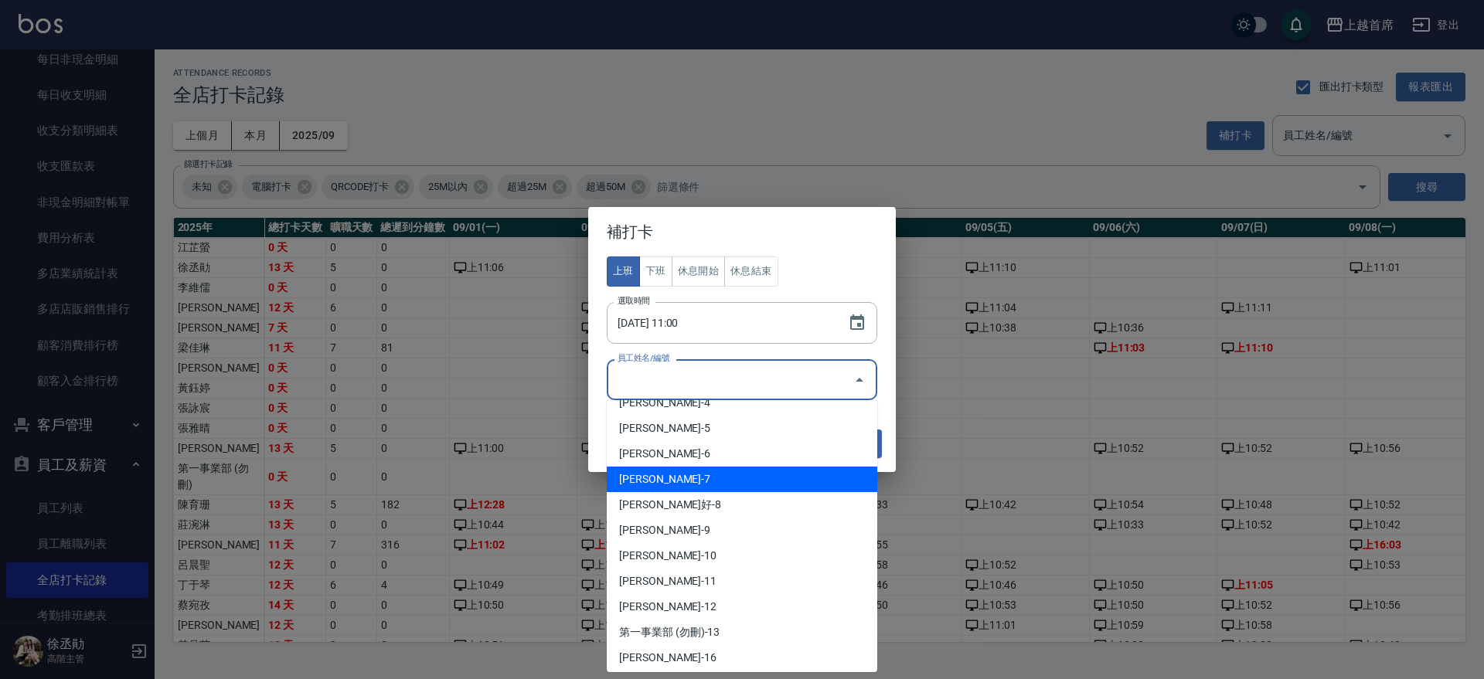
scroll to position [97, 0]
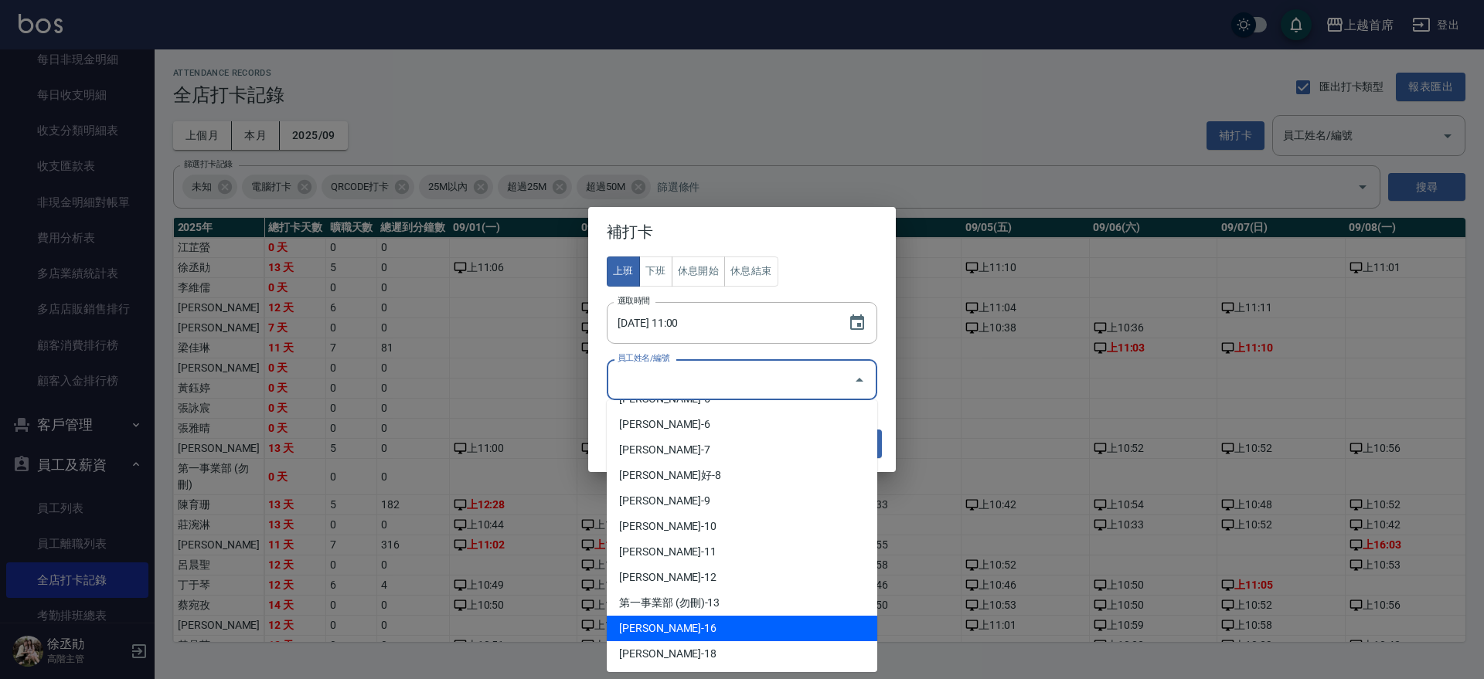
click at [658, 628] on li "[PERSON_NAME]-16" at bounding box center [742, 629] width 270 height 26
type input "陳育珊"
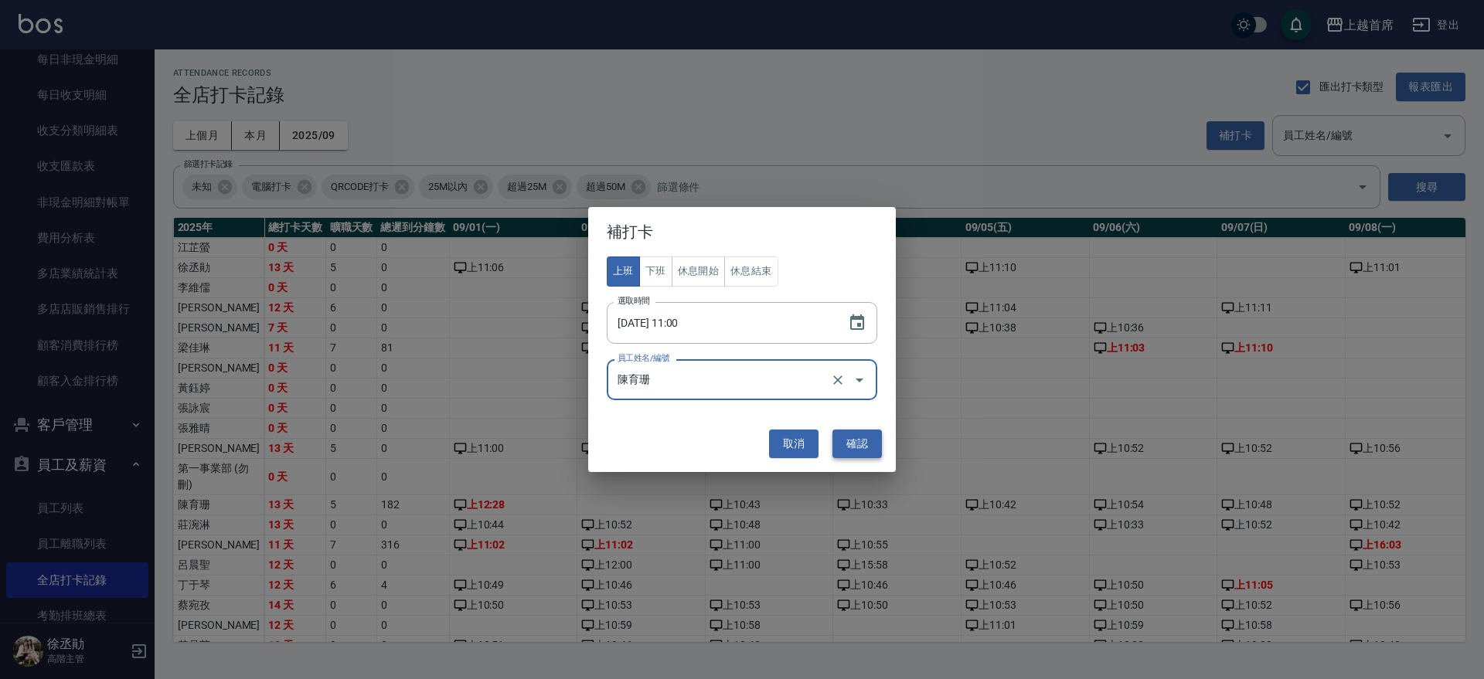
click at [876, 437] on button "確認" at bounding box center [856, 444] width 49 height 29
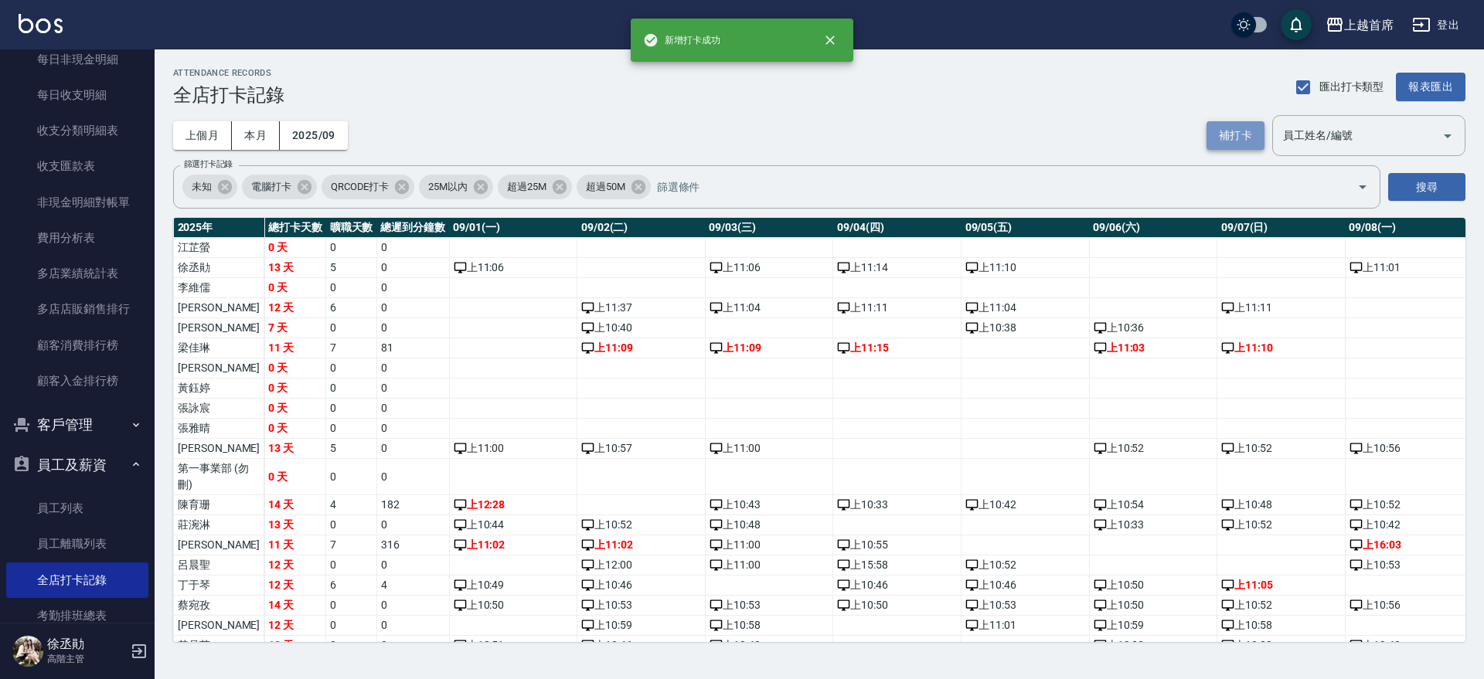
click at [1247, 129] on button "補打卡" at bounding box center [1235, 135] width 58 height 29
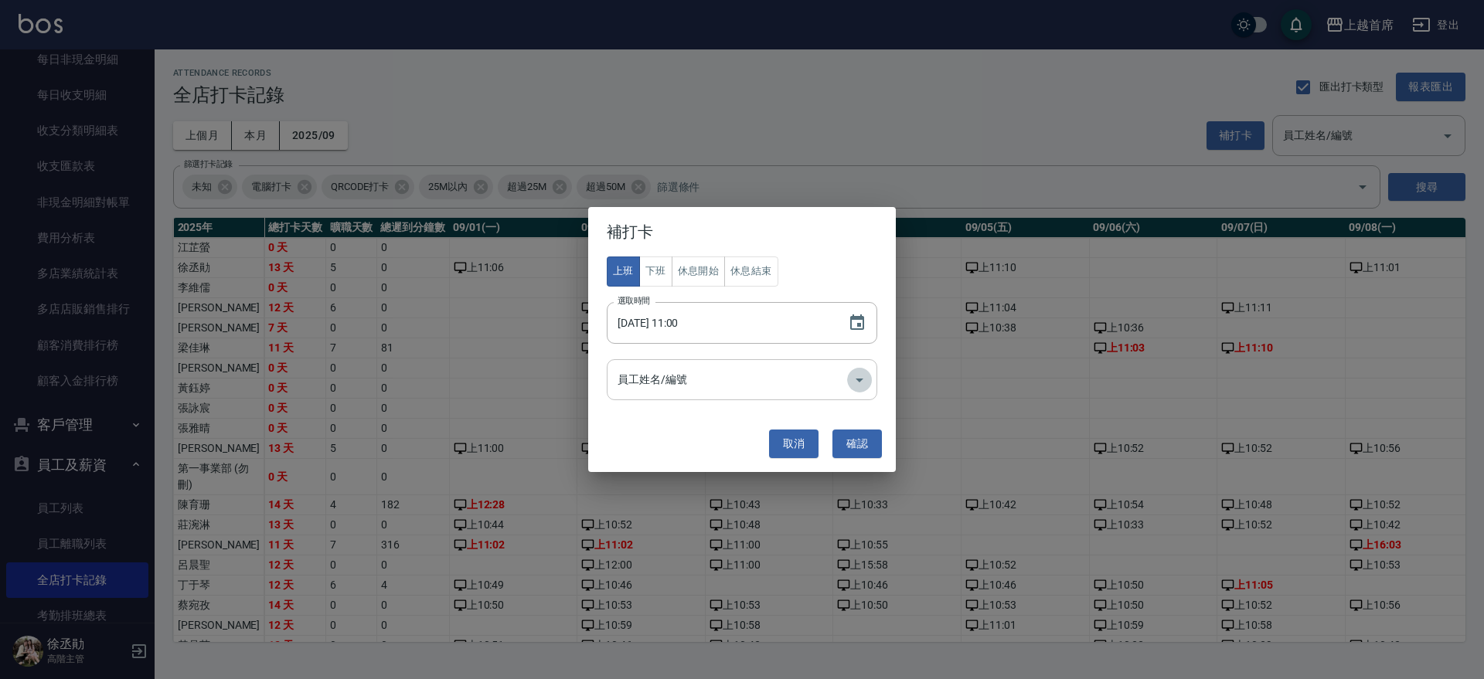
click at [860, 383] on icon "Open" at bounding box center [859, 380] width 19 height 19
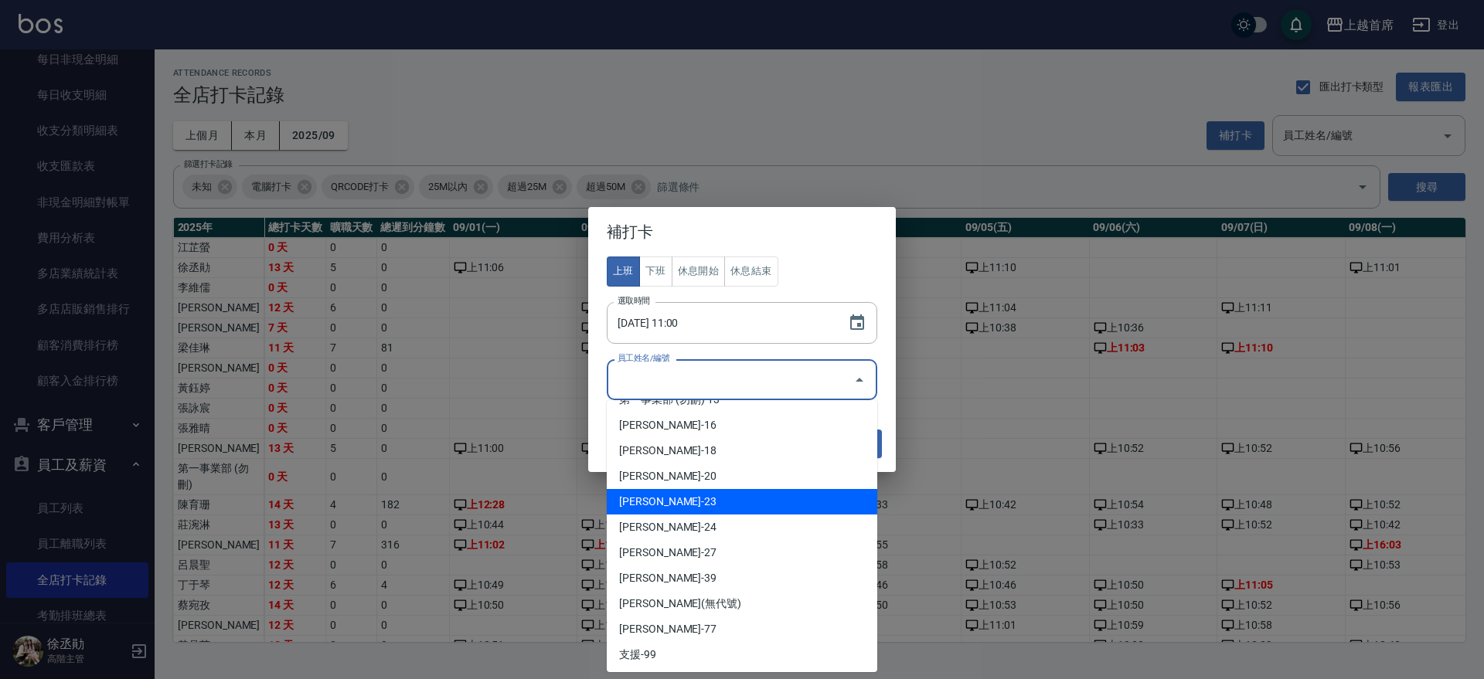
scroll to position [301, 0]
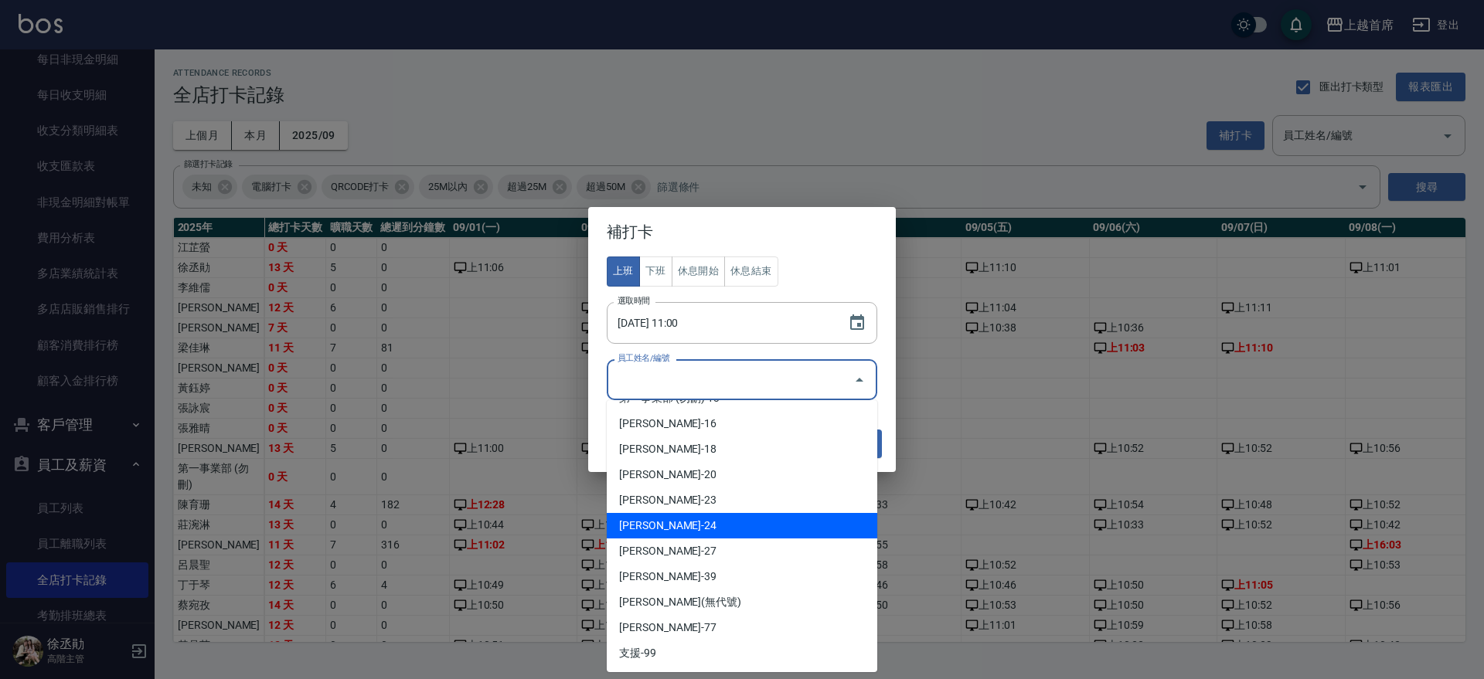
drag, startPoint x: 689, startPoint y: 497, endPoint x: 669, endPoint y: 525, distance: 34.3
click at [669, 525] on ul "[PERSON_NAME]-1 [PERSON_NAME]-3 [PERSON_NAME]-4 [PERSON_NAME]-5 [PERSON_NAME]-6…" at bounding box center [742, 536] width 270 height 272
click at [669, 525] on li "[PERSON_NAME]-24" at bounding box center [742, 526] width 270 height 26
type input "丁于琴"
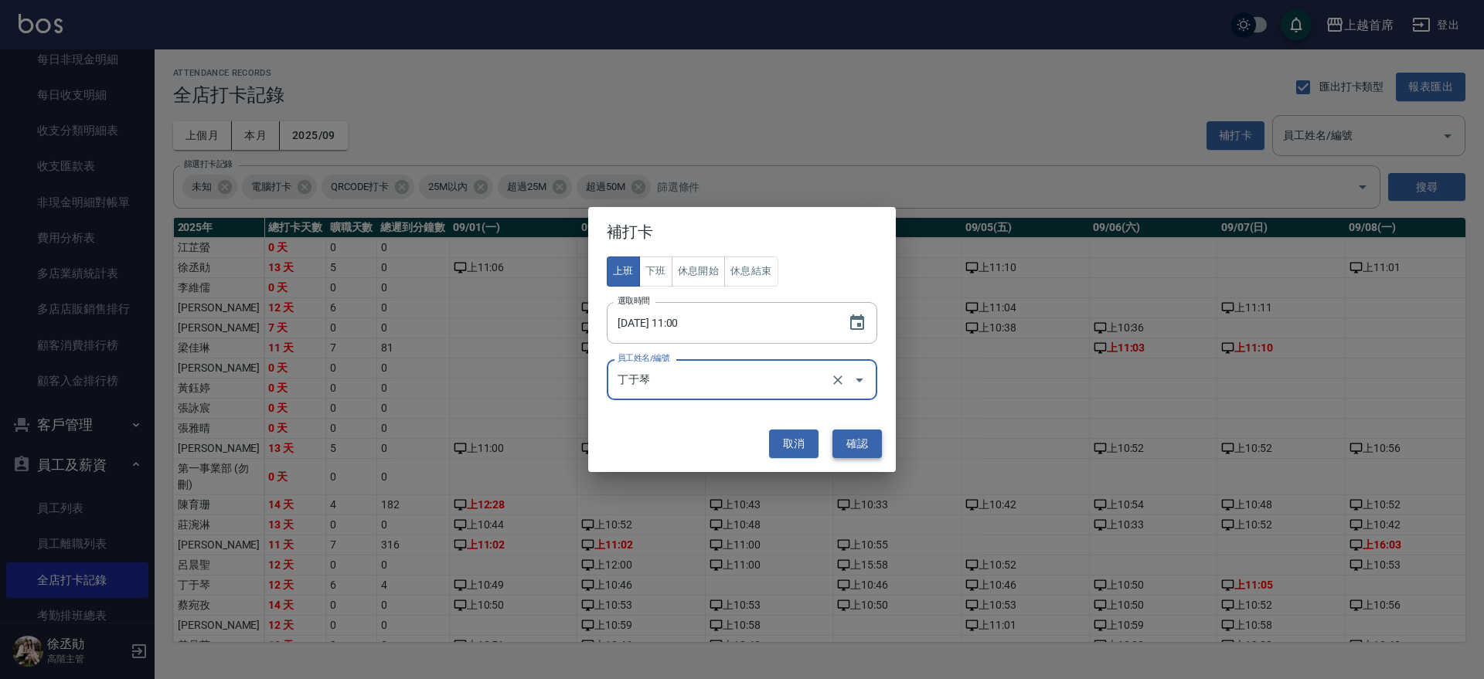
click at [849, 437] on button "確認" at bounding box center [856, 444] width 49 height 29
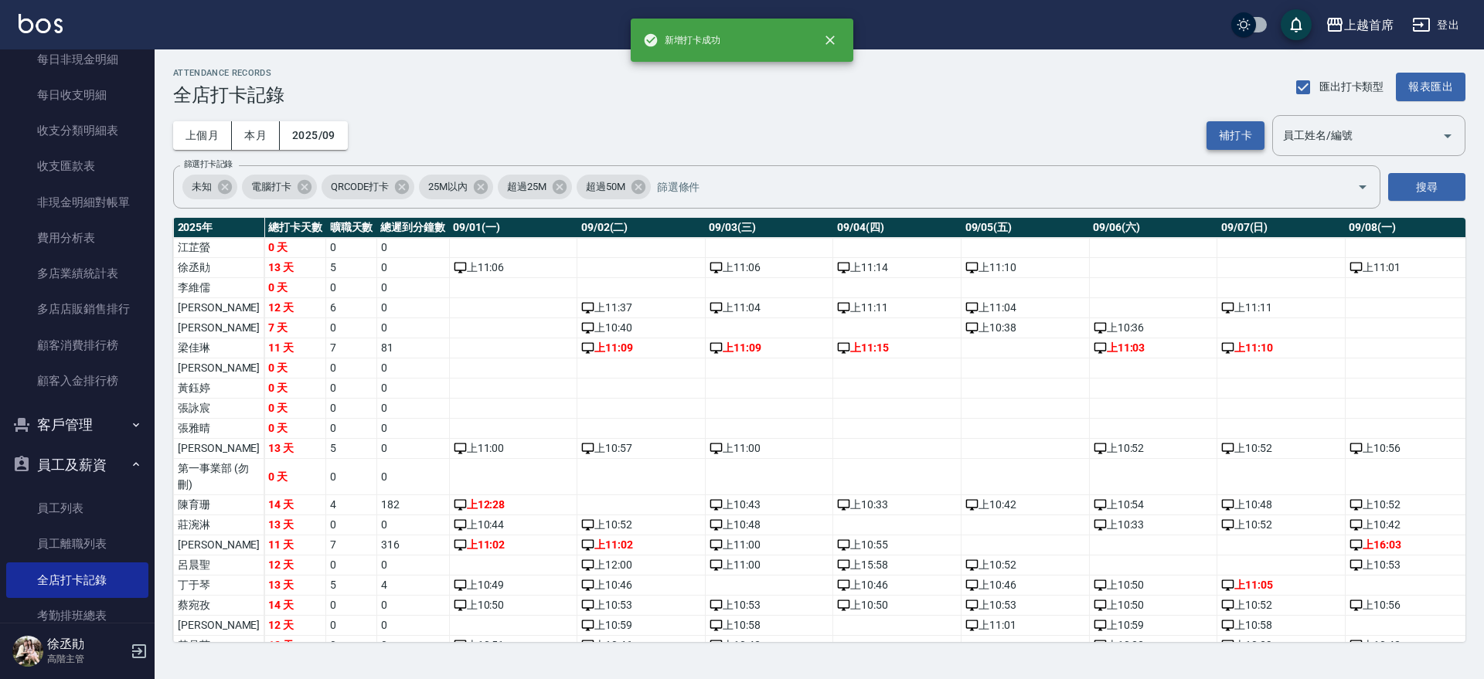
click at [1241, 139] on button "補打卡" at bounding box center [1235, 135] width 58 height 29
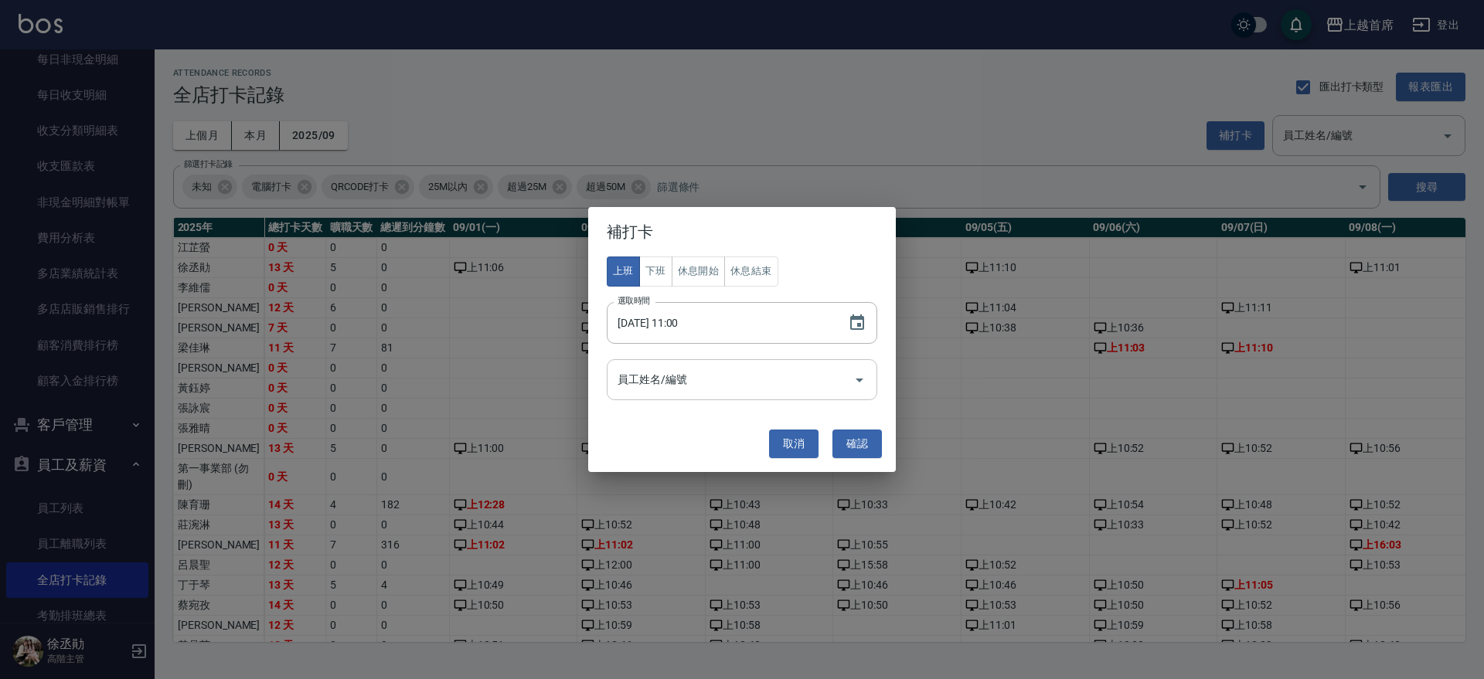
click at [875, 377] on div "員工姓名/編號" at bounding box center [742, 379] width 270 height 41
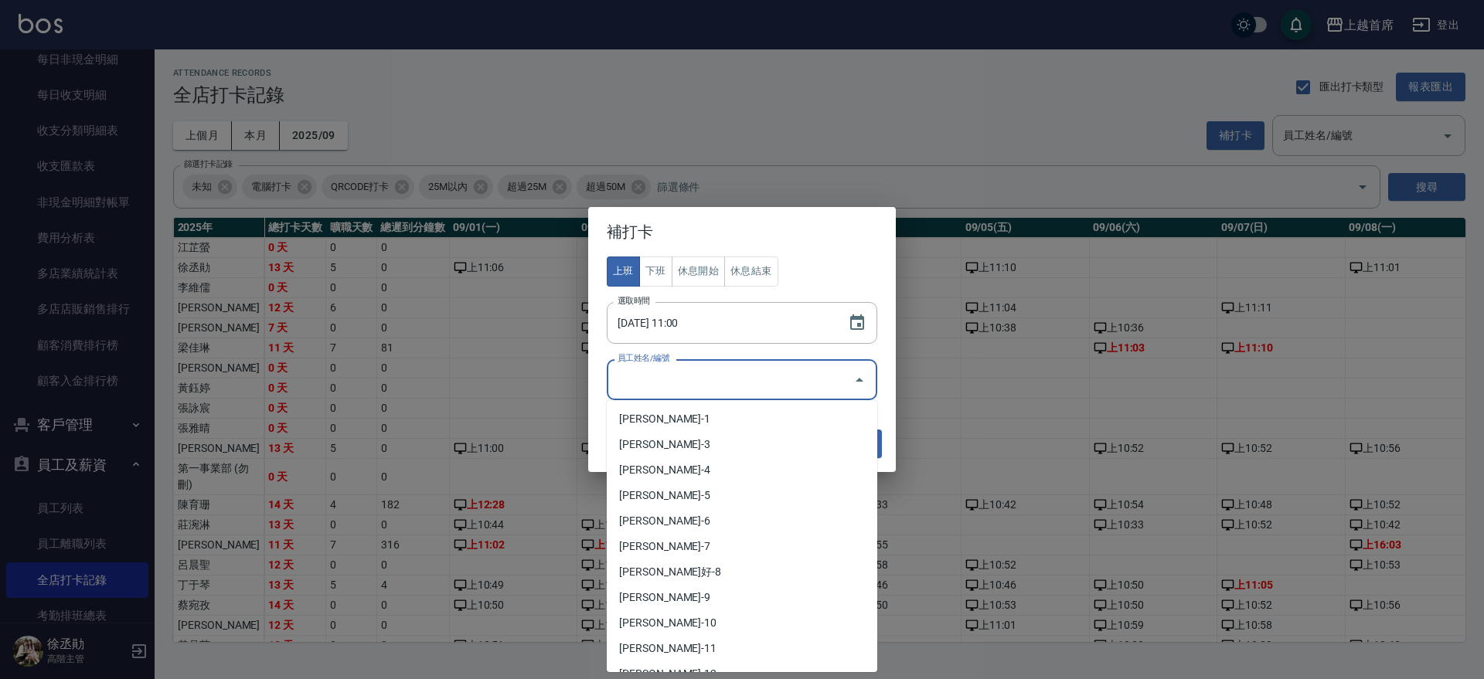
click at [867, 376] on icon "Close" at bounding box center [859, 380] width 19 height 19
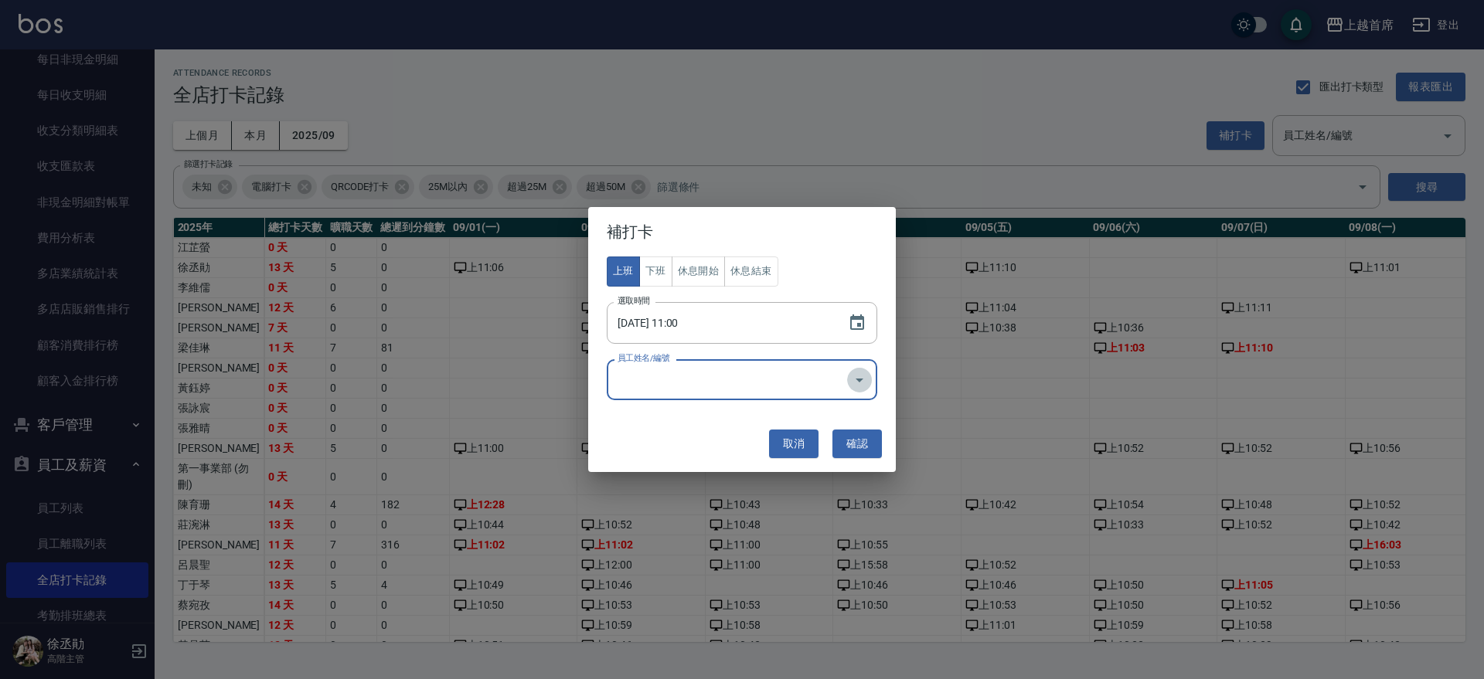
click at [867, 376] on icon "Open" at bounding box center [859, 380] width 19 height 19
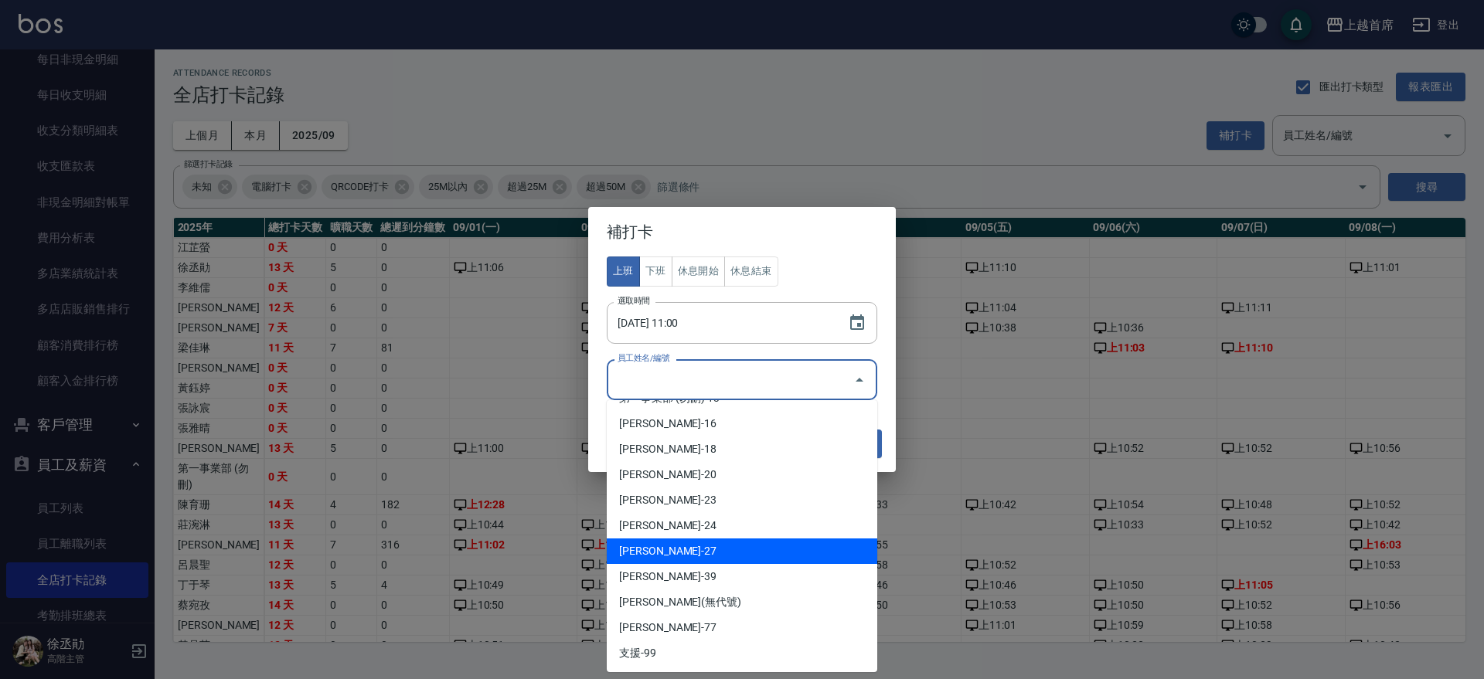
click at [705, 559] on li "[PERSON_NAME]-27" at bounding box center [742, 552] width 270 height 26
type input "蔡宛孜"
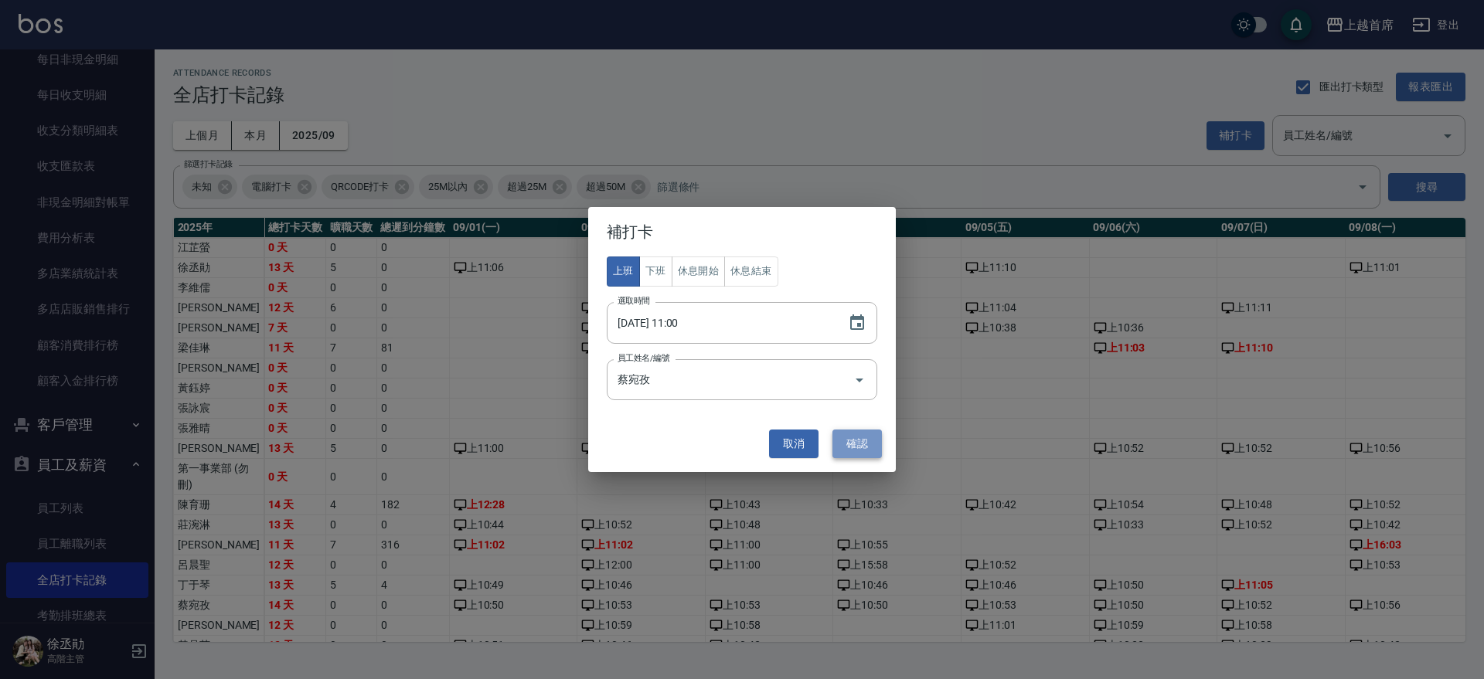
click at [859, 439] on button "確認" at bounding box center [856, 444] width 49 height 29
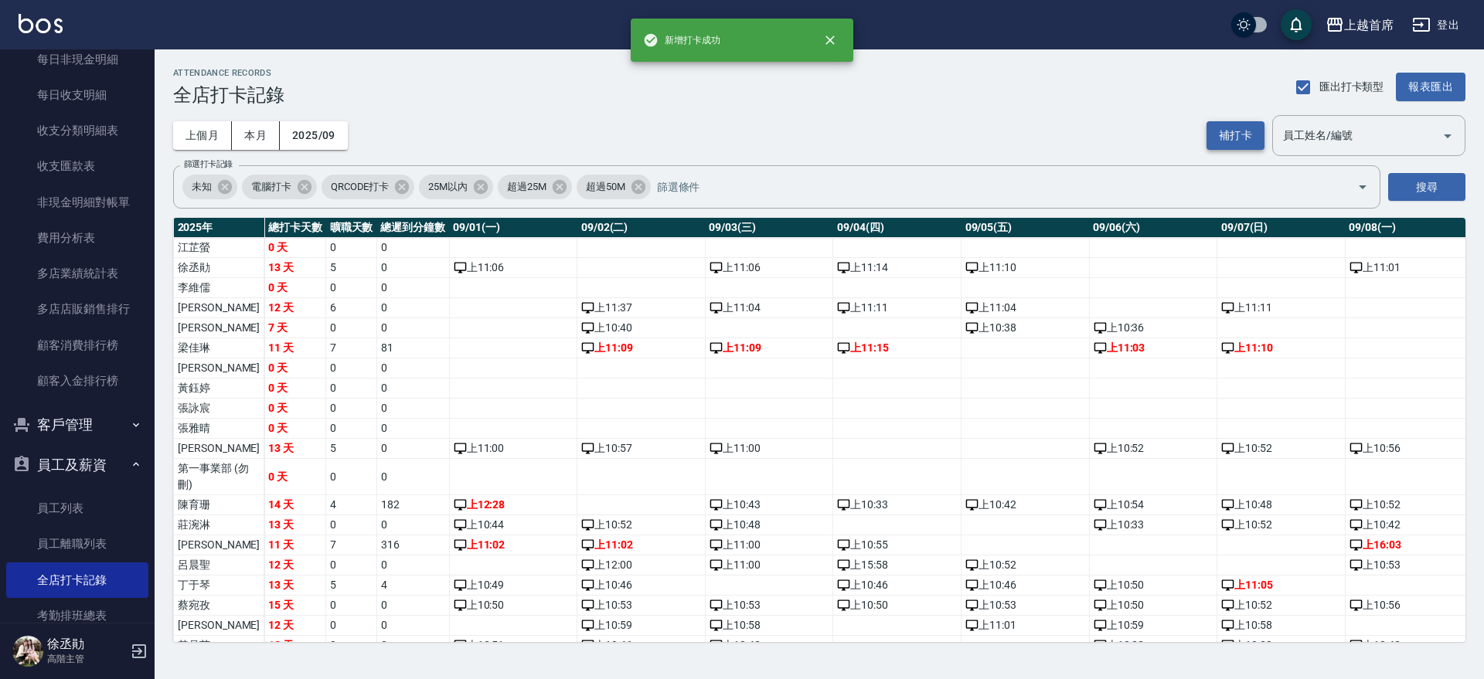
click at [1234, 133] on button "補打卡" at bounding box center [1235, 135] width 58 height 29
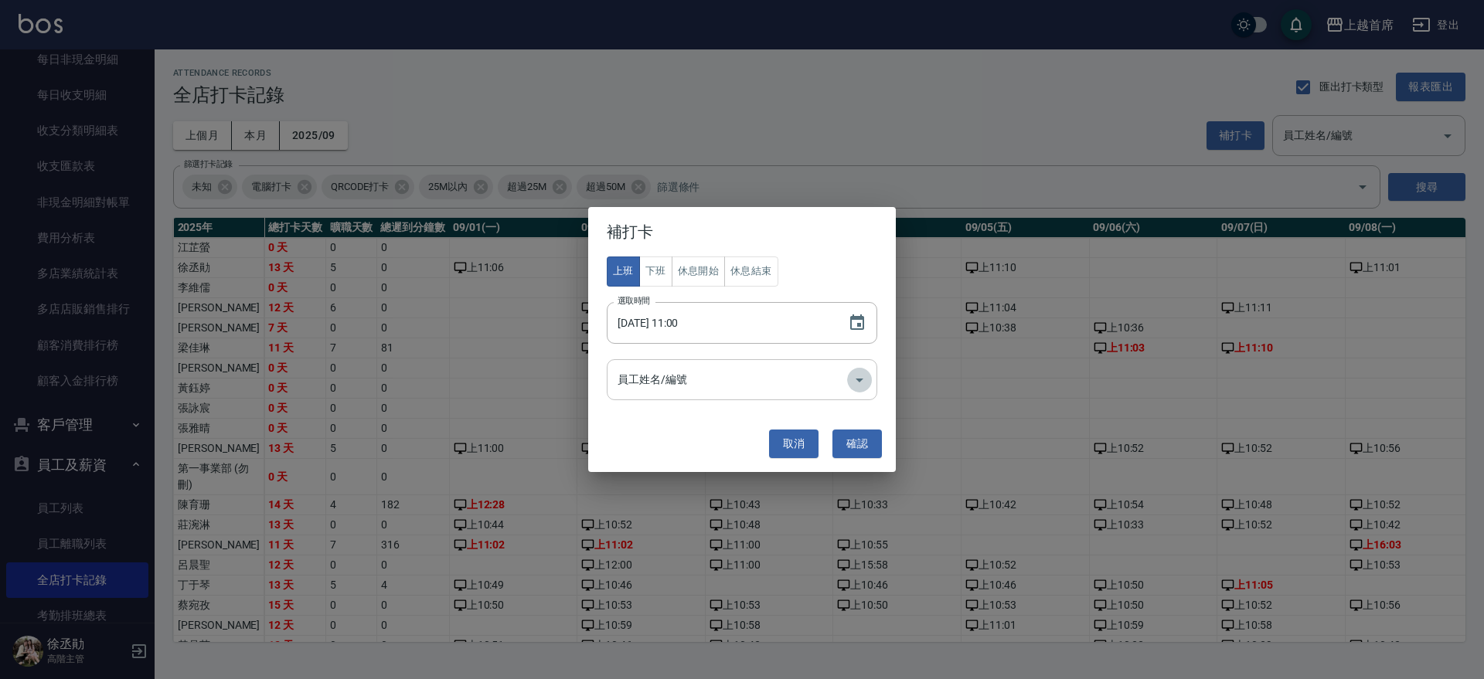
click at [865, 371] on icon "Open" at bounding box center [859, 380] width 19 height 19
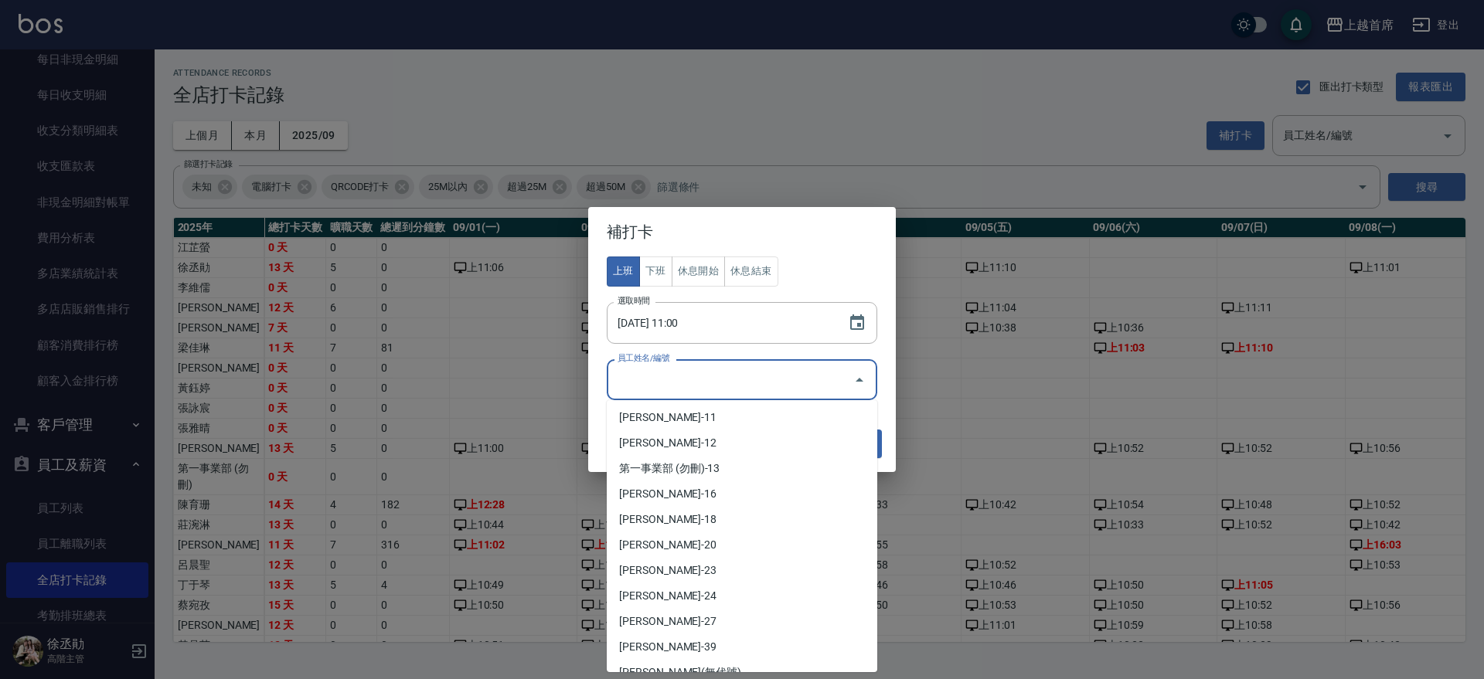
scroll to position [290, 0]
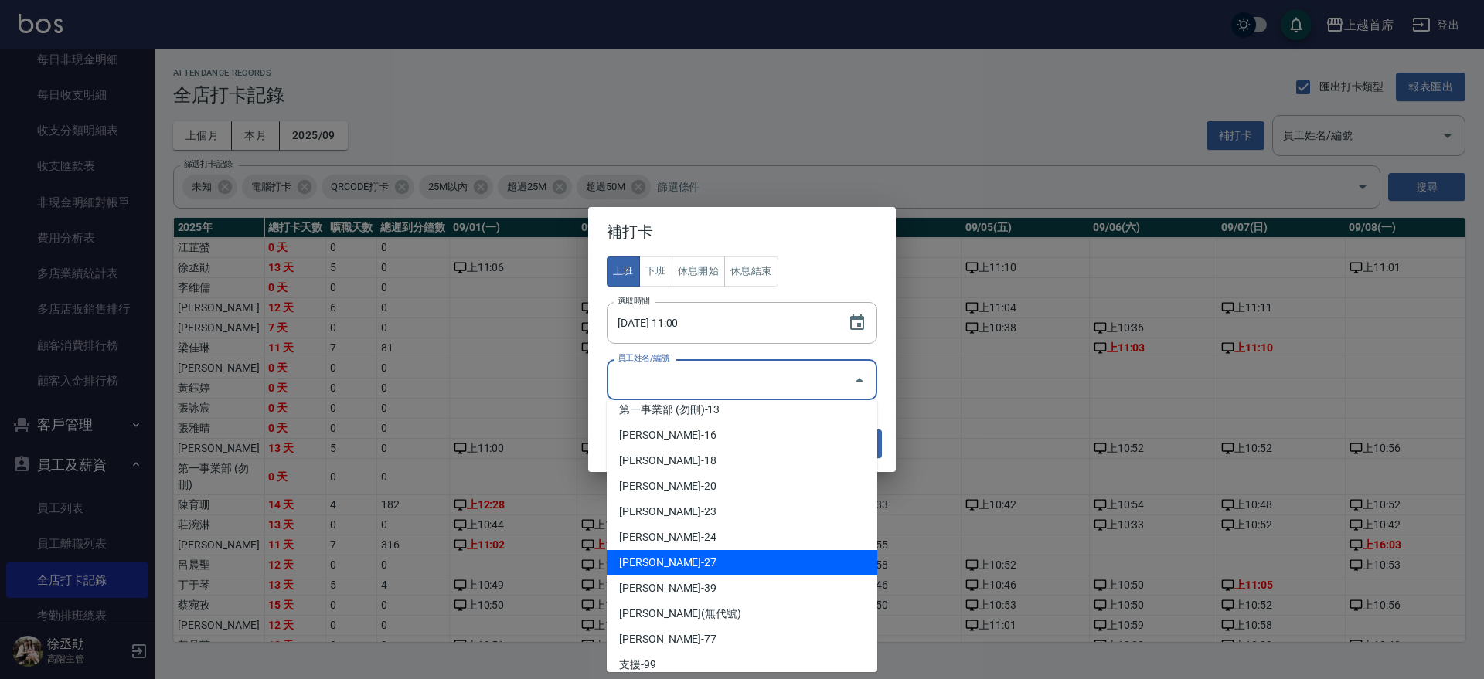
click at [736, 564] on li "[PERSON_NAME]-27" at bounding box center [742, 563] width 270 height 26
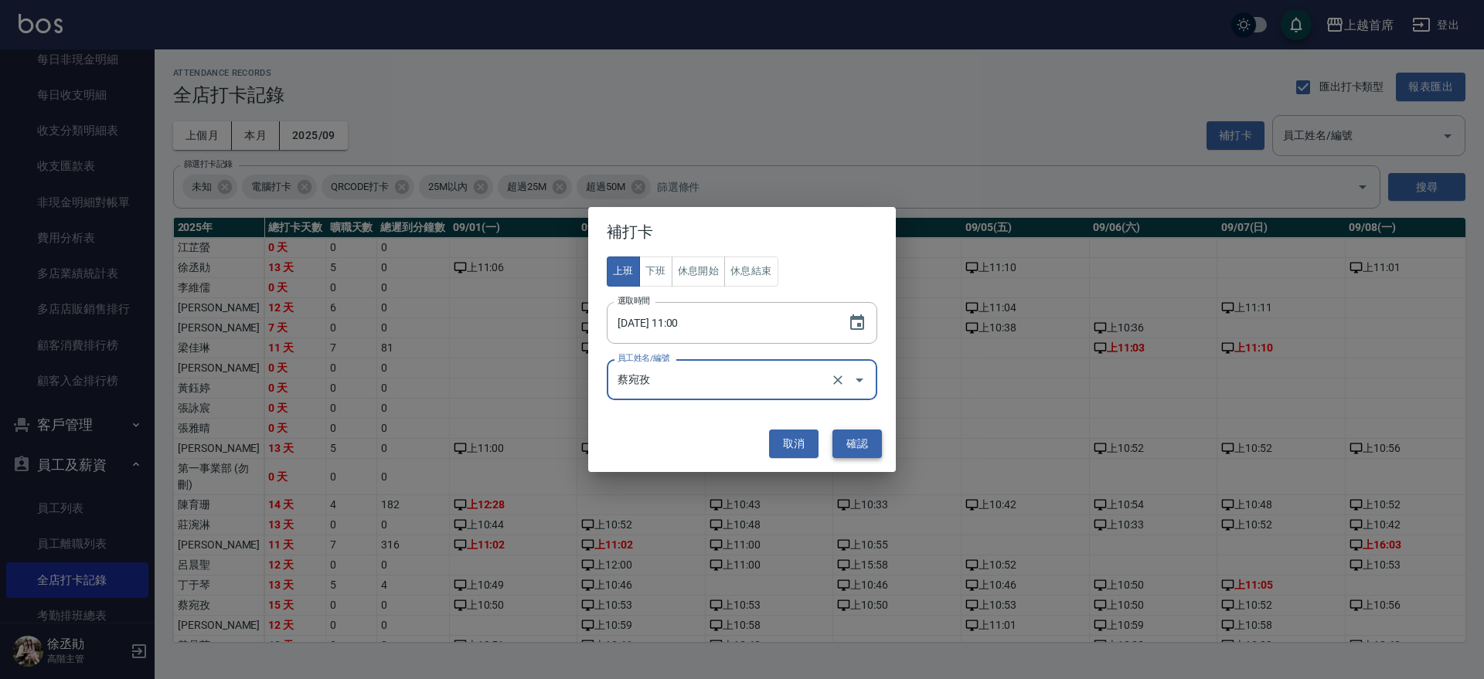
click at [859, 444] on button "確認" at bounding box center [856, 444] width 49 height 29
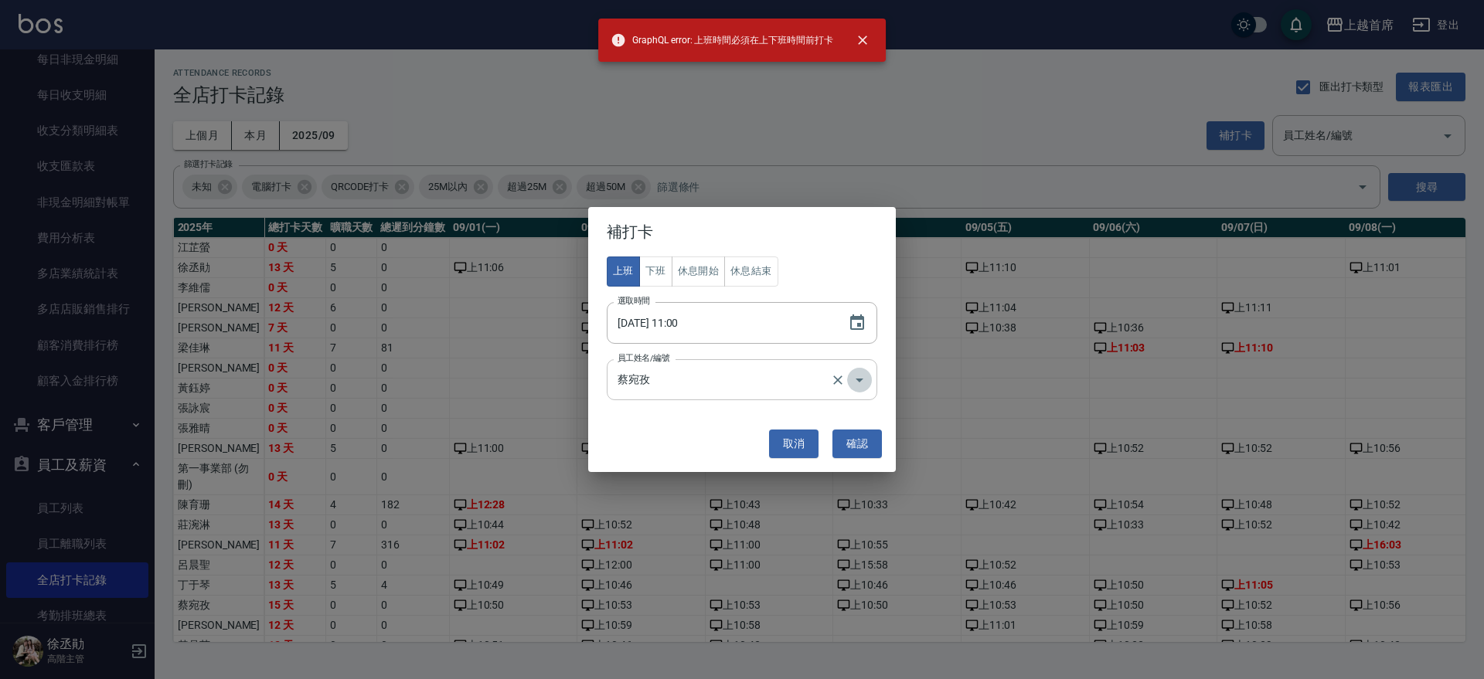
click at [850, 371] on icon "Open" at bounding box center [859, 380] width 19 height 19
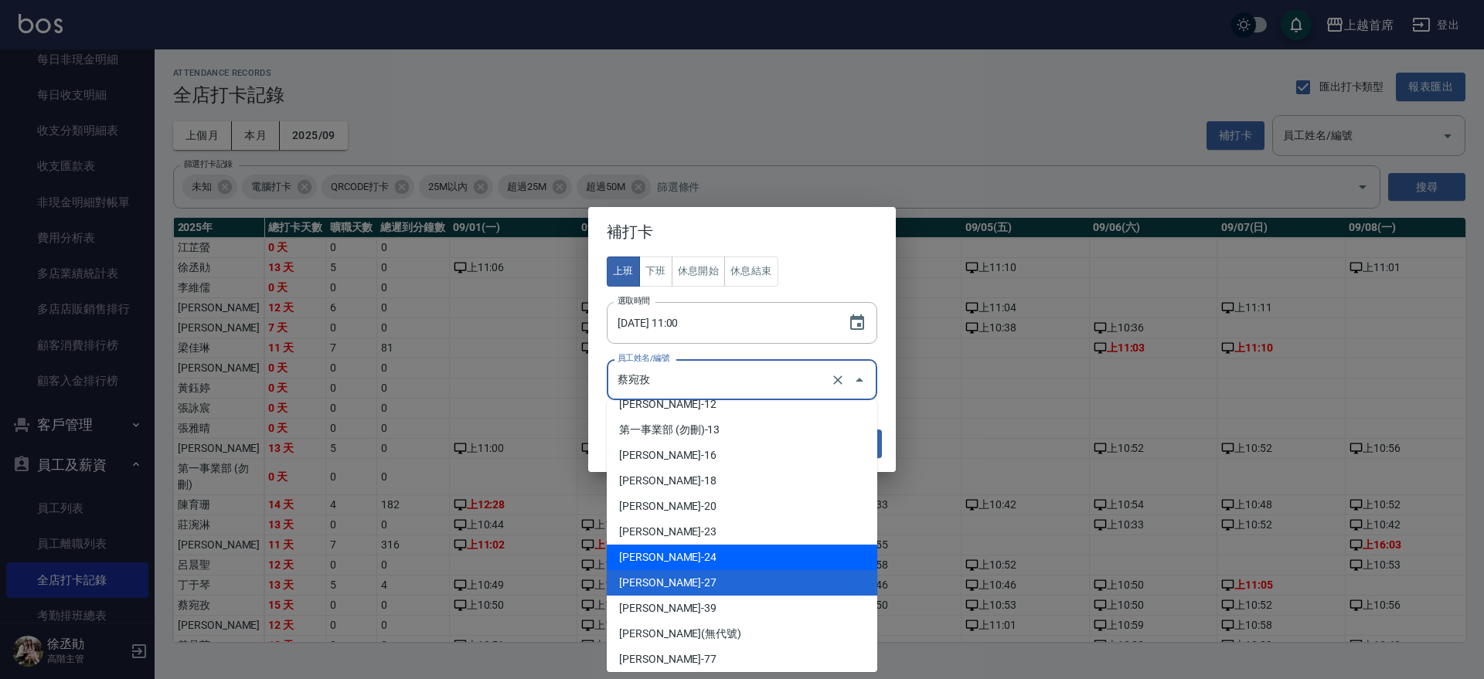
scroll to position [301, 0]
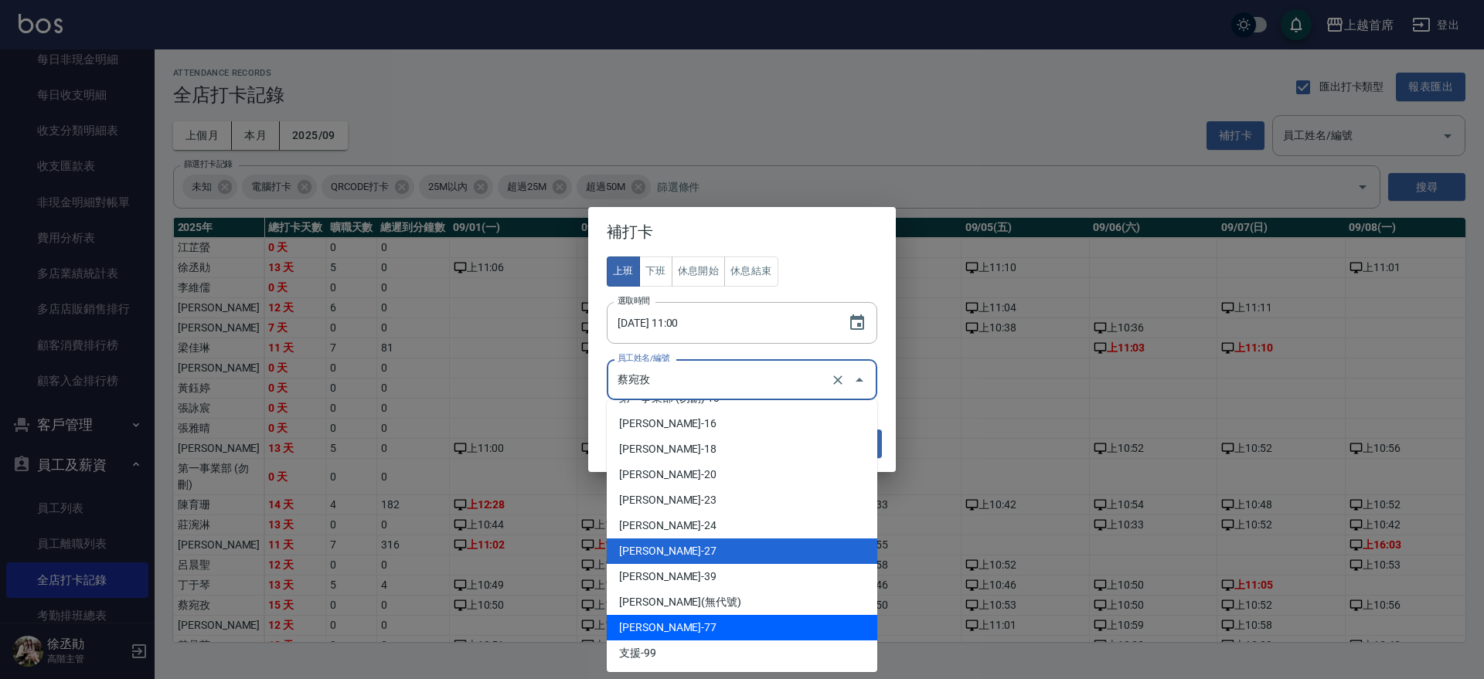
click at [673, 626] on li "[PERSON_NAME]-77" at bounding box center [742, 628] width 270 height 26
type input "黃品芳"
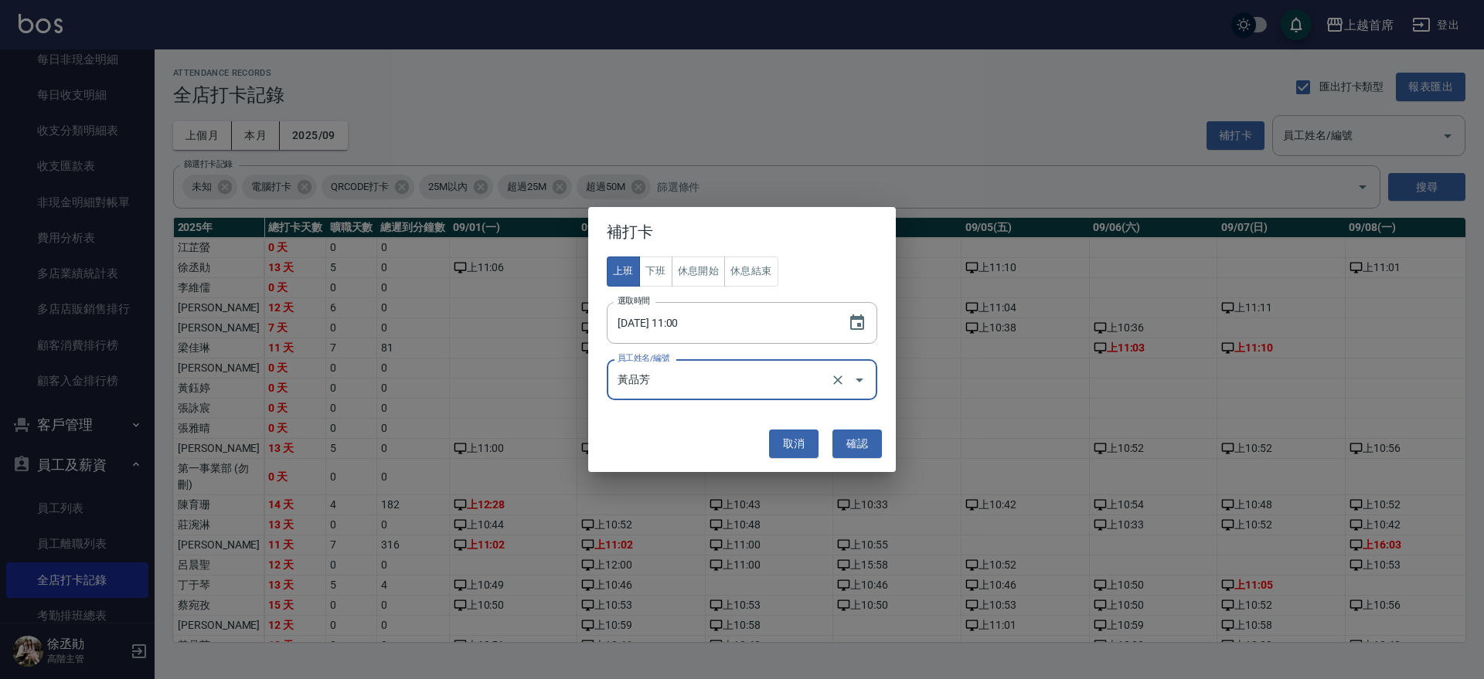
click at [861, 449] on button "確認" at bounding box center [856, 444] width 49 height 29
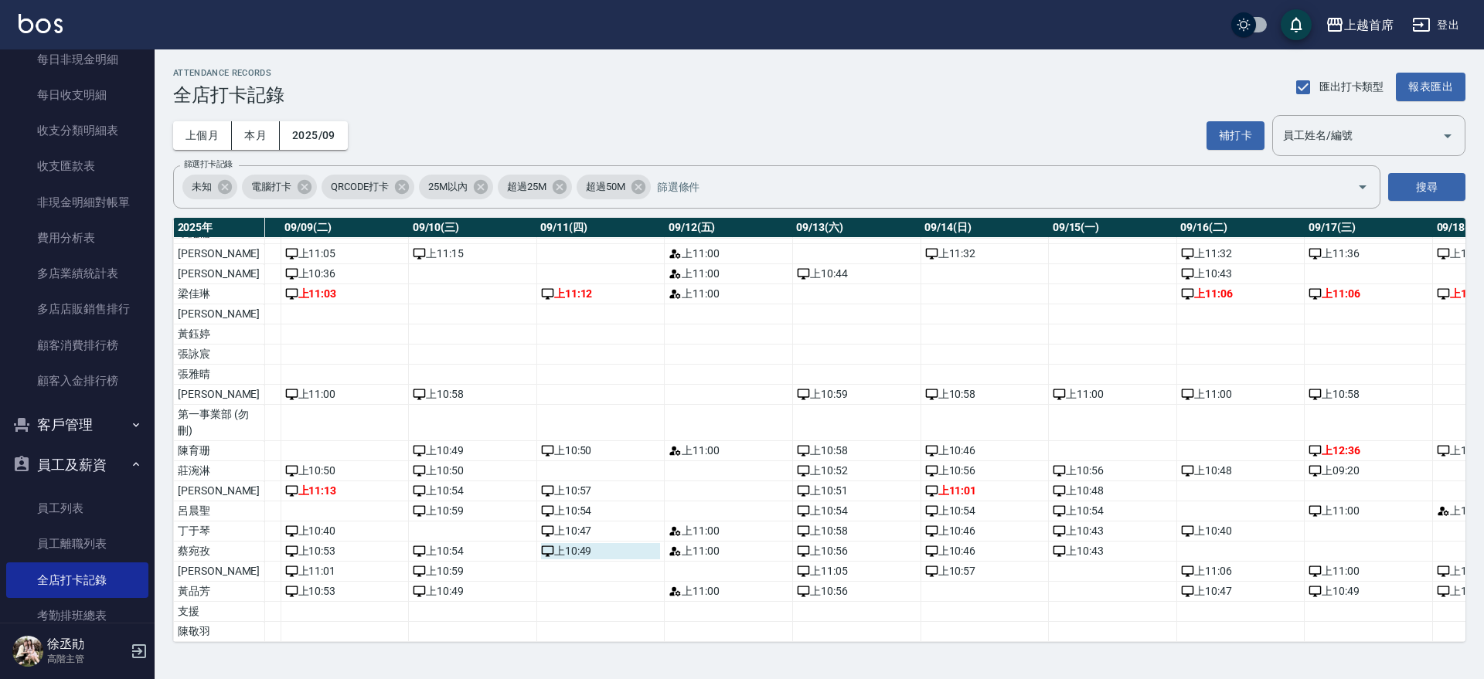
scroll to position [97, 1192]
click at [1244, 121] on button "補打卡" at bounding box center [1235, 135] width 58 height 29
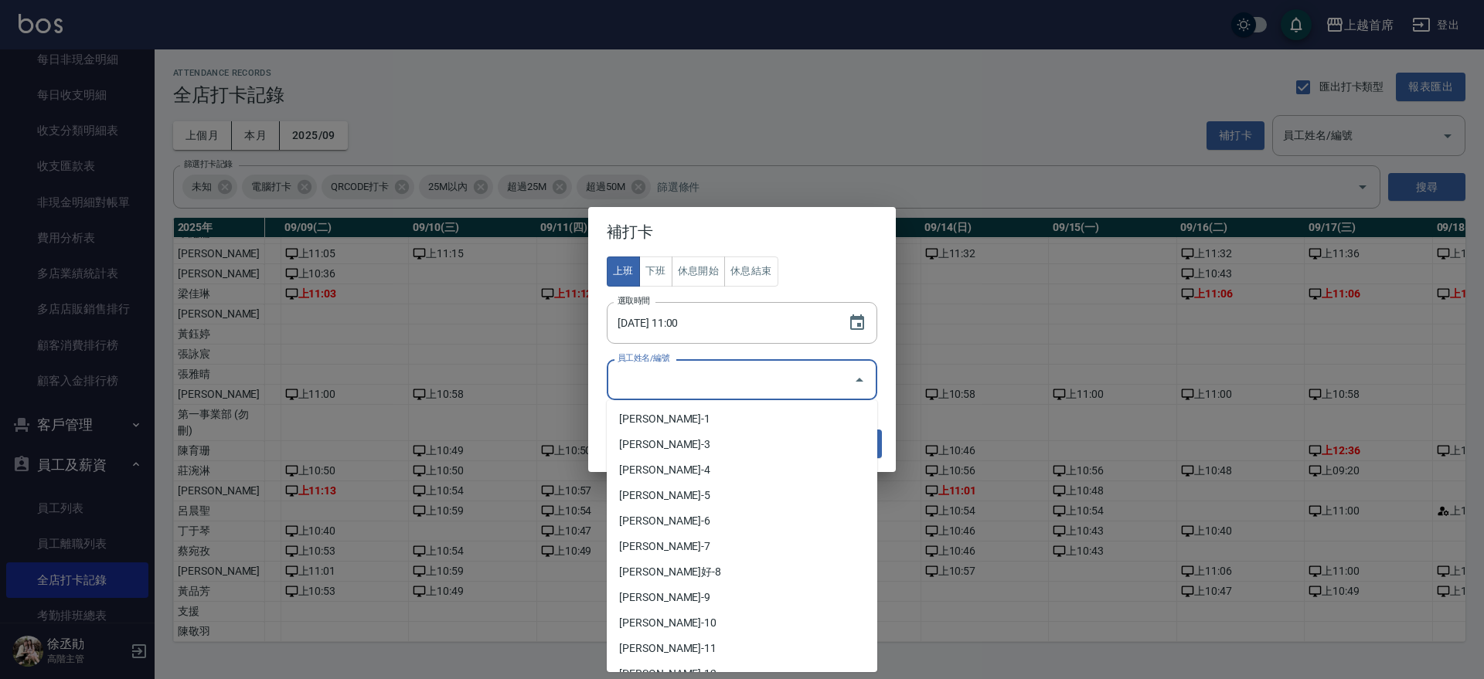
click at [814, 383] on input "員工姓名/編號" at bounding box center [730, 379] width 233 height 27
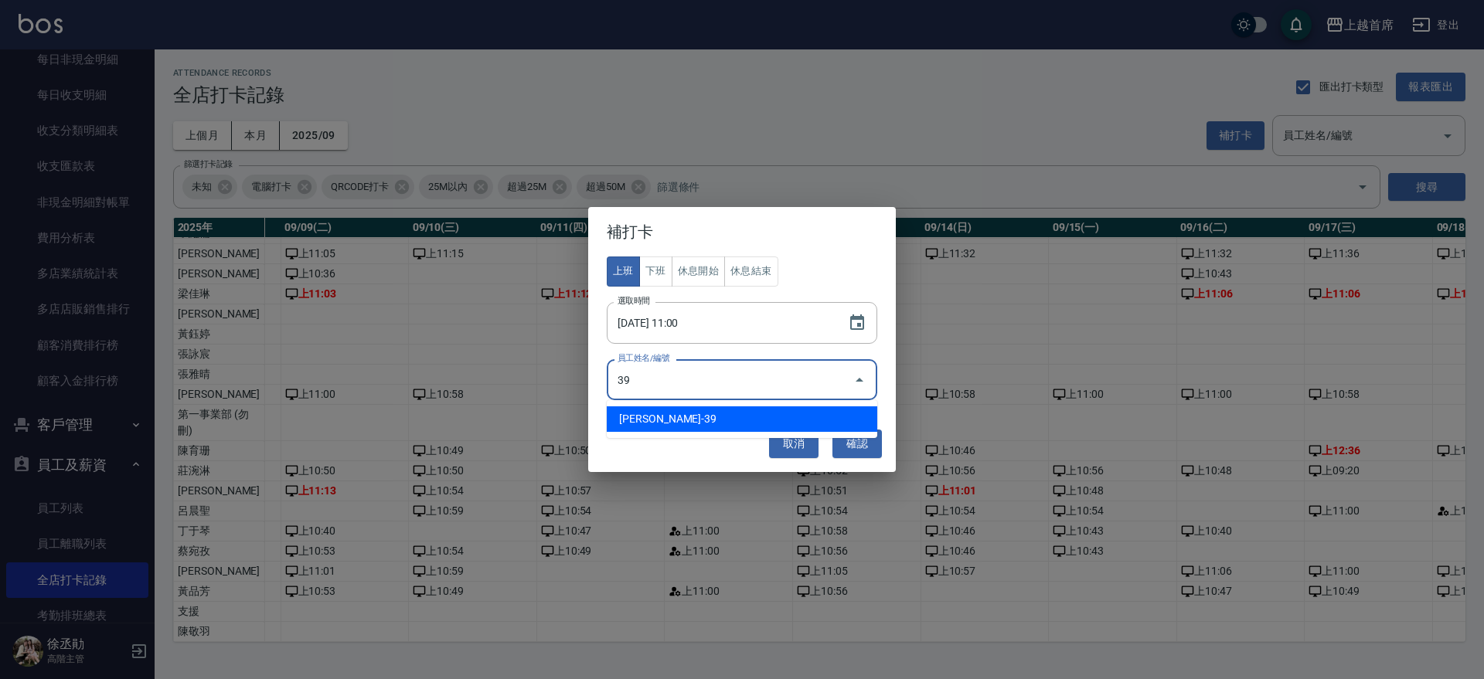
click at [820, 412] on li "[PERSON_NAME]-39" at bounding box center [742, 419] width 270 height 26
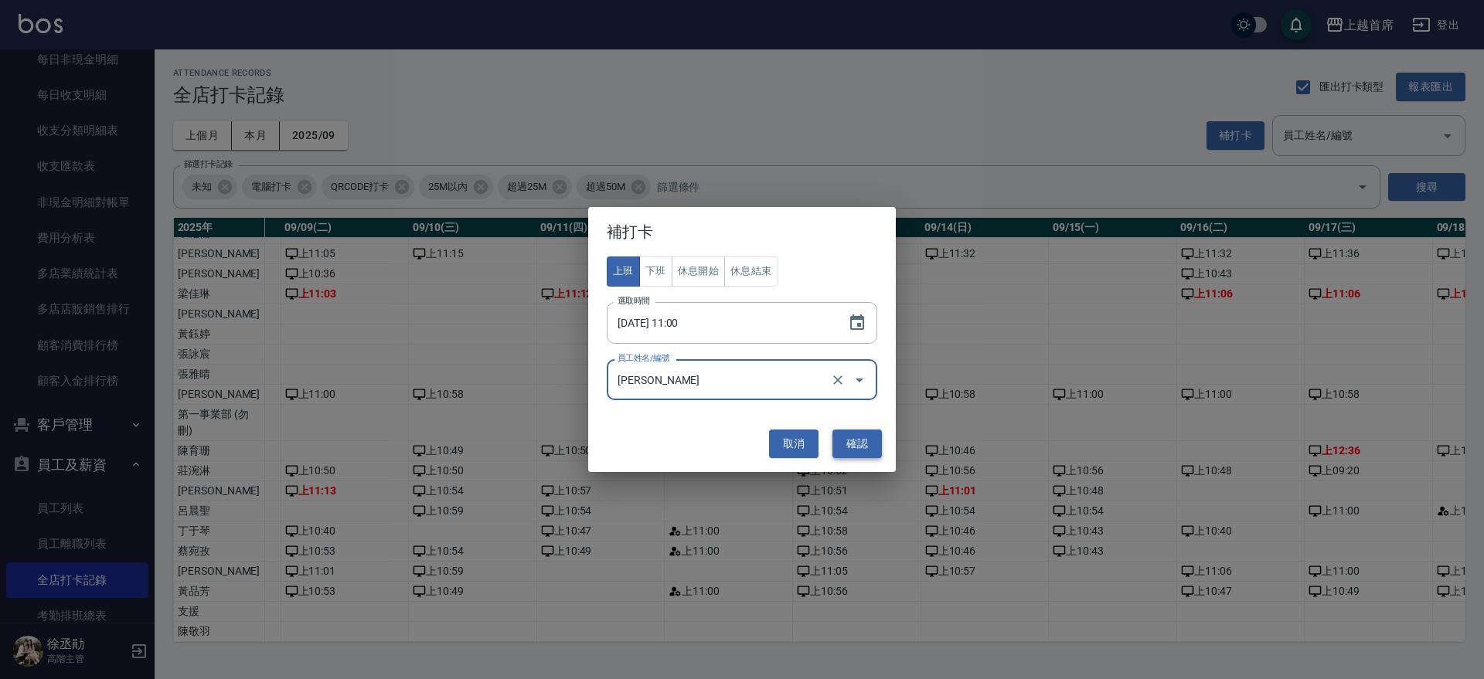
type input "[PERSON_NAME]"
click at [854, 451] on button "確認" at bounding box center [856, 444] width 49 height 29
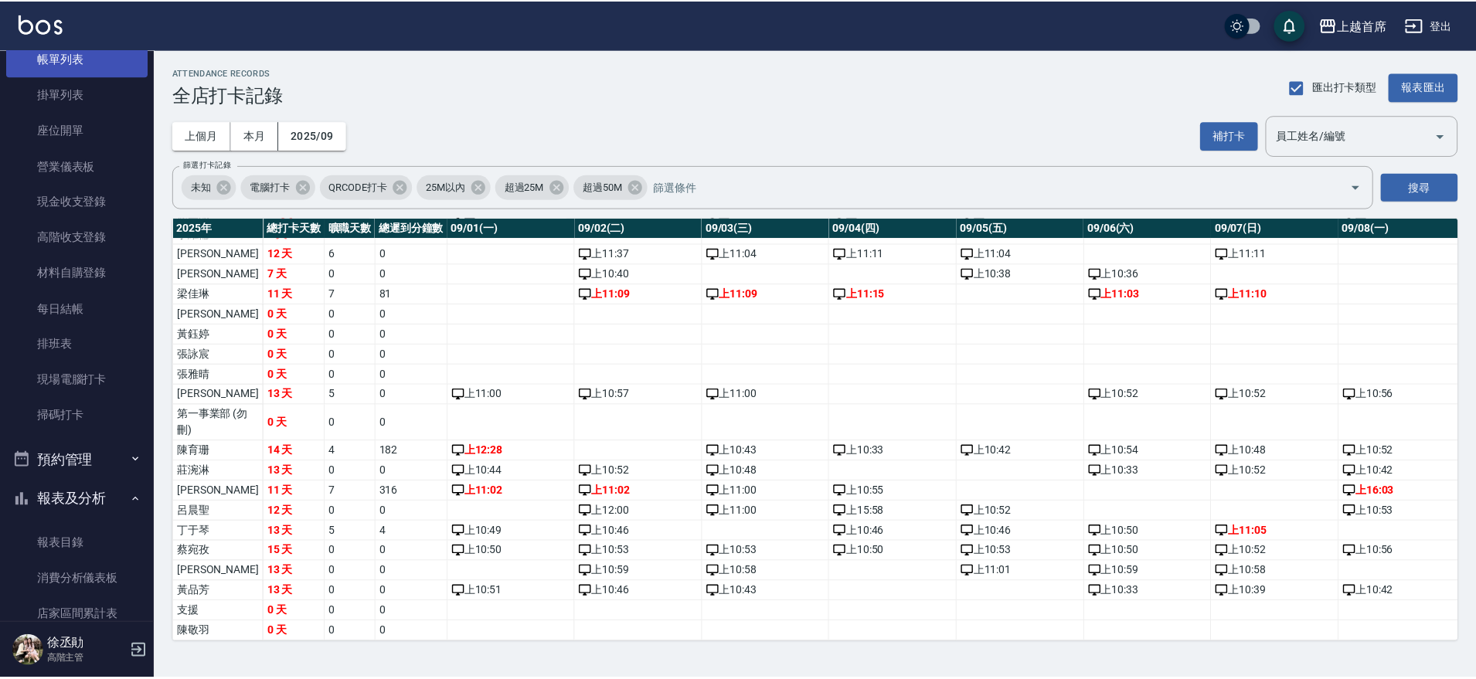
scroll to position [0, 0]
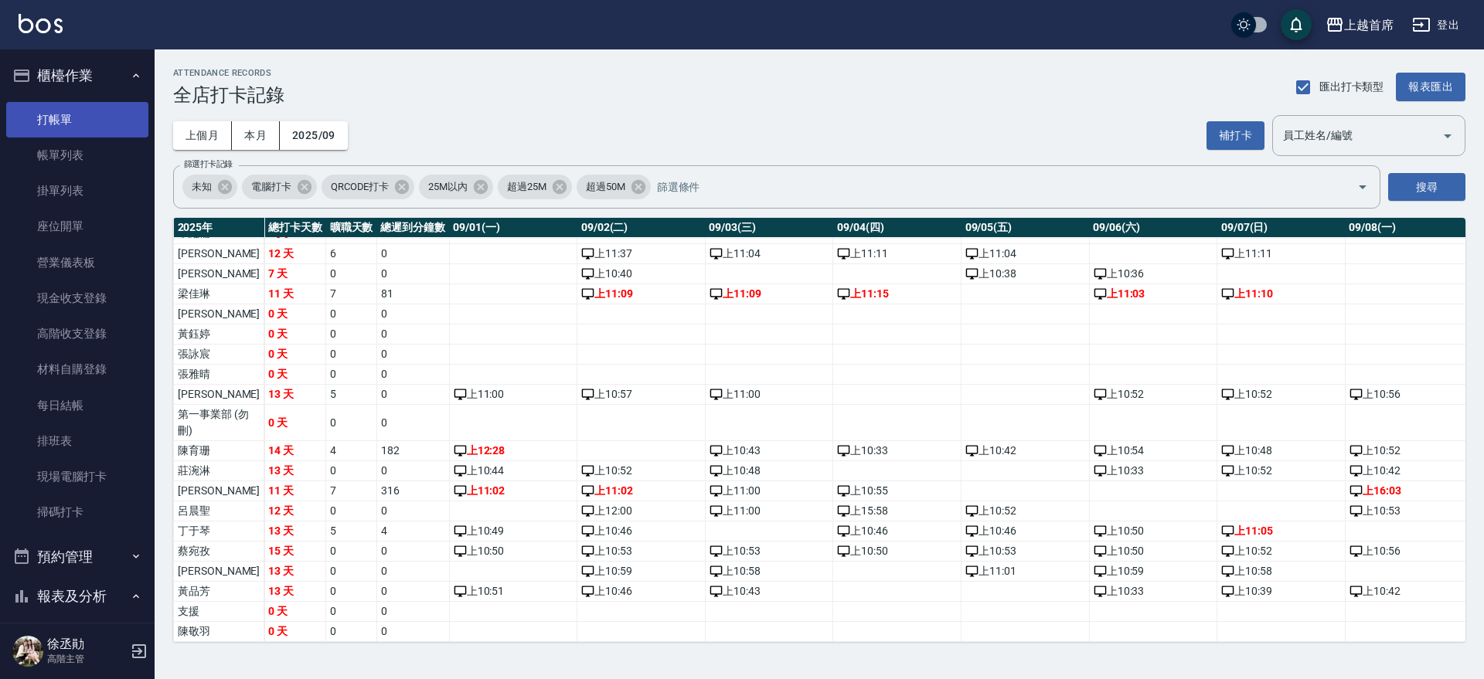
click at [61, 114] on link "打帳單" at bounding box center [77, 120] width 142 height 36
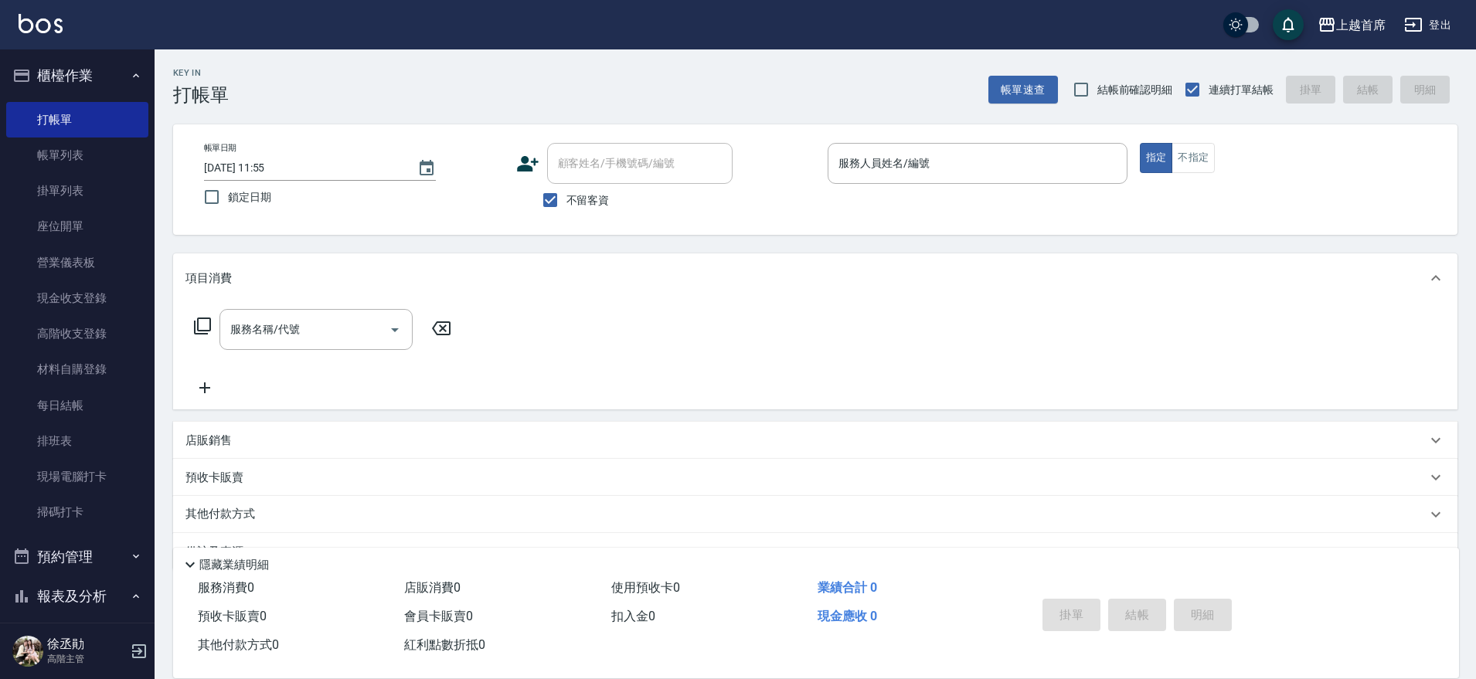
drag, startPoint x: 145, startPoint y: 156, endPoint x: 154, endPoint y: 210, distance: 54.8
click at [154, 212] on nav "櫃檯作業 打帳單 帳單列表 掛單列表 座位開單 營業儀表板 現金收支登錄 高階收支登錄 材料自購登錄 每日結帳 排班表 現場電腦打卡 掃碼打卡 預約管理 預約…" at bounding box center [77, 335] width 155 height 573
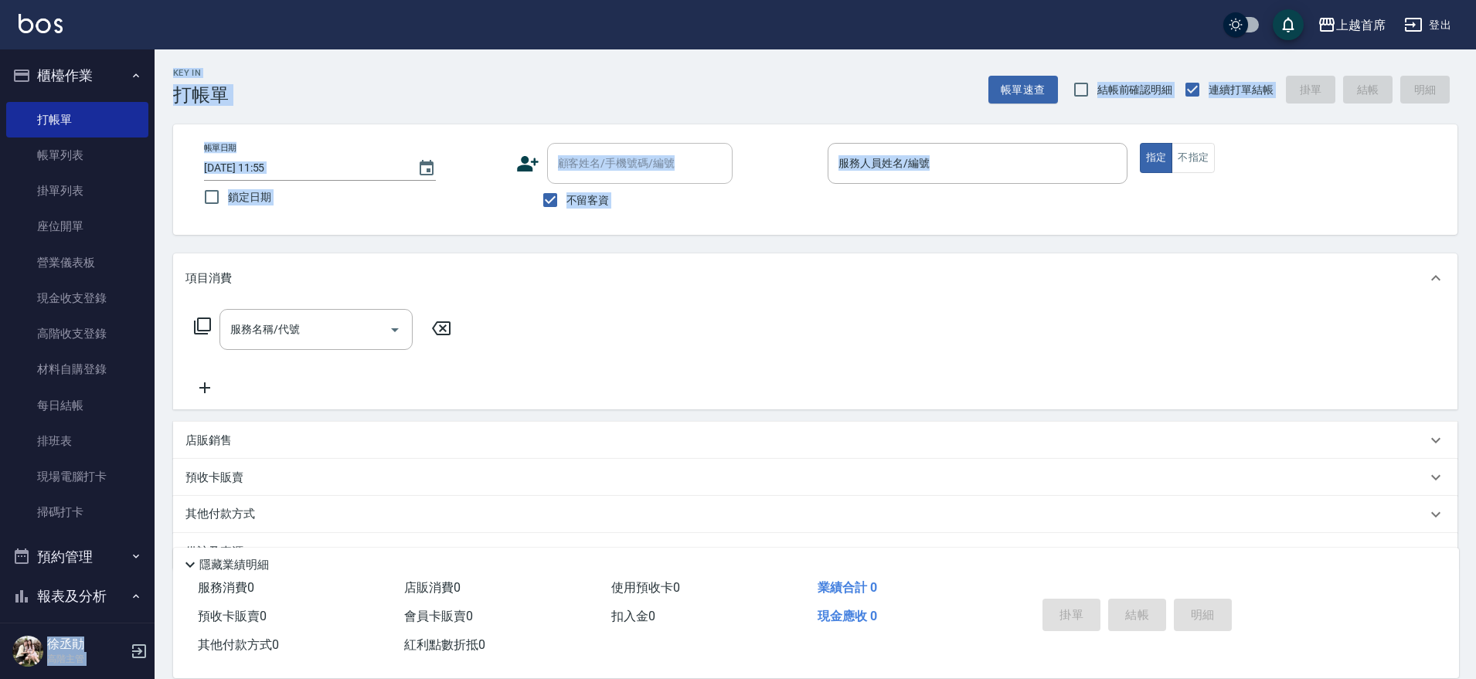
drag, startPoint x: 146, startPoint y: 164, endPoint x: 168, endPoint y: 182, distance: 28.6
click at [168, 247] on div "上越首席 登出 櫃檯作業 打帳單 帳單列表 掛單列表 座位開單 營業儀表板 現金收支登錄 高階收支登錄 材料自購登錄 每日結帳 排班表 現場電腦打卡 掃碼打卡…" at bounding box center [738, 359] width 1476 height 719
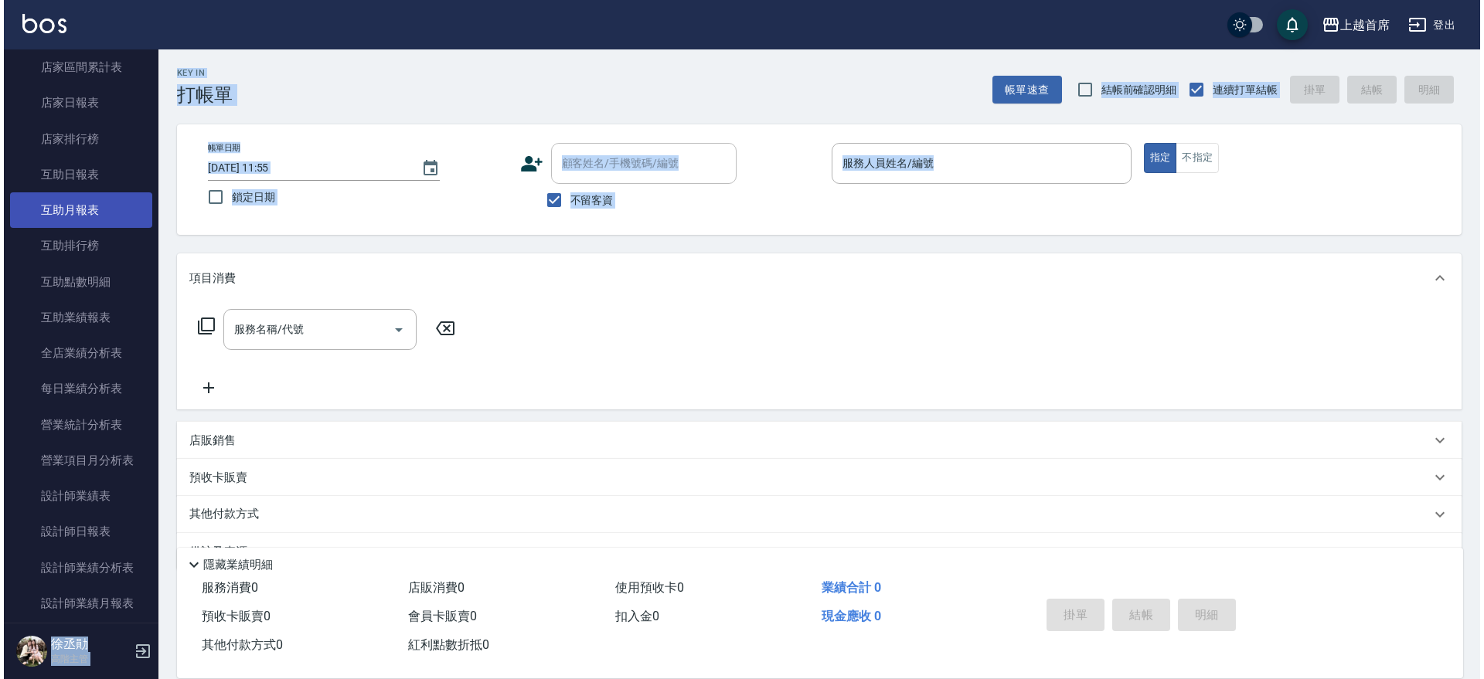
scroll to position [627, 0]
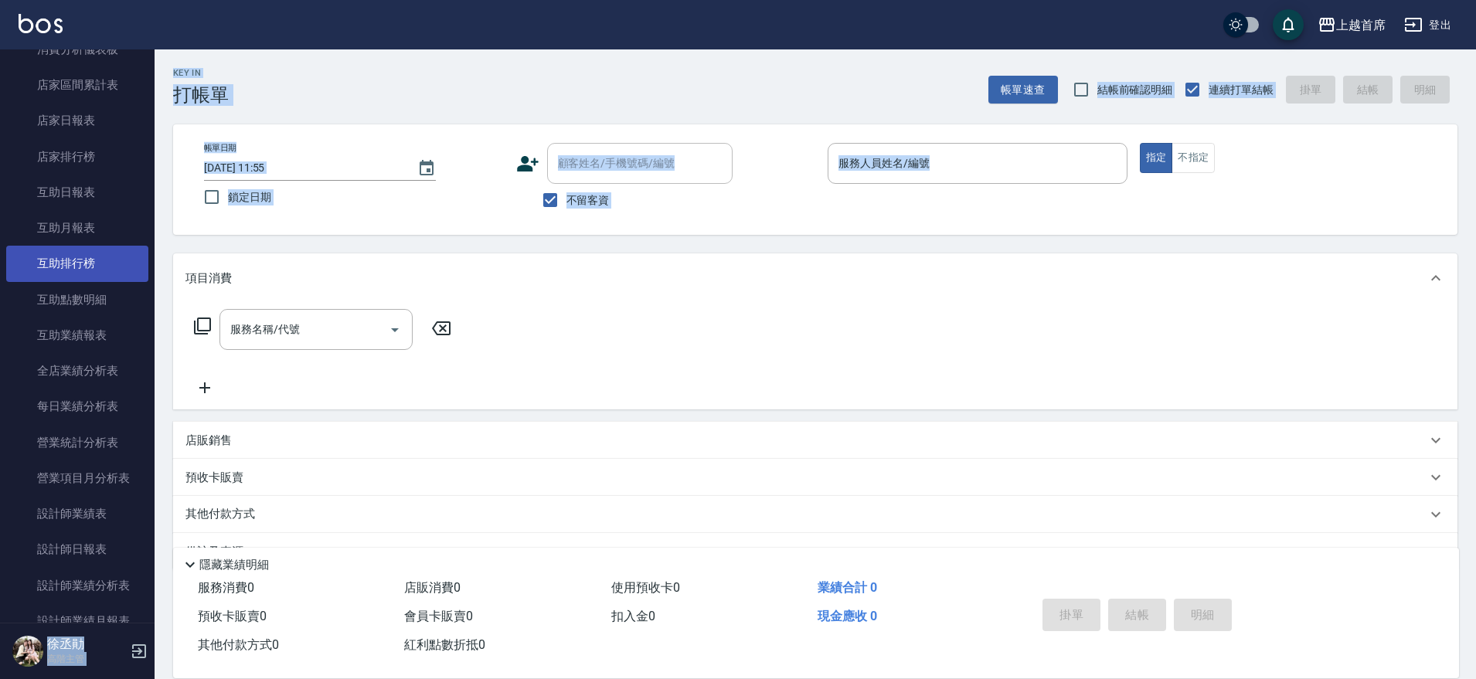
click at [87, 264] on link "互助排行榜" at bounding box center [77, 264] width 142 height 36
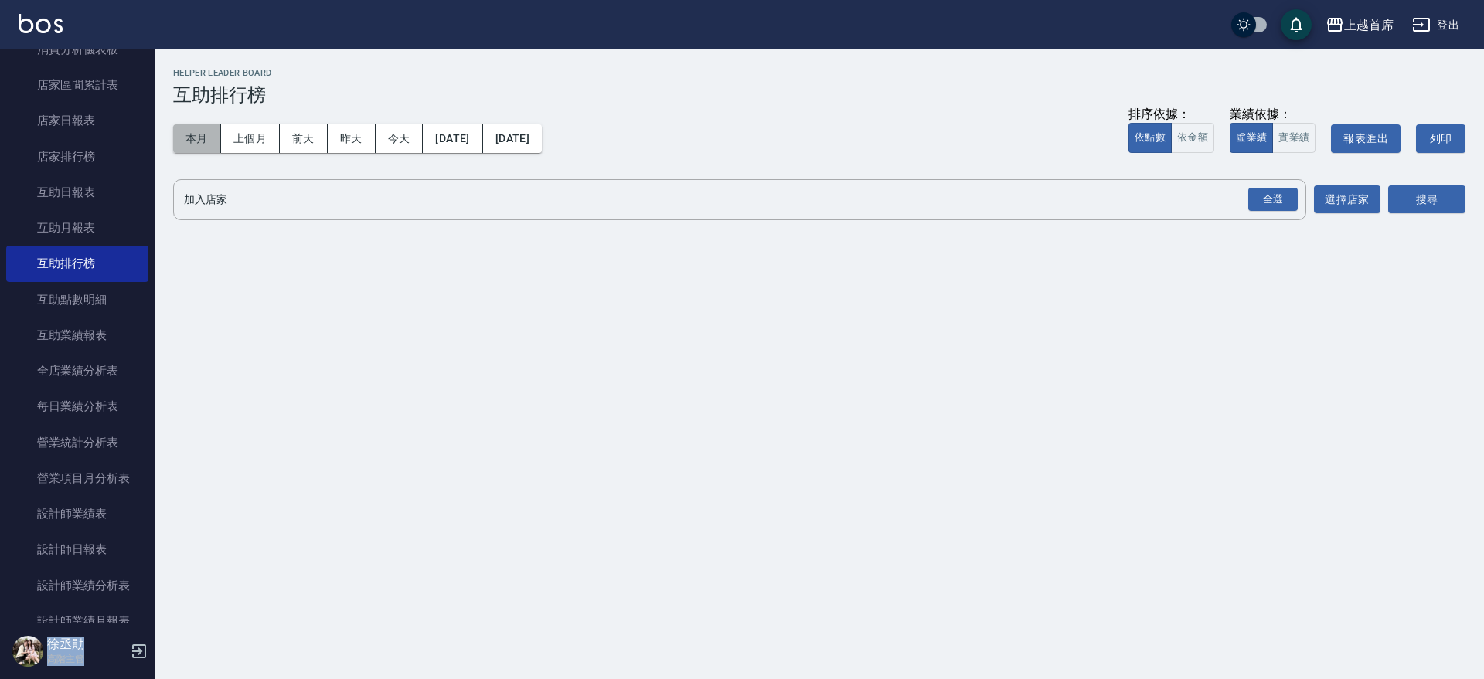
click at [185, 135] on button "本月" at bounding box center [197, 138] width 48 height 29
click at [1284, 206] on div "全選" at bounding box center [1272, 200] width 49 height 24
click at [1445, 208] on button "搜尋" at bounding box center [1426, 200] width 77 height 29
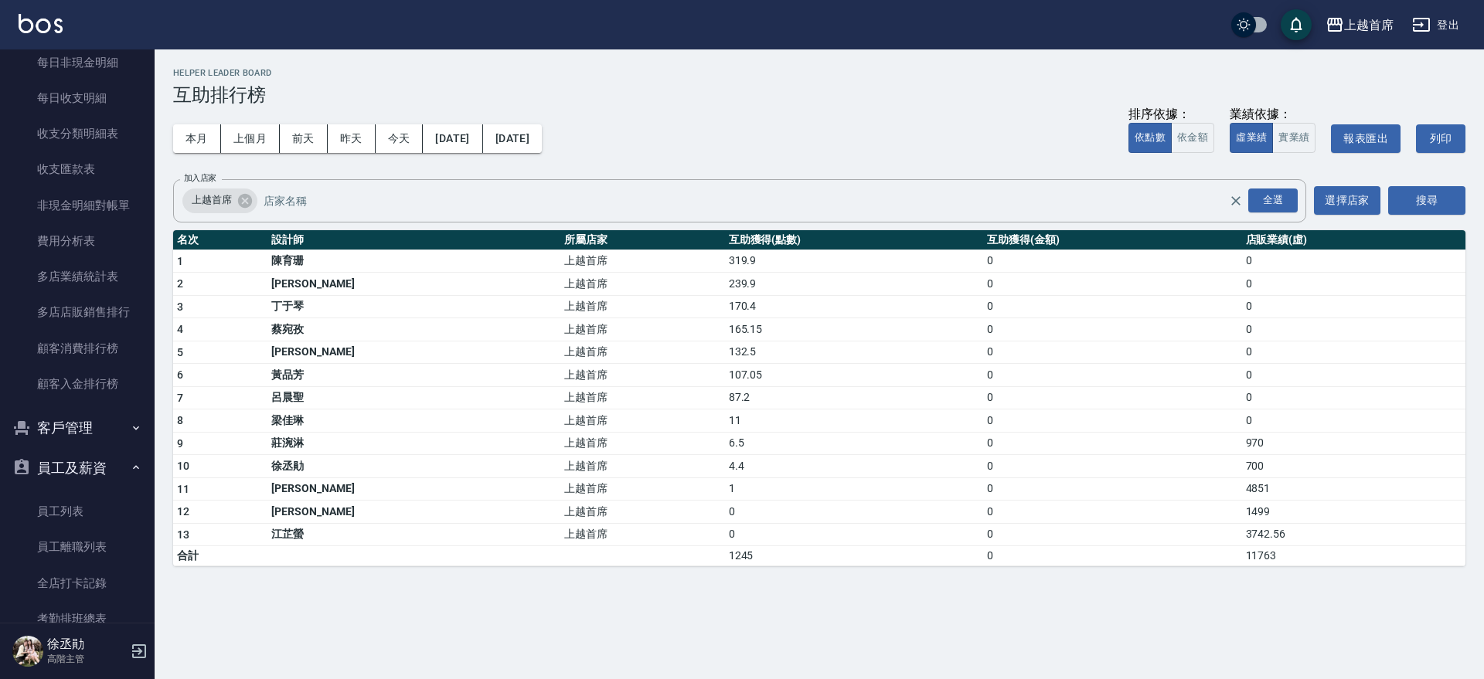
scroll to position [2023, 0]
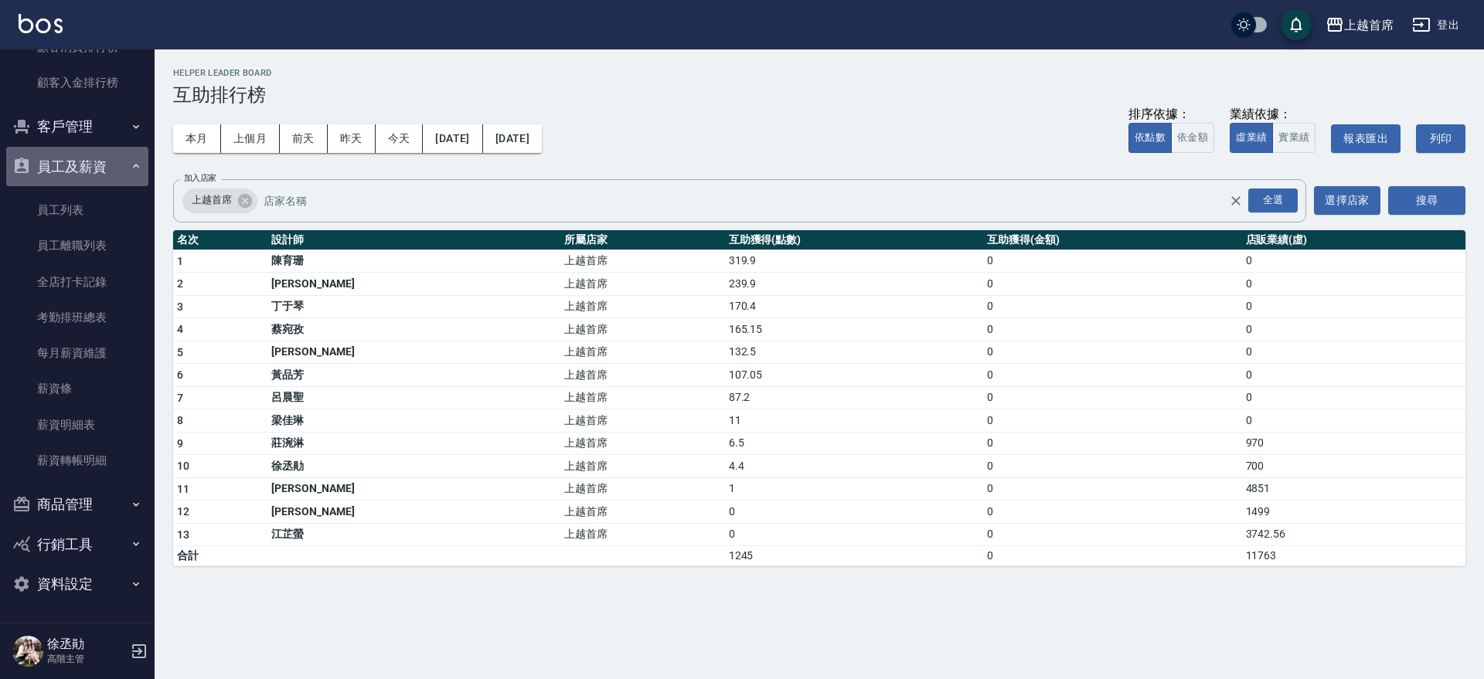
click at [116, 168] on button "員工及薪資" at bounding box center [77, 167] width 142 height 40
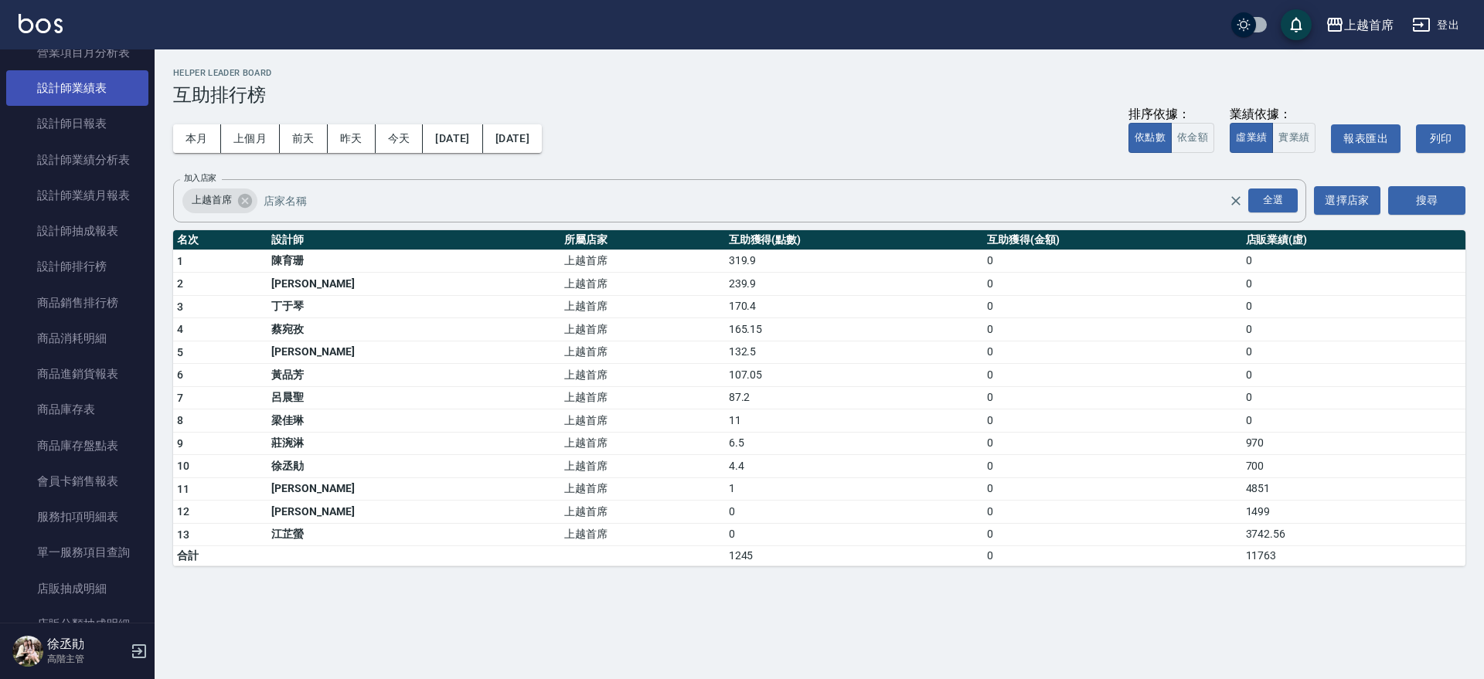
scroll to position [952, 0]
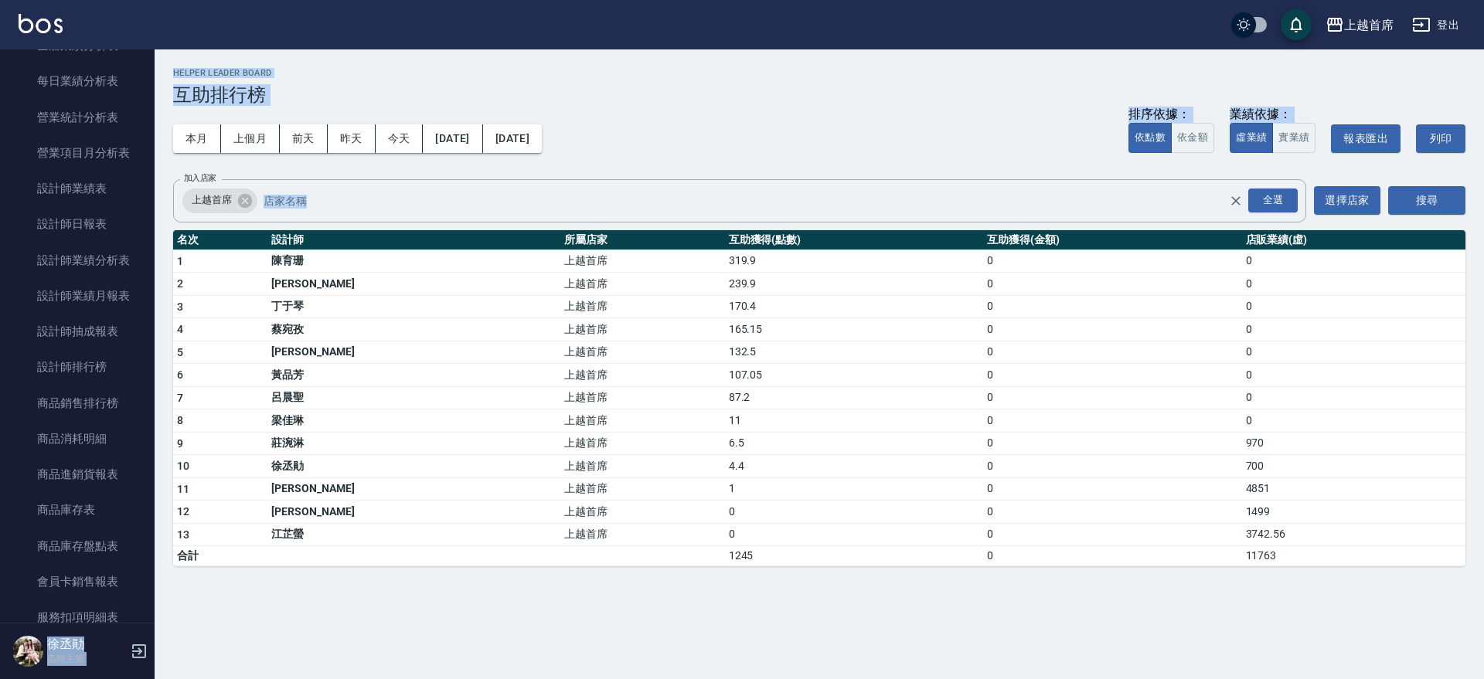
drag, startPoint x: 145, startPoint y: 290, endPoint x: 161, endPoint y: 278, distance: 19.9
click at [161, 278] on div "上越首席 登出 櫃檯作業 打帳單 帳單列表 掛單列表 座位開單 營業儀表板 現金收支登錄 高階收支登錄 材料自購登錄 每日結帳 排班表 現場電腦打卡 掃碼打卡…" at bounding box center [742, 339] width 1484 height 679
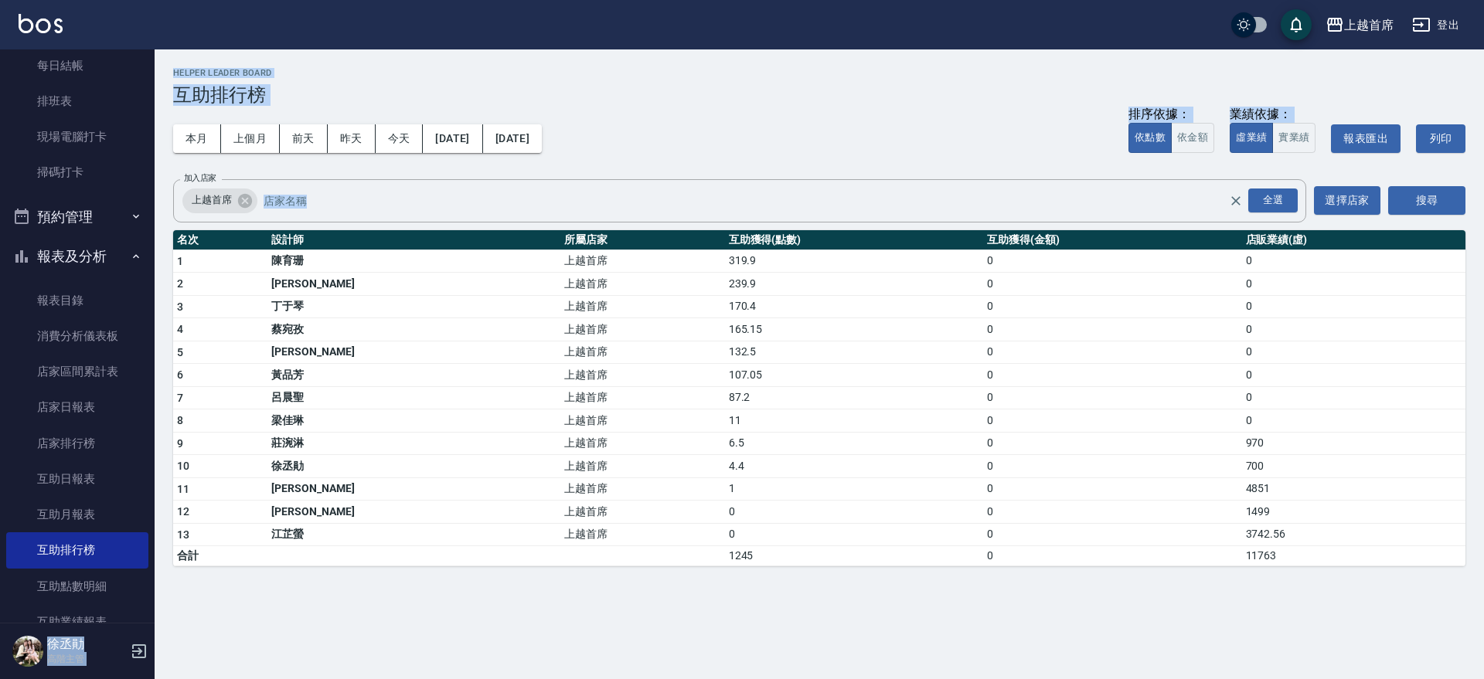
scroll to position [328, 0]
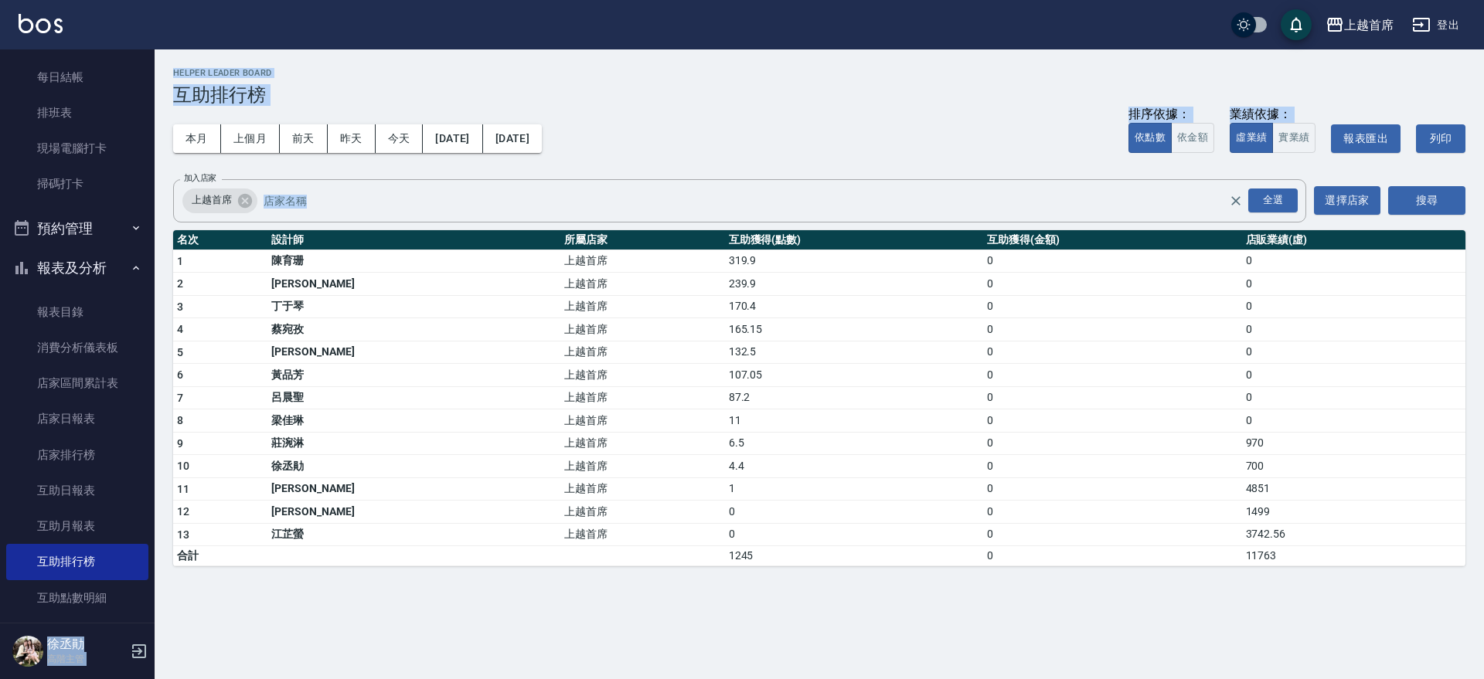
click at [73, 257] on button "報表及分析" at bounding box center [77, 268] width 142 height 40
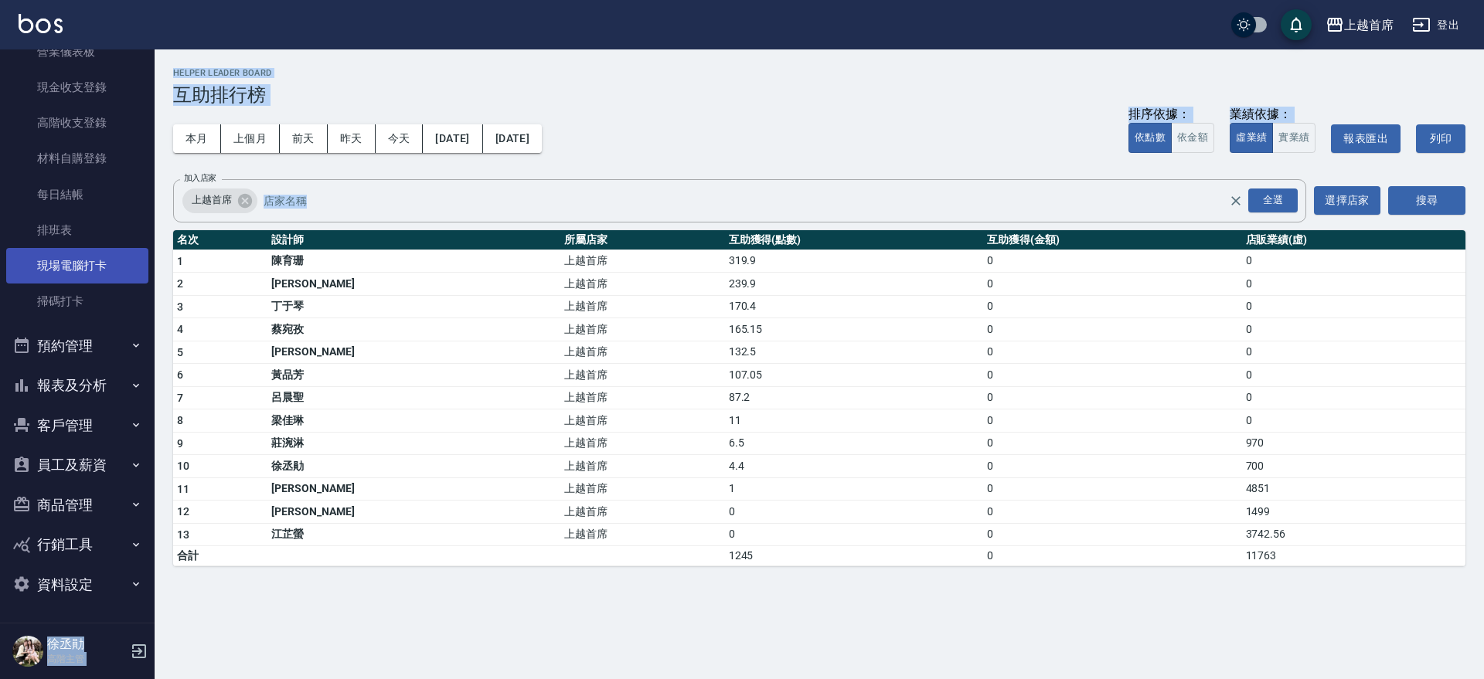
scroll to position [211, 0]
